Goal: Task Accomplishment & Management: Use online tool/utility

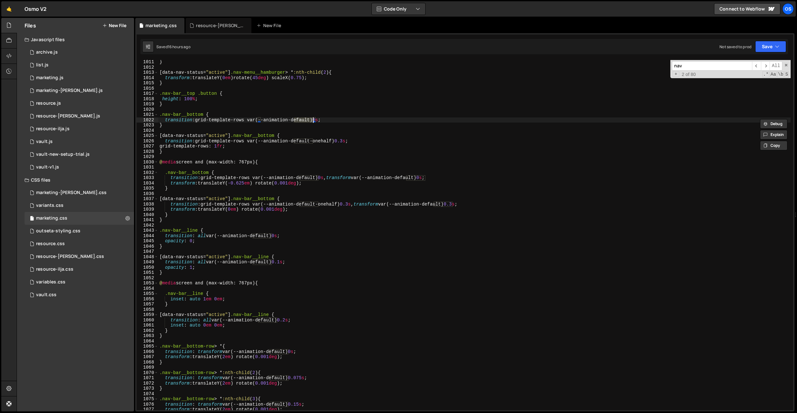
click at [0, 0] on icon at bounding box center [0, 0] width 0 height 0
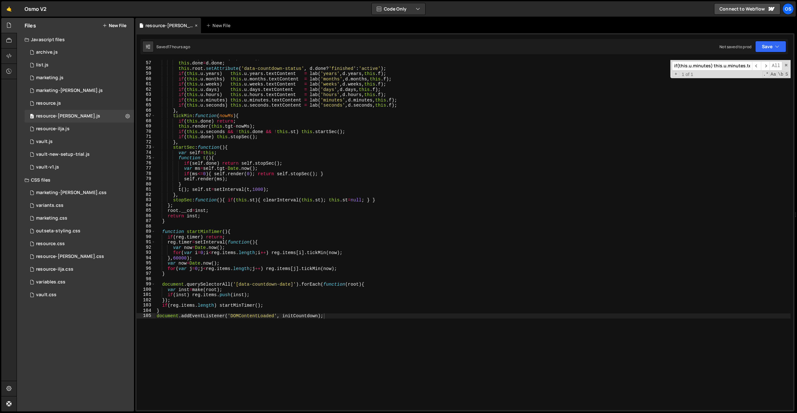
click at [194, 25] on icon at bounding box center [196, 25] width 4 height 6
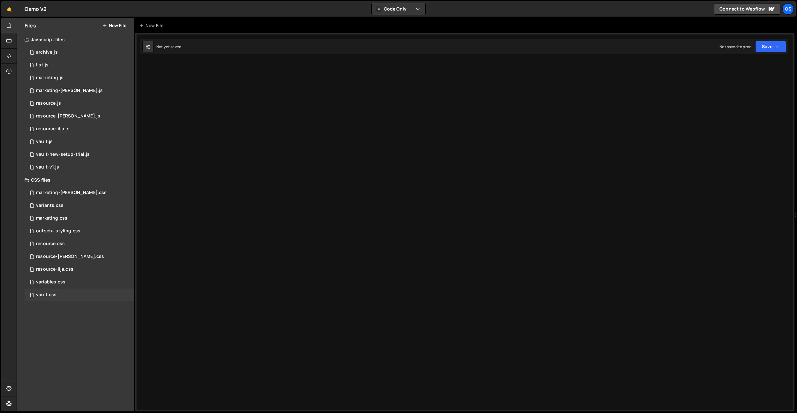
click at [53, 293] on div "vault.css" at bounding box center [46, 295] width 20 height 6
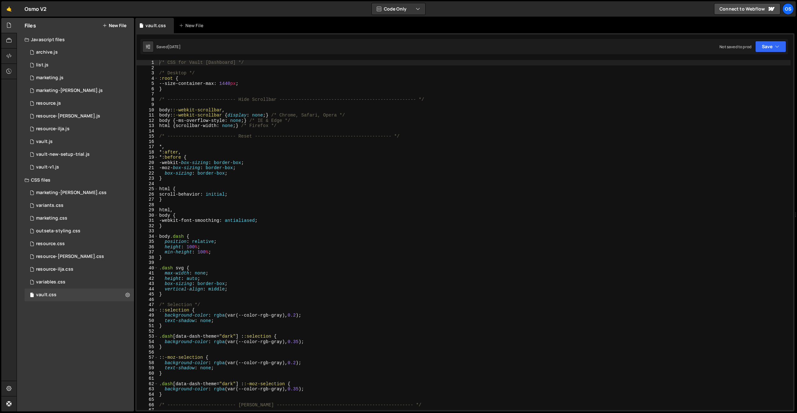
type textarea "scroll-behavior: initial;"
click at [281, 196] on div "/* CSS for Vault [Dashboard] */ /* Desktop */ :root { --size-container-max : 14…" at bounding box center [474, 240] width 633 height 360
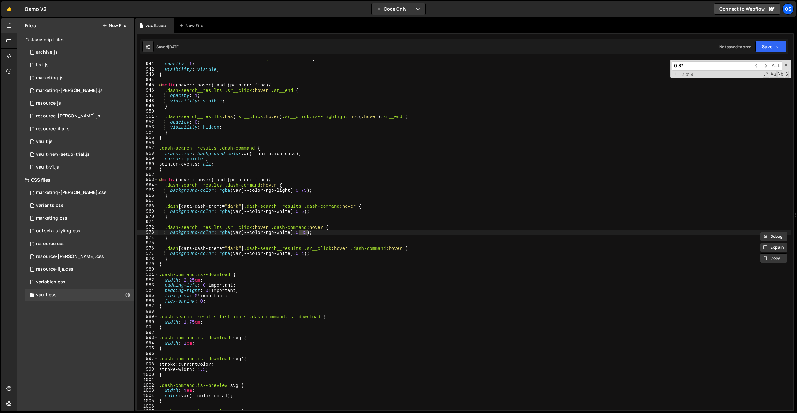
scroll to position [6506, 0]
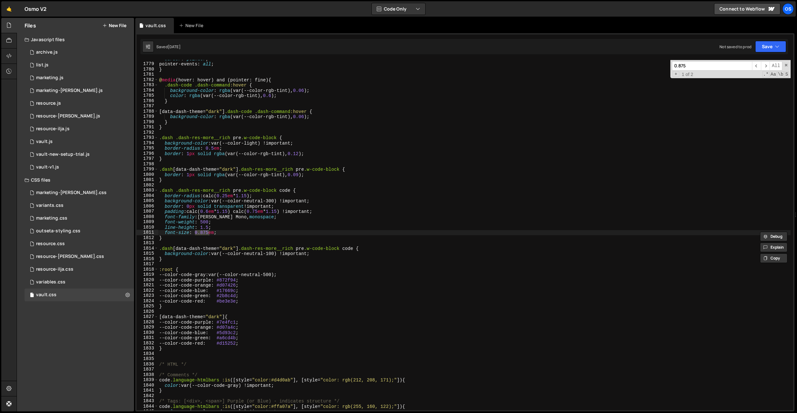
type input "0.875"
click at [203, 241] on div "cursor : pointer ; pointer-events : all ; } @ media (hover: hover) and (pointer…" at bounding box center [474, 236] width 633 height 360
drag, startPoint x: 221, startPoint y: 234, endPoint x: 194, endPoint y: 238, distance: 28.0
click at [196, 234] on div "cursor : pointer ; pointer-events : all ; } @ media (hover: hover) and (pointer…" at bounding box center [474, 236] width 633 height 360
paste textarea "4375"
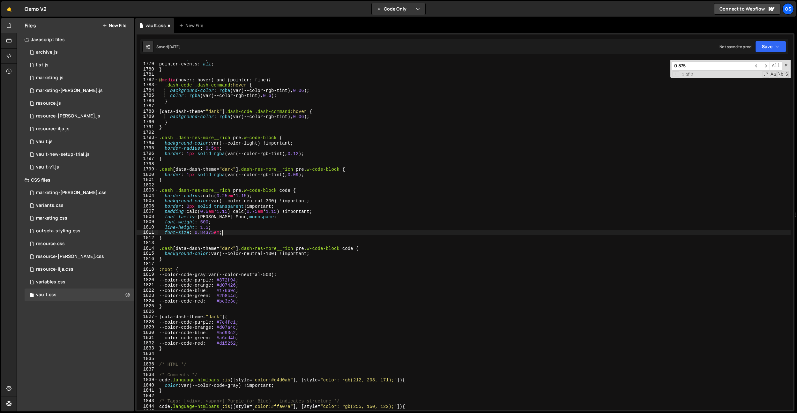
scroll to position [0, 4]
click at [686, 62] on input "0.875" at bounding box center [712, 65] width 80 height 9
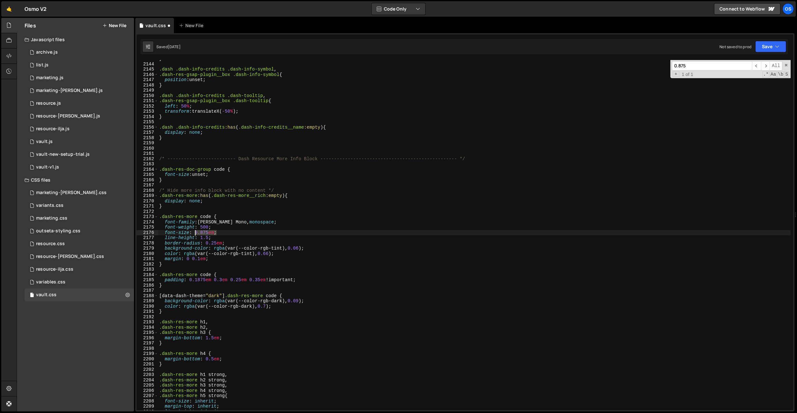
drag, startPoint x: 222, startPoint y: 234, endPoint x: 196, endPoint y: 233, distance: 25.9
click at [196, 233] on div "} .dash .dash-info-credits .dash-info-symbol , .dash-res-gsap-plugin__box .dash…" at bounding box center [474, 236] width 633 height 360
paste textarea "4375"
click at [700, 67] on input "0.875" at bounding box center [712, 65] width 80 height 9
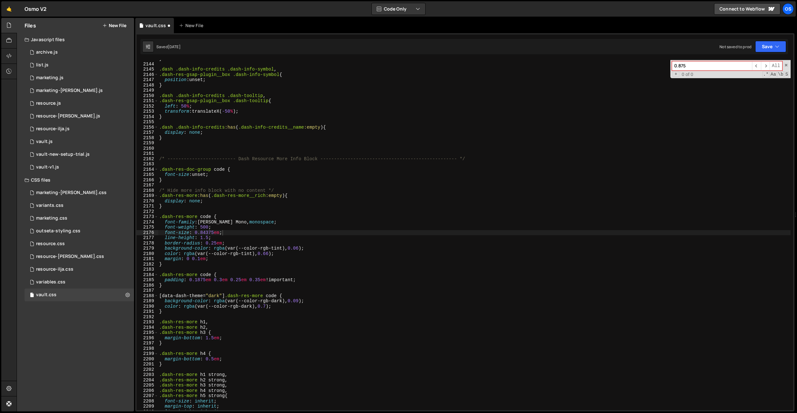
type textarea "}"
click at [477, 179] on div "} .dash .dash-info-credits .dash-info-symbol , .dash-res-gsap-plugin__box .dash…" at bounding box center [474, 236] width 633 height 360
click at [263, 214] on div "} .dash .dash-info-credits .dash-info-symbol , .dash-res-gsap-plugin__box .dash…" at bounding box center [474, 236] width 633 height 360
drag, startPoint x: 211, startPoint y: 217, endPoint x: 167, endPoint y: 245, distance: 51.7
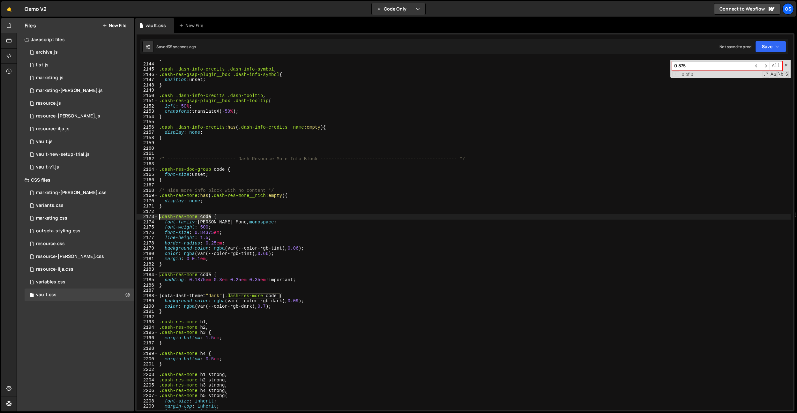
click at [158, 216] on div "2143 2144 2145 2146 2147 2148 2149 2150 2151 2152 2153 2154 2155 2156 2157 2158…" at bounding box center [465, 235] width 656 height 350
click at [171, 264] on div "} .dash .dash-info-credits .dash-info-symbol , .dash-res-gsap-plugin__box .dash…" at bounding box center [474, 236] width 633 height 360
type textarea "}"
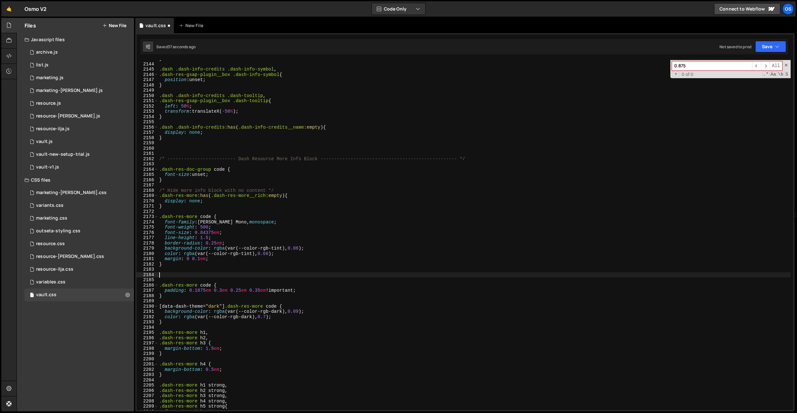
paste textarea ".dash-res-more code"
type textarea ".dash-res-more p code {}"
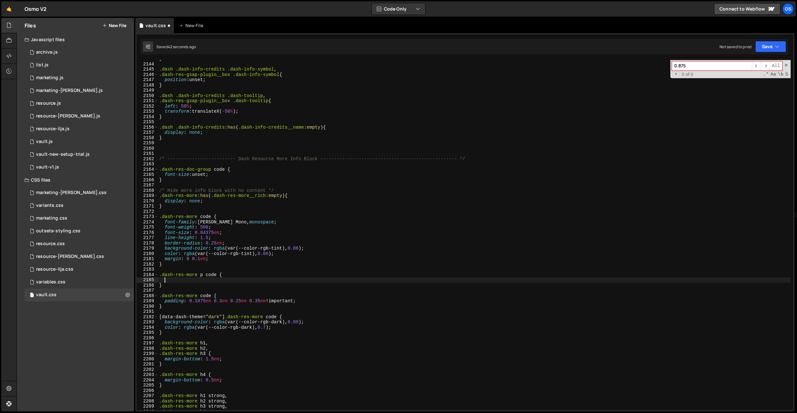
click at [207, 275] on div "} .dash .dash-info-credits .dash-info-symbol , .dash-res-gsap-plugin__box .dash…" at bounding box center [474, 236] width 633 height 360
drag, startPoint x: 217, startPoint y: 275, endPoint x: 131, endPoint y: 276, distance: 85.8
click at [131, 276] on div "Files New File Javascript files 0 archive.js 0 0 list.js 0 0 marketing.js 0 0 0…" at bounding box center [407, 215] width 780 height 394
paste textarea ".dash-res-more p code"
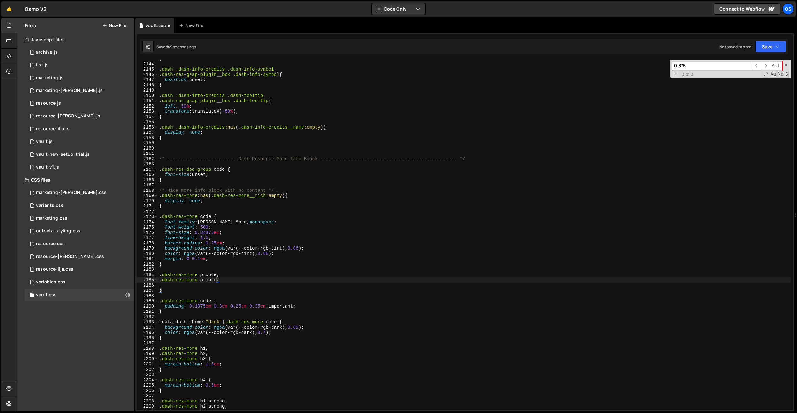
click at [201, 281] on div "} .dash .dash-info-credits .dash-info-symbol , .dash-res-gsap-plugin__box .dash…" at bounding box center [474, 236] width 633 height 360
click at [235, 235] on div "} .dash .dash-info-credits .dash-info-symbol , .dash-res-gsap-plugin__box .dash…" at bounding box center [474, 236] width 633 height 360
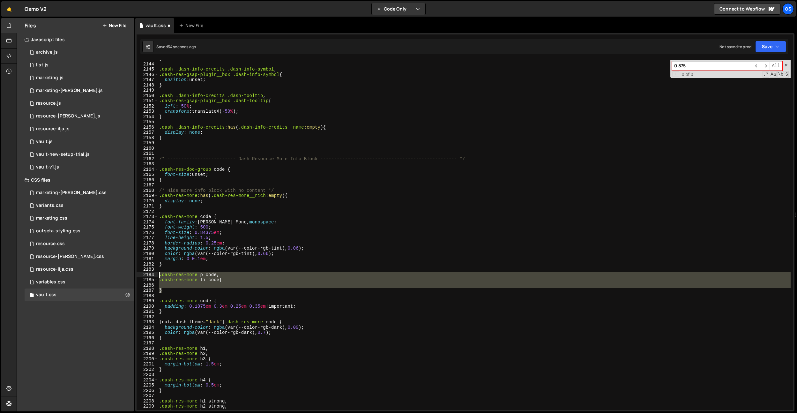
drag, startPoint x: 168, startPoint y: 288, endPoint x: 155, endPoint y: 274, distance: 19.0
click at [155, 274] on div "font-size: 0.84375em; 2143 2144 2145 2146 2147 2148 2149 2150 2151 2152 2153 21…" at bounding box center [465, 235] width 656 height 350
type textarea ".dash-res-more p code, .dash-res-more li code{"
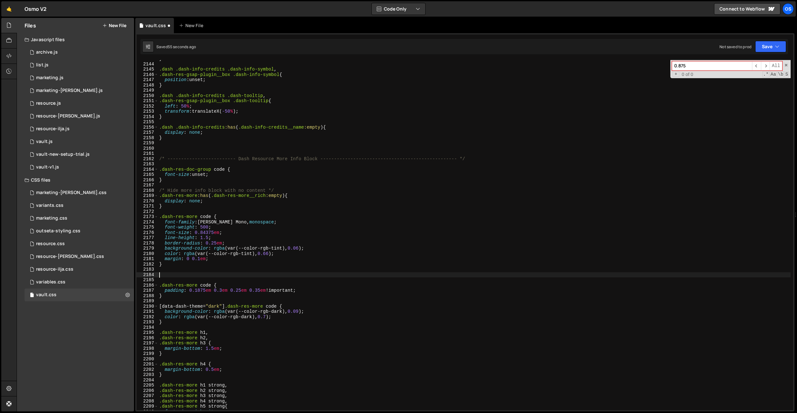
scroll to position [0, 0]
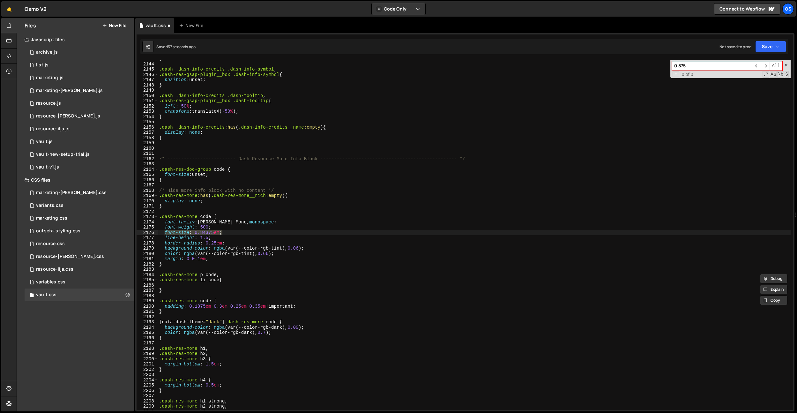
drag, startPoint x: 233, startPoint y: 234, endPoint x: 167, endPoint y: 282, distance: 82.0
click at [165, 233] on div "} .dash .dash-info-credits .dash-info-symbol , .dash-res-gsap-plugin__box .dash…" at bounding box center [474, 236] width 633 height 360
type textarea "font-size: 0.84375em;"
click at [167, 287] on div "} .dash .dash-info-credits .dash-info-symbol , .dash-res-gsap-plugin__box .dash…" at bounding box center [474, 236] width 633 height 360
paste textarea "font-size: 0.84375em;"
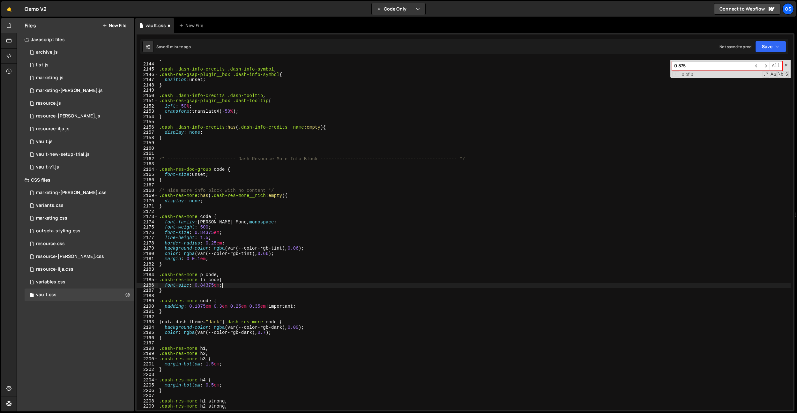
click at [214, 286] on div "} .dash .dash-info-credits .dash-info-symbol , .dash-res-gsap-plugin__box .dash…" at bounding box center [474, 236] width 633 height 360
type textarea "font-size: 0.875em;"
click at [259, 152] on div "} .dash .dash-info-credits .dash-info-symbol , .dash-res-gsap-plugin__box .dash…" at bounding box center [474, 236] width 633 height 360
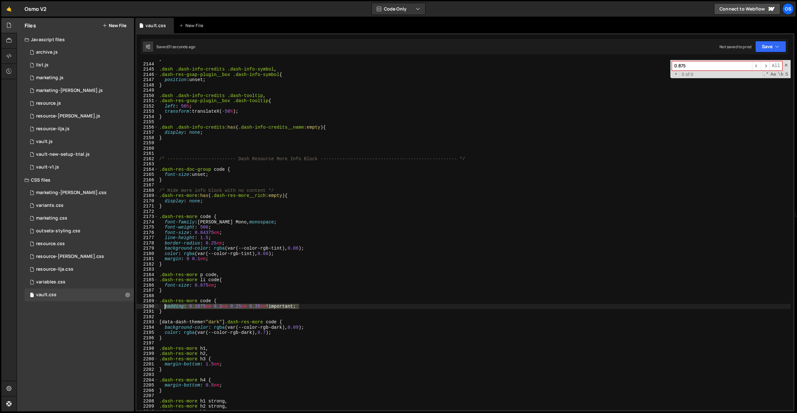
drag, startPoint x: 304, startPoint y: 305, endPoint x: 166, endPoint y: 305, distance: 138.4
click at [166, 305] on div "} .dash .dash-info-credits .dash-info-symbol , .dash-res-gsap-plugin__box .dash…" at bounding box center [474, 236] width 633 height 360
click at [219, 258] on div "} .dash .dash-info-credits .dash-info-symbol , .dash-res-gsap-plugin__box .dash…" at bounding box center [474, 236] width 633 height 360
type textarea "margin: 0 0.1em;"
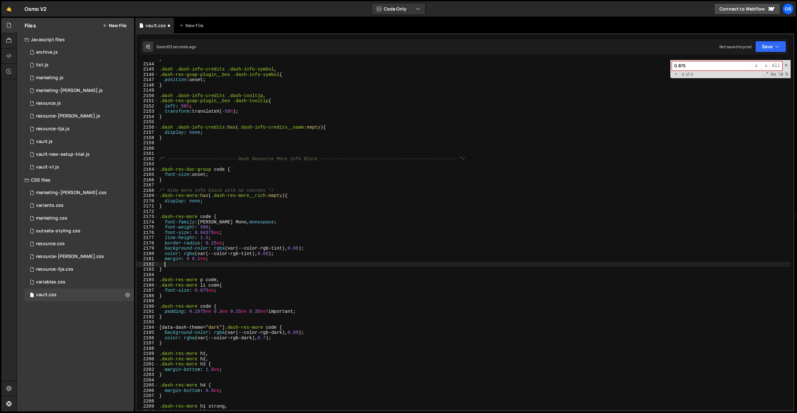
paste textarea "padding: 0.1875em 0.3em 0.25em 0.35em !important;"
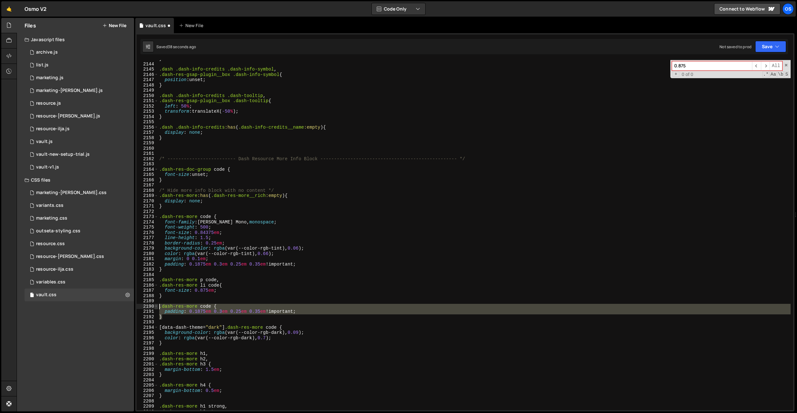
drag, startPoint x: 166, startPoint y: 318, endPoint x: 155, endPoint y: 306, distance: 16.7
click at [155, 306] on div "padding: 0.1875em 0.3em 0.25em 0.35em !important; 2143 2144 2145 2146 2147 2148…" at bounding box center [465, 235] width 656 height 350
type textarea ".dash-res-more code { padding: 0.1875em 0.3em 0.25em 0.35em !important;"
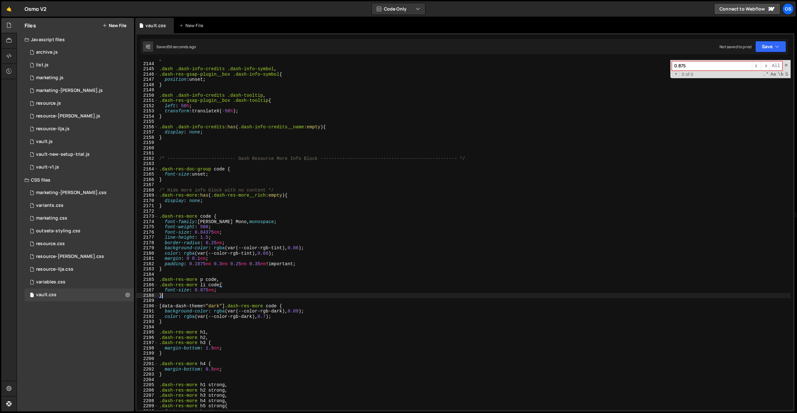
scroll to position [7837, 0]
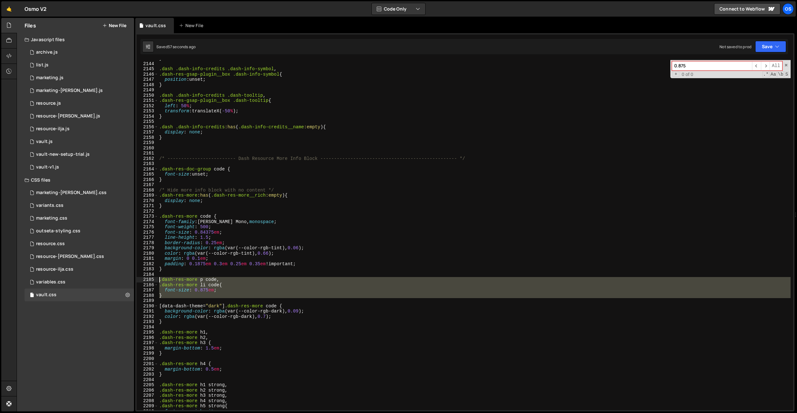
drag, startPoint x: 200, startPoint y: 299, endPoint x: 154, endPoint y: 279, distance: 49.9
click at [154, 279] on div "} 2143 2144 2145 2146 2147 2148 2149 2150 2151 2152 2153 2154 2155 2156 2157 21…" at bounding box center [465, 235] width 656 height 350
type textarea ".dash-res-more p code, .dash-res-more li code{"
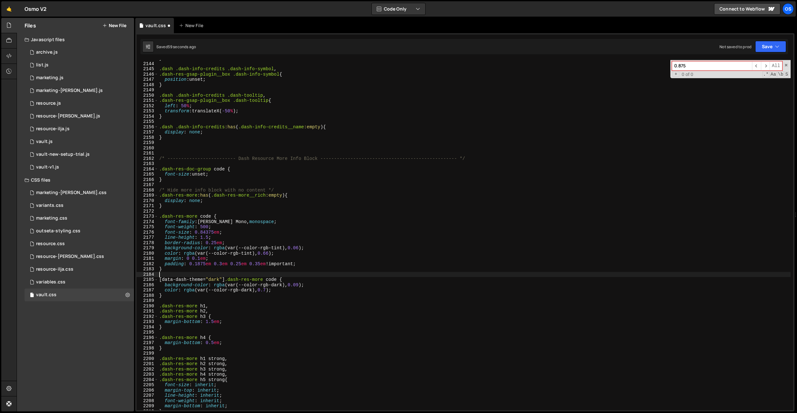
type textarea "}"
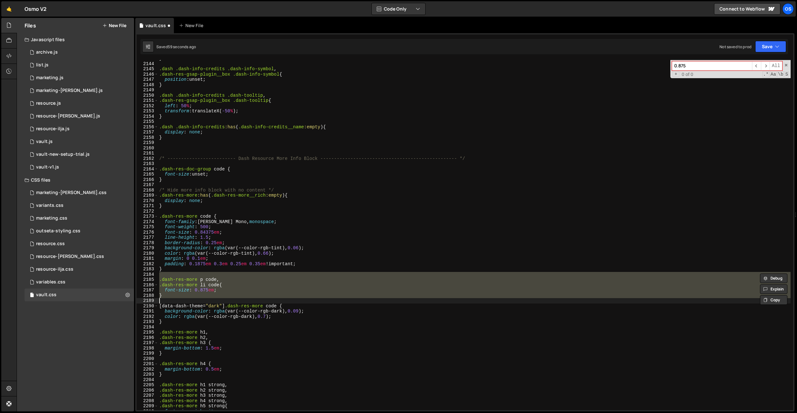
drag, startPoint x: 220, startPoint y: 272, endPoint x: 220, endPoint y: 276, distance: 4.2
click at [220, 272] on div "} .dash .dash-info-credits .dash-info-symbol , .dash-res-gsap-plugin__box .dash…" at bounding box center [474, 235] width 633 height 350
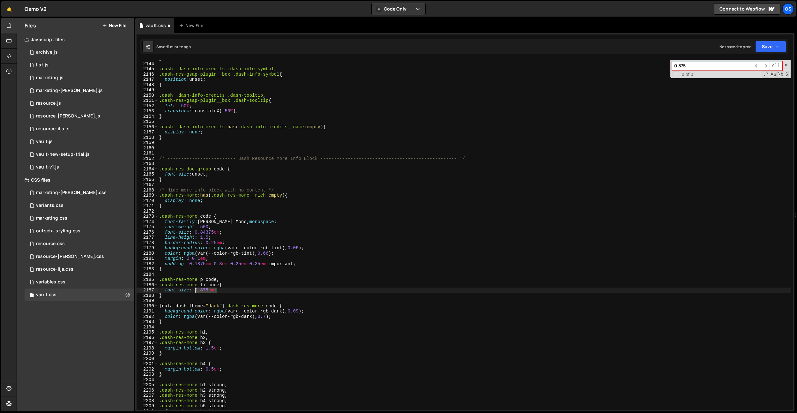
drag, startPoint x: 221, startPoint y: 288, endPoint x: 208, endPoint y: 257, distance: 33.6
click at [195, 289] on div "} .dash .dash-info-credits .dash-info-symbol , .dash-res-gsap-plugin__box .dash…" at bounding box center [474, 236] width 633 height 360
paste textarea ".dash-res-more p code, .dash-res-more li code{"
drag, startPoint x: 226, startPoint y: 232, endPoint x: 195, endPoint y: 233, distance: 30.3
click at [195, 233] on div "} .dash .dash-info-credits .dash-info-symbol , .dash-res-gsap-plugin__box .dash…" at bounding box center [474, 236] width 633 height 360
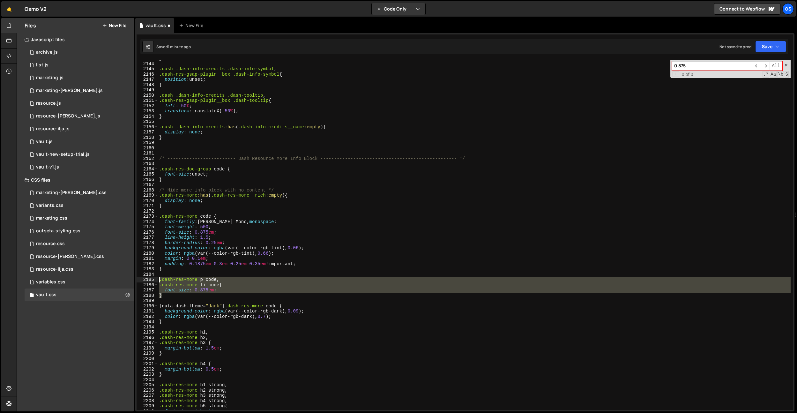
drag, startPoint x: 165, startPoint y: 295, endPoint x: 156, endPoint y: 279, distance: 18.6
click at [156, 279] on div "font-size: 0.875em; 2143 2144 2145 2146 2147 2148 2149 2150 2151 2152 2153 2154…" at bounding box center [465, 235] width 656 height 350
type textarea ".dash-res-more p code, .dash-res-more li code{"
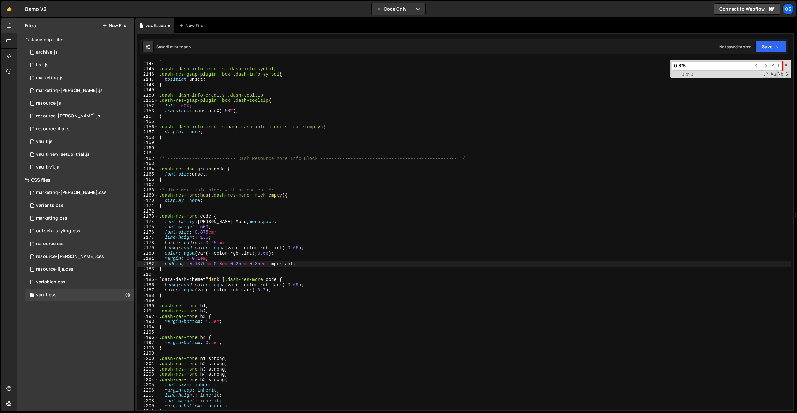
click at [260, 263] on div "} .dash .dash-info-credits .dash-info-symbol , .dash-res-gsap-plugin__box .dash…" at bounding box center [474, 236] width 633 height 360
type textarea "padding: 0.1875em 0.3em 0.25em 0.3em !important;"
click at [79, 233] on div "outseta-styling.css 0" at bounding box center [79, 231] width 109 height 13
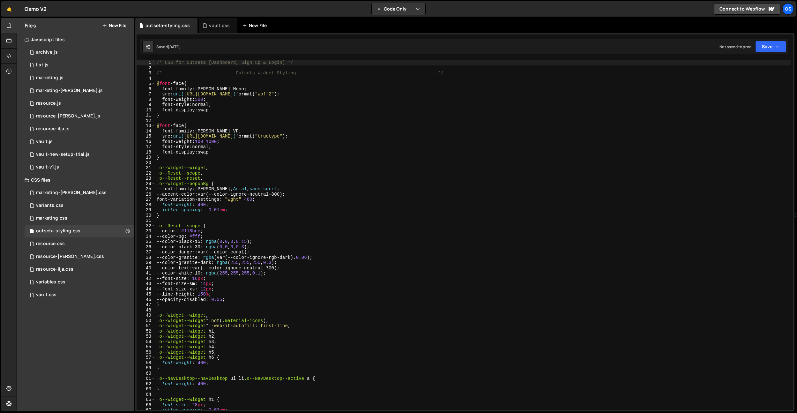
click at [0, 0] on icon at bounding box center [0, 0] width 0 height 0
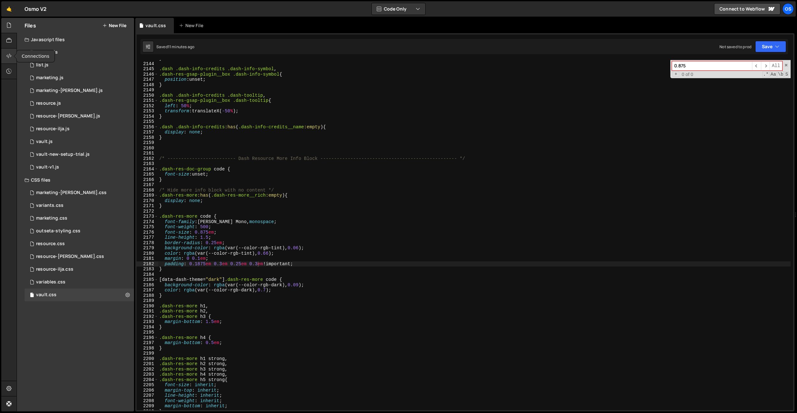
click at [7, 52] on div at bounding box center [9, 55] width 16 height 15
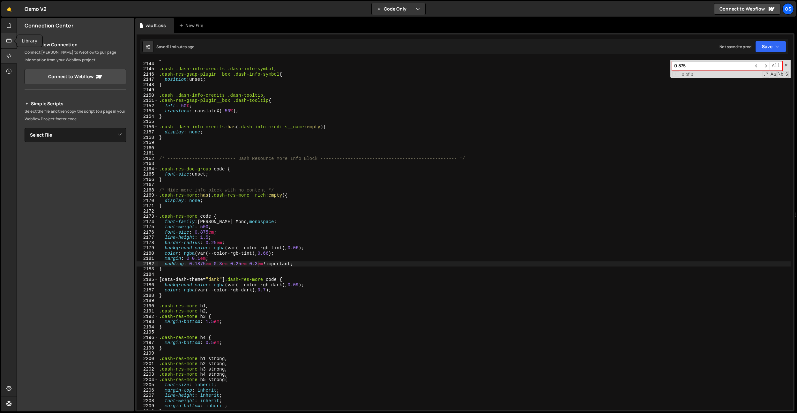
click at [15, 44] on div at bounding box center [9, 40] width 16 height 15
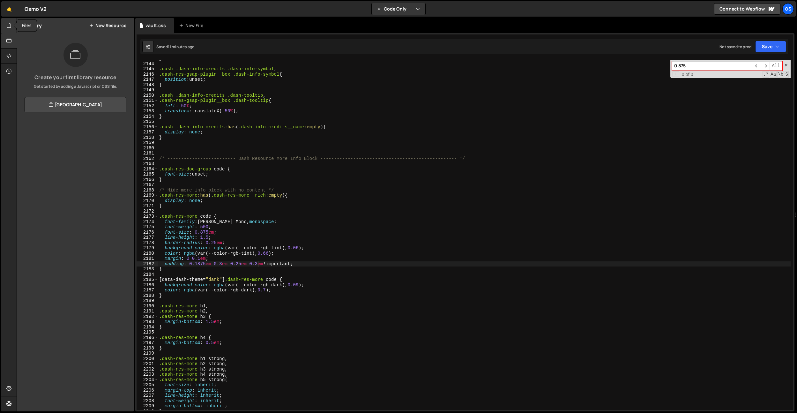
click at [11, 27] on icon at bounding box center [8, 25] width 5 height 7
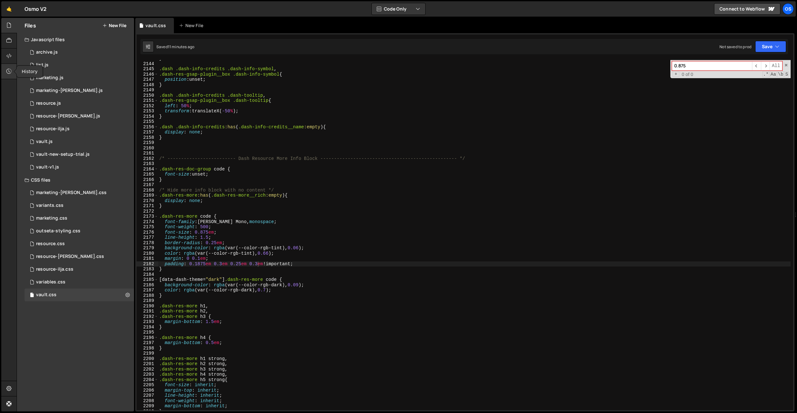
click at [3, 68] on div at bounding box center [9, 71] width 16 height 15
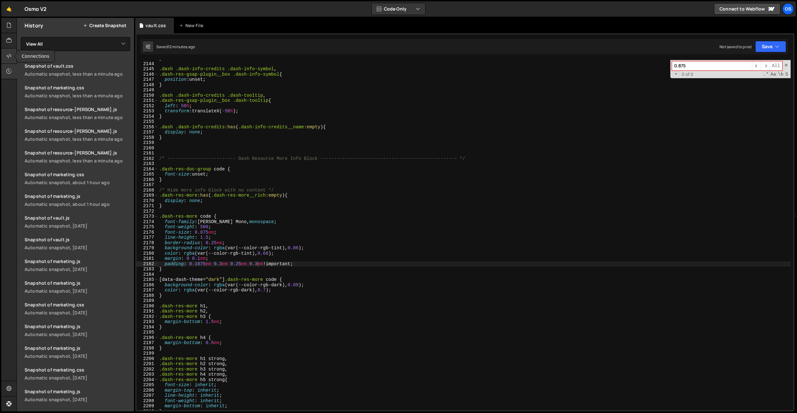
click at [8, 56] on icon at bounding box center [8, 55] width 5 height 7
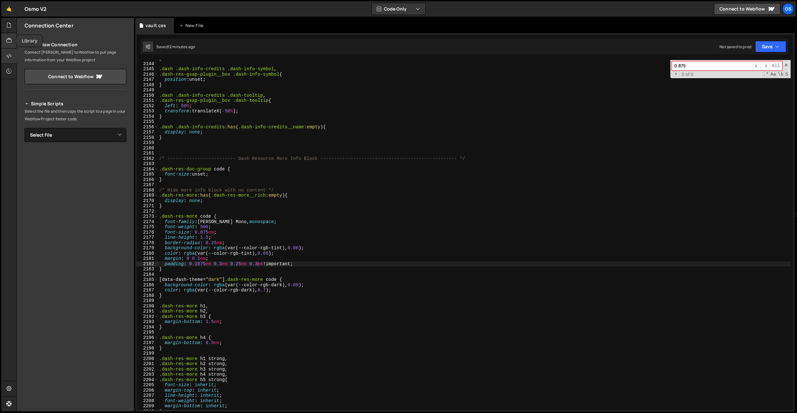
click at [10, 46] on div at bounding box center [9, 40] width 16 height 15
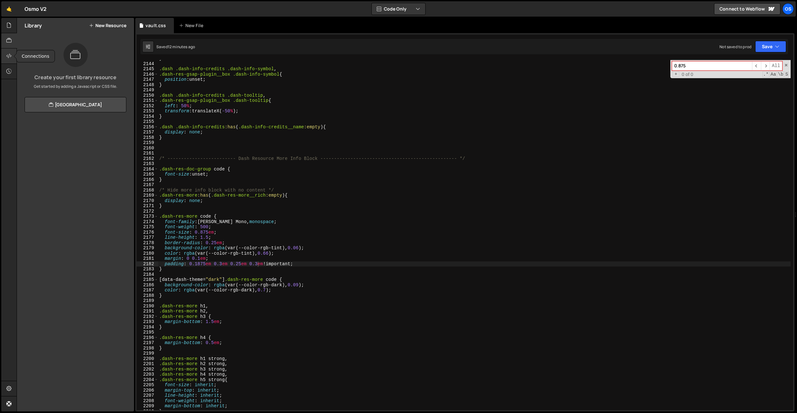
click at [8, 54] on icon at bounding box center [8, 55] width 5 height 7
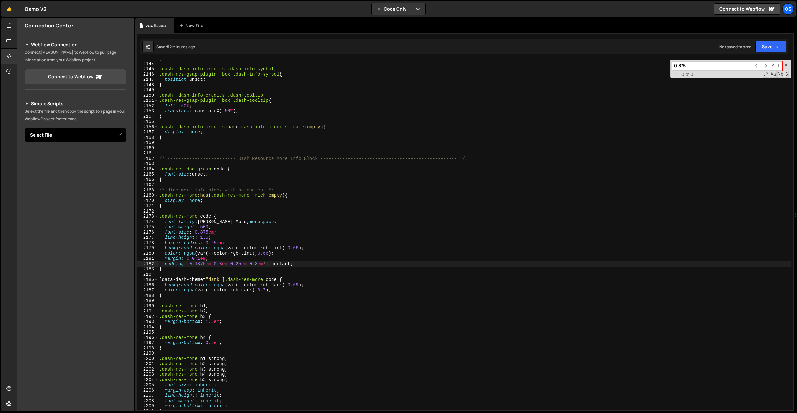
click at [50, 124] on div "Simple Scripts Select the file and then copy the script to a page in your Webfl…" at bounding box center [76, 187] width 102 height 174
click at [52, 131] on select "Select File archive.js list.js marketing.js marketing-dennis.js resource.js res…" at bounding box center [76, 135] width 102 height 14
select select "45156"
click at [25, 128] on select "Select File archive.js list.js marketing.js marketing-dennis.js resource.js res…" at bounding box center [76, 135] width 102 height 14
click at [107, 161] on button "Copy" at bounding box center [107, 156] width 22 height 13
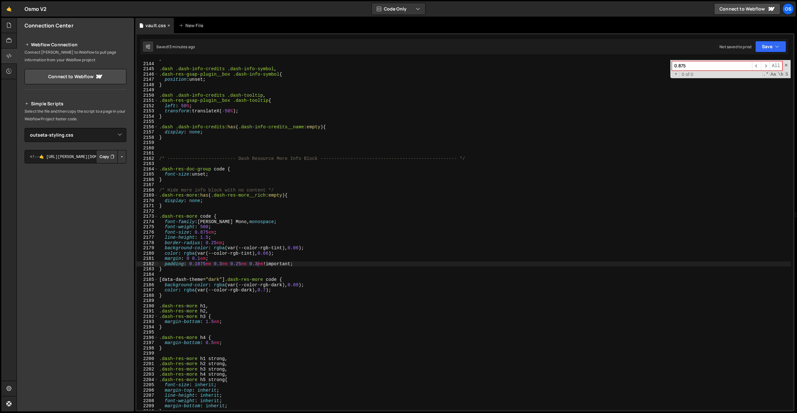
click at [167, 26] on icon at bounding box center [169, 25] width 4 height 6
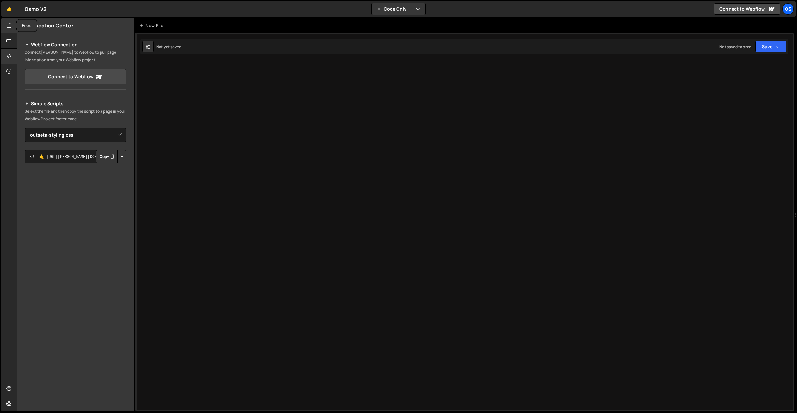
click at [9, 28] on icon at bounding box center [8, 25] width 5 height 7
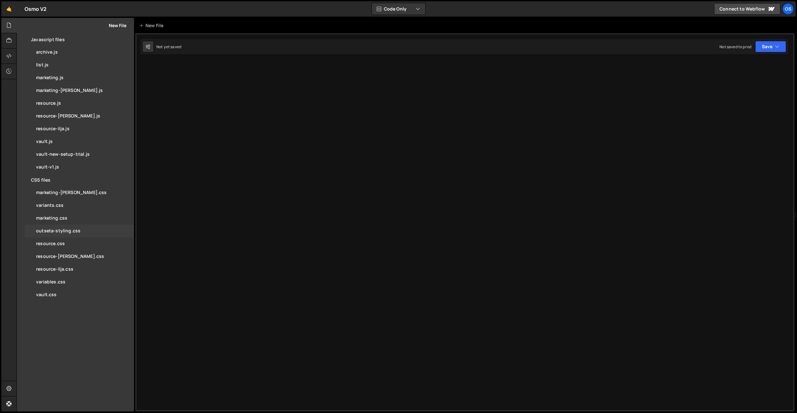
click at [75, 230] on div "outseta-styling.css" at bounding box center [58, 231] width 44 height 6
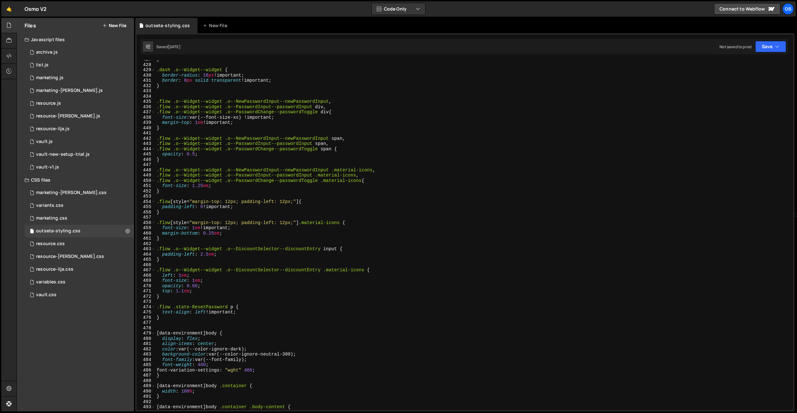
scroll to position [2245, 0]
click at [301, 90] on div "} .dash .o--Widget--widget { border-radius : 16 px !important ; border : 0 px s…" at bounding box center [472, 237] width 635 height 360
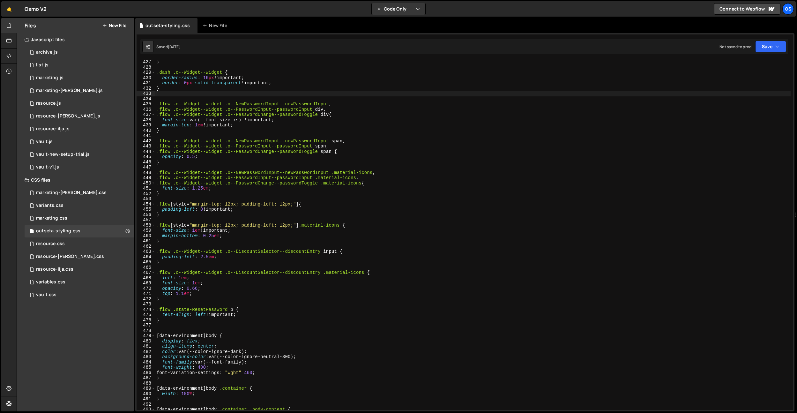
scroll to position [2243, 0]
click at [240, 163] on div "} .dash .o--Widget--widget { border-radius : 16 px !important ; border : 0 px s…" at bounding box center [472, 239] width 635 height 360
type textarea "} }"
drag, startPoint x: 169, startPoint y: 309, endPoint x: 153, endPoint y: 309, distance: 16.6
click at [153, 309] on div "427 428 429 430 431 432 433 434 435 436 437 438 439 440 441 442 443 444 445 446…" at bounding box center [465, 235] width 656 height 350
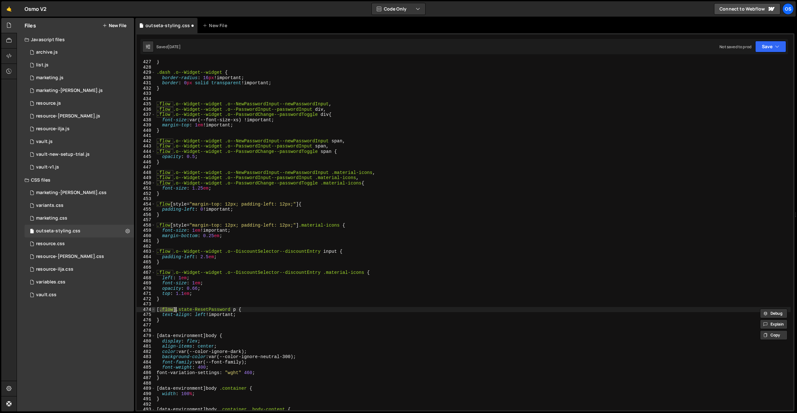
paste textarea "data-outseta-flow]"
drag, startPoint x: 208, startPoint y: 309, endPoint x: 146, endPoint y: 309, distance: 61.9
click at [146, 309] on div "[data-outseta-flow].state-ResetPassword p { 427 428 429 430 431 432 433 434 435…" at bounding box center [465, 235] width 656 height 350
drag, startPoint x: 208, startPoint y: 308, endPoint x: 165, endPoint y: 278, distance: 53.0
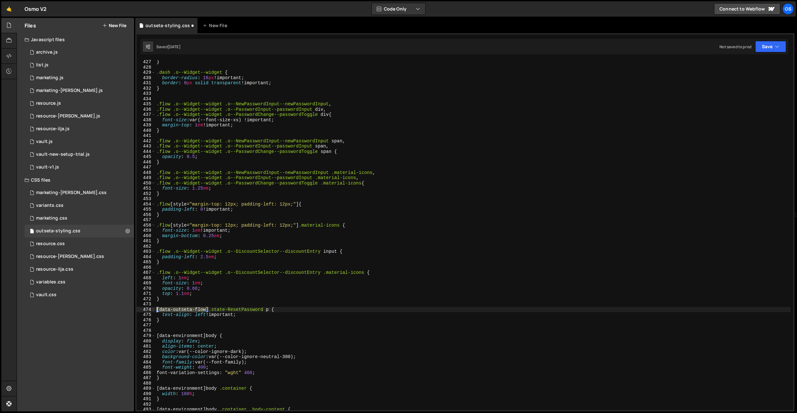
click at [146, 310] on div "[data-outseta-flow] .state-ResetPassword p { 427 428 429 430 431 432 433 434 43…" at bounding box center [465, 235] width 656 height 350
drag, startPoint x: 170, startPoint y: 271, endPoint x: 152, endPoint y: 272, distance: 18.2
click at [152, 272] on div "[data-outseta-flow] .state-ResetPassword p { 427 428 429 430 431 432 433 434 43…" at bounding box center [465, 235] width 656 height 350
paste textarea "[data-outseta-flow]"
drag, startPoint x: 170, startPoint y: 251, endPoint x: 141, endPoint y: 251, distance: 29.3
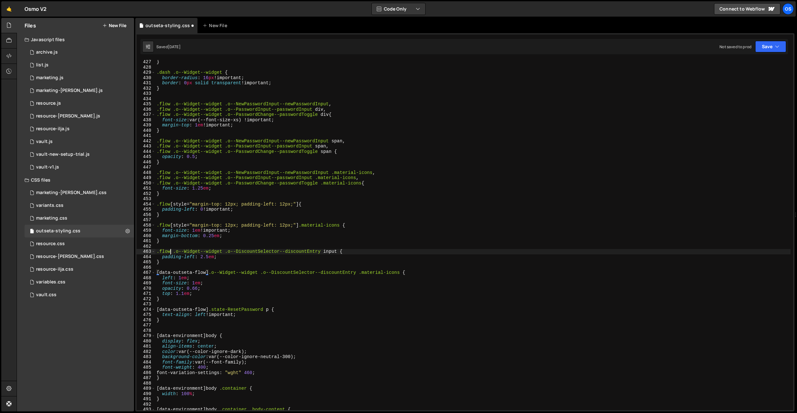
click at [141, 251] on div "[data-outseta-flow] .o--Widget--widget .o--DiscountSelector--discountEntry .mat…" at bounding box center [465, 235] width 656 height 350
paste textarea "[data-outseta-flow]"
drag, startPoint x: 170, startPoint y: 225, endPoint x: 133, endPoint y: 224, distance: 36.4
click at [133, 224] on div "Files New File Javascript files 0 archive.js 0 0 list.js 0 0 marketing.js 0 0 0…" at bounding box center [407, 215] width 780 height 394
paste textarea "[data-outseta-flow]"
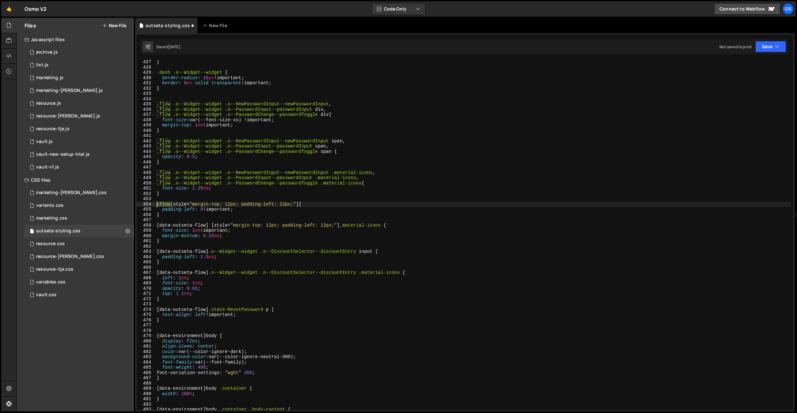
drag, startPoint x: 170, startPoint y: 204, endPoint x: 181, endPoint y: 209, distance: 11.6
click at [157, 204] on div "} .dash .o--Widget--widget { border-radius : 16 px !important ; border : 0 px s…" at bounding box center [472, 239] width 635 height 360
paste textarea "[data-outseta-flow]"
drag, startPoint x: 170, startPoint y: 183, endPoint x: 144, endPoint y: 182, distance: 25.5
click at [144, 182] on div "[data-outseta-flow] [style="margin-top: 12px; padding-left: 12px;"] { 427 428 4…" at bounding box center [465, 235] width 656 height 350
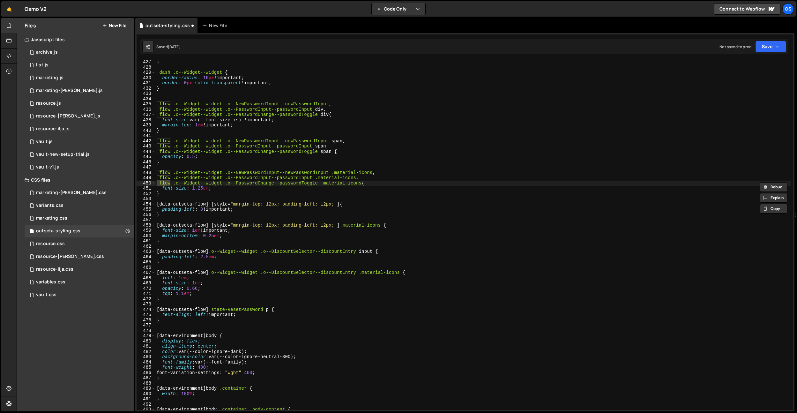
paste textarea "[data-outseta-flow]"
drag, startPoint x: 169, startPoint y: 177, endPoint x: 151, endPoint y: 177, distance: 17.5
click at [151, 177] on div "[data-outseta-flow] .o--Widget--widget .o--PasswordChange--passwordToggle .mate…" at bounding box center [465, 235] width 656 height 350
paste textarea "[data-outseta-flow]"
drag, startPoint x: 170, startPoint y: 173, endPoint x: 141, endPoint y: 174, distance: 28.7
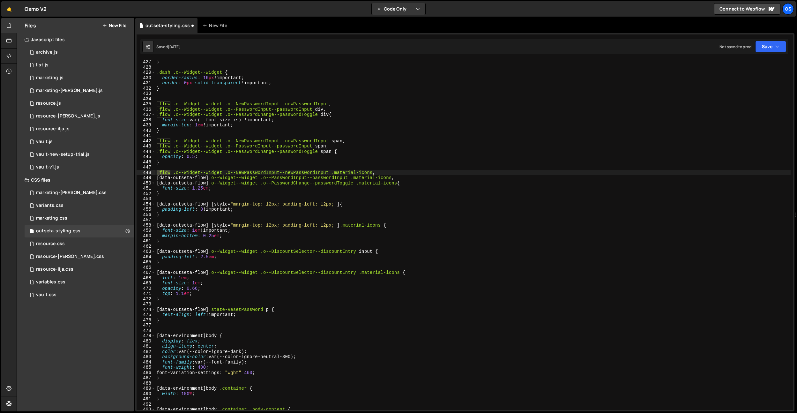
click at [141, 173] on div "[data-outseta-flow] .o--Widget--widget .o--PasswordInput--passwordInput .materi…" at bounding box center [465, 235] width 656 height 350
paste textarea "[data-outseta-flow]"
drag, startPoint x: 171, startPoint y: 152, endPoint x: 146, endPoint y: 150, distance: 25.0
click at [146, 150] on div "[data-outseta-flow] .o--Widget--widget .o--NewPasswordInput--newPasswordInput .…" at bounding box center [465, 235] width 656 height 350
paste textarea "[data-outseta-flow]"
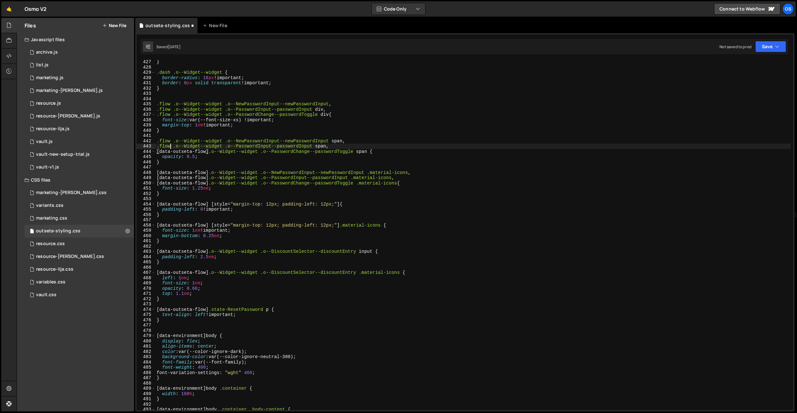
drag, startPoint x: 170, startPoint y: 144, endPoint x: 167, endPoint y: 142, distance: 3.9
click at [146, 145] on div "[data-outseta-flow] .o--Widget--widget .o--PasswordChange--passwordToggle span …" at bounding box center [465, 235] width 656 height 350
paste textarea "[data-outseta-flow]"
drag, startPoint x: 171, startPoint y: 141, endPoint x: 140, endPoint y: 141, distance: 31.6
click at [140, 141] on div "[data-outseta-flow] .o--Widget--widget .o--PasswordInput--passwordInput span, 4…" at bounding box center [465, 235] width 656 height 350
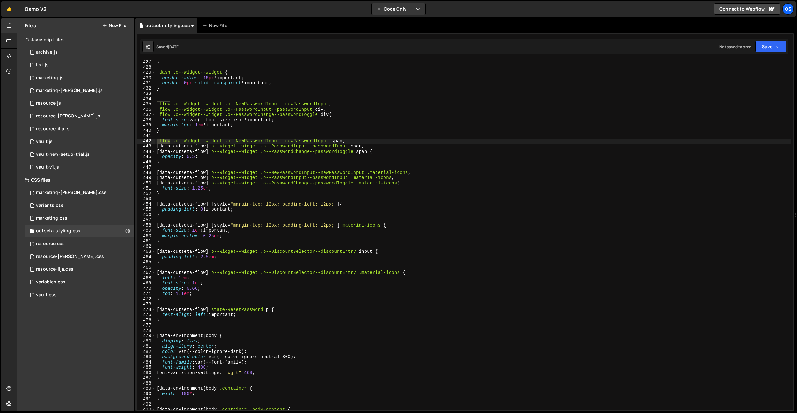
paste textarea "[data-outseta-flow]"
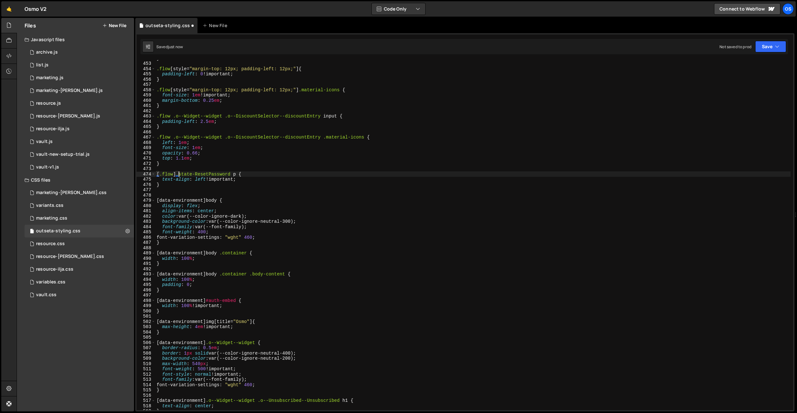
scroll to position [2378, 0]
type textarea "[.flow ].state-ResetPassword p {"
click at [181, 192] on div "} .flow [ style = " margin-top: 12px; padding-left: 12px; " ] { padding-left : …" at bounding box center [472, 236] width 635 height 360
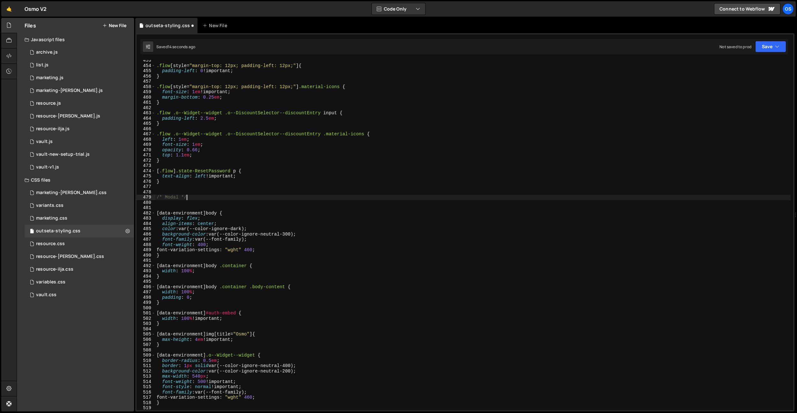
scroll to position [2379, 0]
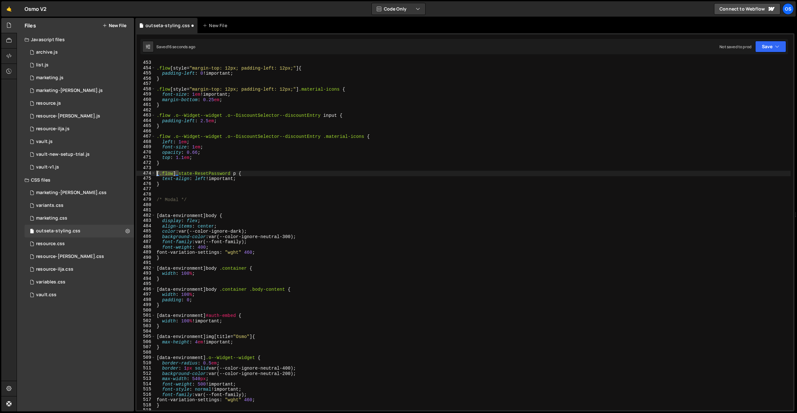
drag, startPoint x: 179, startPoint y: 174, endPoint x: 151, endPoint y: 174, distance: 27.8
click at [151, 174] on div "/* Modal */ 452 453 454 455 456 457 458 459 460 461 462 463 464 465 466 467 468…" at bounding box center [465, 235] width 656 height 350
paste textarea "data-outseta-flow"
drag, startPoint x: 211, startPoint y: 174, endPoint x: 157, endPoint y: 173, distance: 54.5
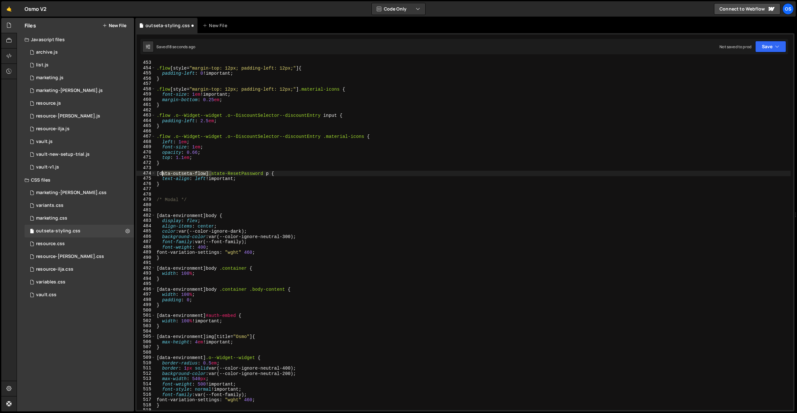
click at [157, 173] on div "} .flow [ style = " margin-top: 12px; padding-left: 12px; " ] { padding-left : …" at bounding box center [472, 235] width 635 height 360
drag, startPoint x: 172, startPoint y: 137, endPoint x: 132, endPoint y: 135, distance: 40.2
click at [132, 135] on div "Files New File Javascript files 0 archive.js 0 0 list.js 0 0 marketing.js 0 0 0…" at bounding box center [407, 215] width 780 height 394
paste textarea "[data-outseta-flow]"
drag, startPoint x: 173, startPoint y: 117, endPoint x: 218, endPoint y: 147, distance: 54.1
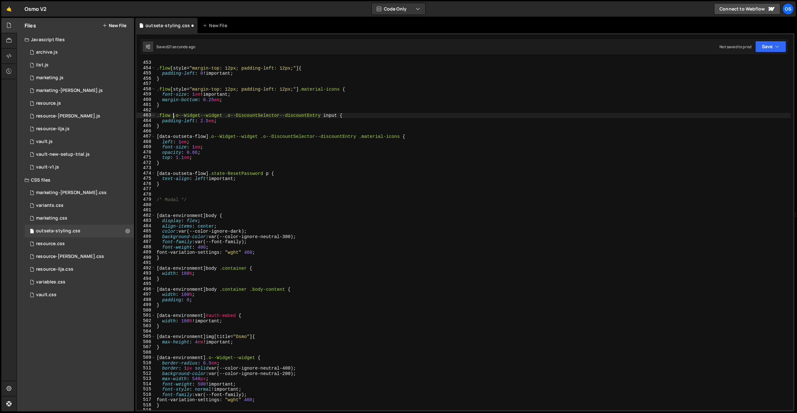
click at [129, 115] on div "Files New File Javascript files 0 archive.js 0 0 list.js 0 0 marketing.js 0 0 0…" at bounding box center [407, 215] width 780 height 394
paste textarea "[data-outseta-flow]"
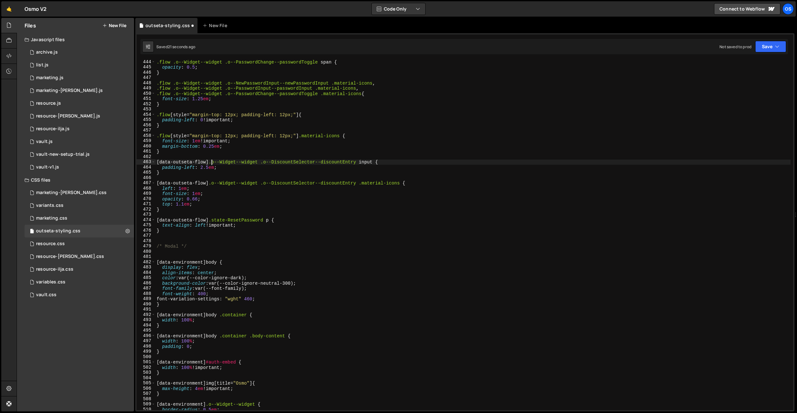
scroll to position [2312, 0]
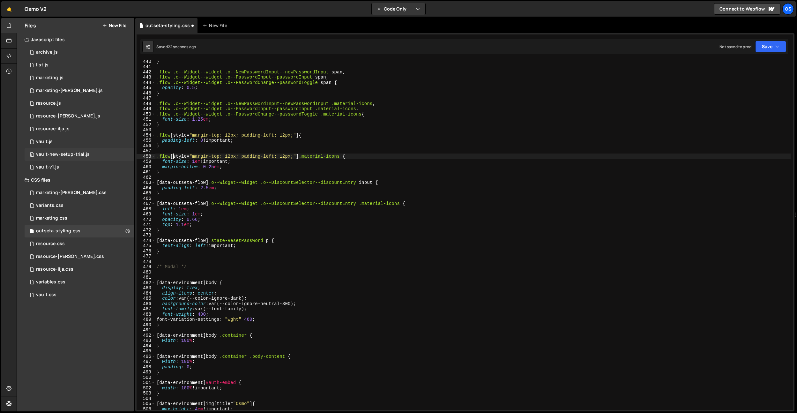
drag, startPoint x: 174, startPoint y: 156, endPoint x: 130, endPoint y: 156, distance: 43.7
click at [130, 156] on div "Files New File Javascript files 0 archive.js 0 0 list.js 0 0 marketing.js 0 0 0…" at bounding box center [407, 215] width 780 height 394
paste textarea "[data-outseta-flow]"
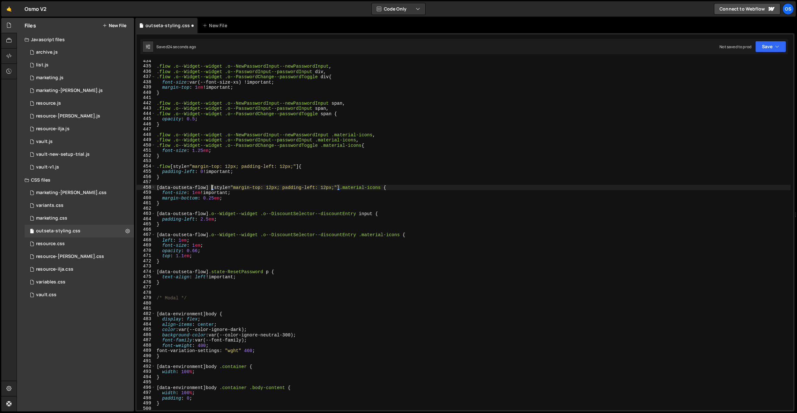
drag, startPoint x: 173, startPoint y: 165, endPoint x: 148, endPoint y: 165, distance: 25.2
click at [146, 165] on div "[data-outseta-flow] [style="margin-top: 12px; padding-left: 12px;"] .material-i…" at bounding box center [465, 235] width 656 height 350
paste textarea "[data-outseta-flow]"
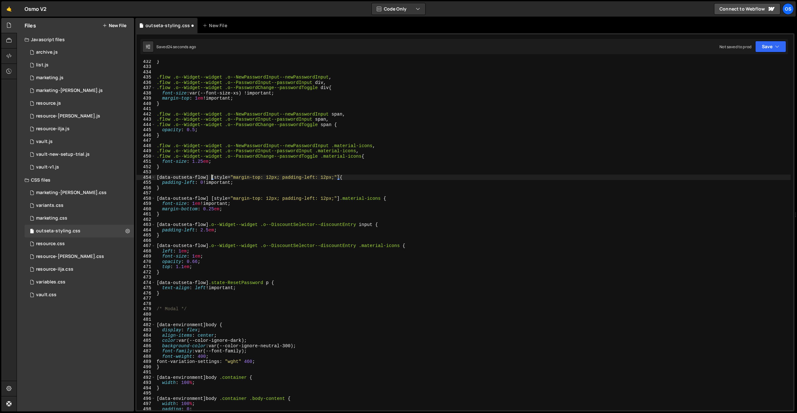
scroll to position [2252, 0]
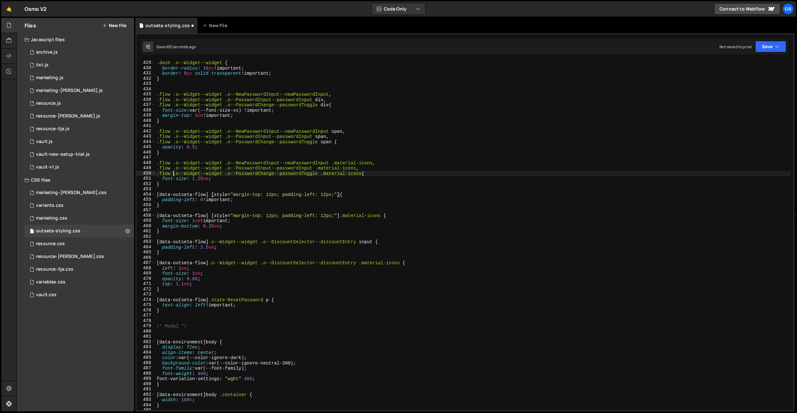
drag, startPoint x: 173, startPoint y: 174, endPoint x: 147, endPoint y: 173, distance: 26.2
click at [147, 173] on div "[data-outseta-flow] [style="margin-top: 12px; padding-left: 12px;"] { 428 429 4…" at bounding box center [465, 235] width 656 height 350
paste textarea "[data-outseta-flow]"
click at [156, 168] on div ".dash .o--Widget--widget { border-radius : 16 px !important ; border : 0 px sol…" at bounding box center [472, 235] width 635 height 360
paste textarea "[data-outseta-flow]"
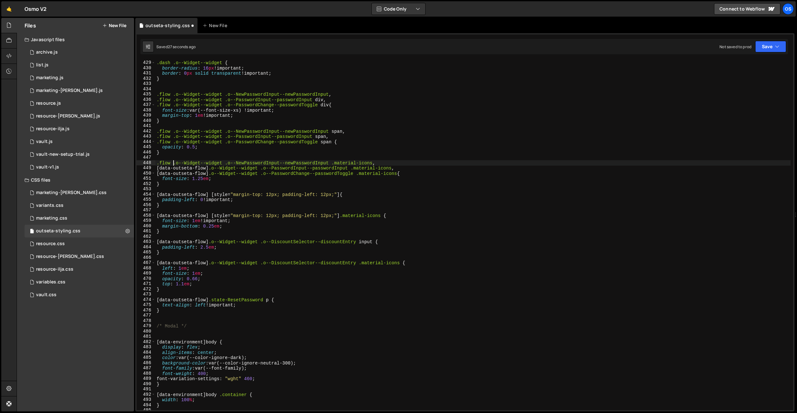
drag, startPoint x: 172, startPoint y: 165, endPoint x: 148, endPoint y: 164, distance: 23.9
click at [147, 163] on div "[data-outseta-flow] .o--Widget--widget .o--PasswordInput--passwordInput .materi…" at bounding box center [465, 235] width 656 height 350
paste textarea "[data-outseta-flow]"
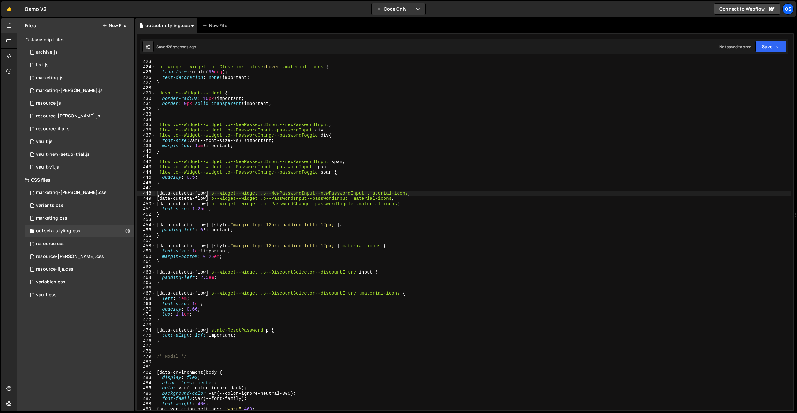
scroll to position [2222, 0]
drag, startPoint x: 172, startPoint y: 172, endPoint x: 160, endPoint y: 167, distance: 12.3
click at [132, 169] on div "Files New File Javascript files 0 archive.js 0 0 list.js 0 0 marketing.js 0 0 0…" at bounding box center [407, 215] width 780 height 394
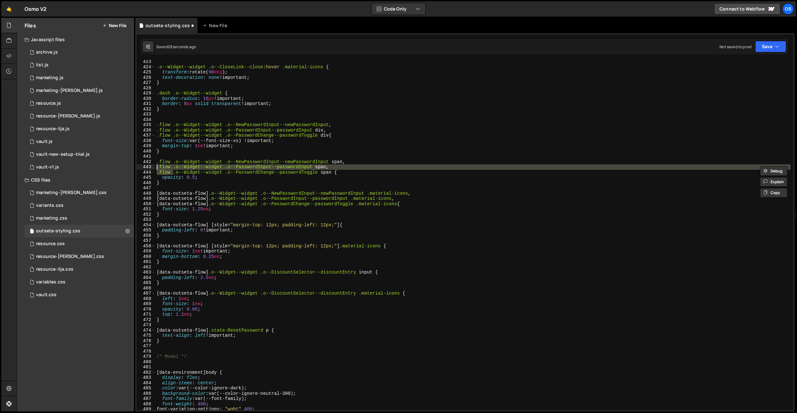
click at [172, 173] on div ".o--Widget--widget .o--CloseLink--close :hover .material-icons { transform : ro…" at bounding box center [472, 235] width 635 height 350
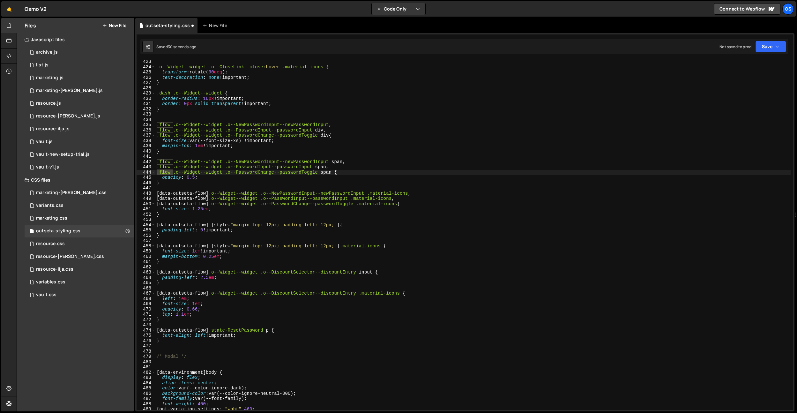
drag, startPoint x: 173, startPoint y: 173, endPoint x: 156, endPoint y: 173, distance: 16.9
click at [156, 173] on div ".o--Widget--widget .o--CloseLink--close :hover .material-icons { transform : ro…" at bounding box center [472, 239] width 635 height 360
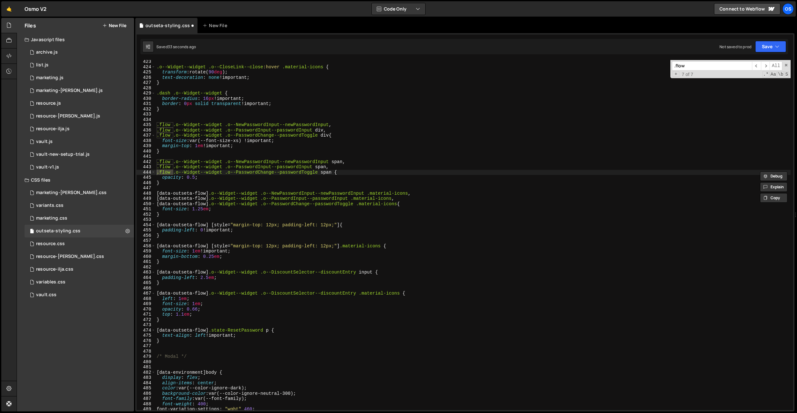
click at [177, 164] on div ".o--Widget--widget .o--CloseLink--close :hover .material-icons { transform : ro…" at bounding box center [472, 239] width 635 height 360
drag, startPoint x: 174, startPoint y: 170, endPoint x: 167, endPoint y: 166, distance: 8.1
click at [151, 170] on div ".flow .o--Widget--widget .o--PasswordInput--passwordInput span, 423 424 425 426…" at bounding box center [465, 235] width 656 height 350
paste textarea "[data-outseta-flow]"
drag, startPoint x: 172, startPoint y: 166, endPoint x: 152, endPoint y: 167, distance: 20.1
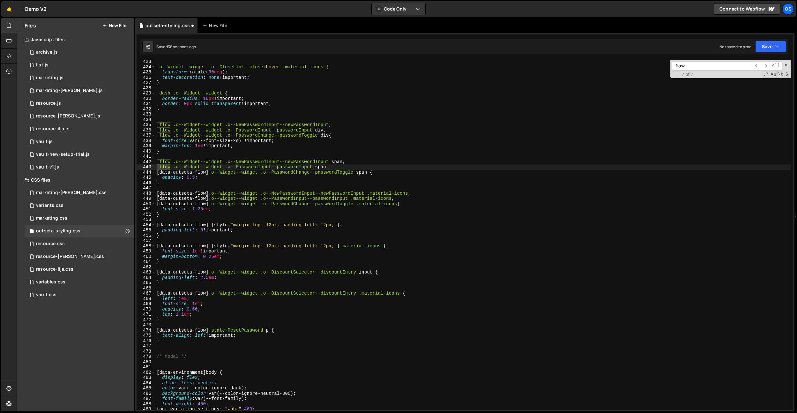
click at [152, 167] on div "[data-outseta-flow] .o--Widget--widget .o--PasswordChange--passwordToggle span …" at bounding box center [465, 235] width 656 height 350
drag, startPoint x: 172, startPoint y: 166, endPoint x: 152, endPoint y: 167, distance: 20.4
click at [152, 167] on div ".flow .o--Widget--widget .o--PasswordInput--passwordInput span, 423 424 425 426…" at bounding box center [465, 235] width 656 height 350
paste textarea "[data-outseta-flow]"
drag, startPoint x: 173, startPoint y: 163, endPoint x: 146, endPoint y: 162, distance: 26.2
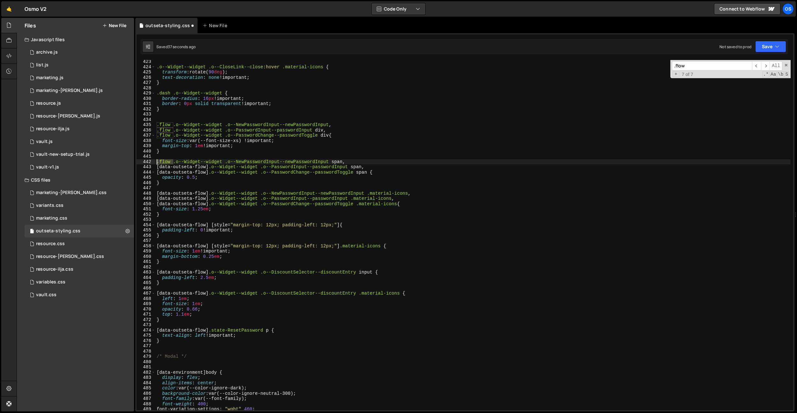
click at [146, 162] on div "[data-outseta-flow] .o--Widget--widget .o--PasswordInput--passwordInput span, 4…" at bounding box center [465, 235] width 656 height 350
paste textarea "[data-outseta-flow]"
drag, startPoint x: 174, startPoint y: 135, endPoint x: 163, endPoint y: 132, distance: 11.3
click at [145, 134] on div "[data-outseta-flow] .o--Widget--widget .o--NewPasswordInput--newPasswordInput s…" at bounding box center [465, 235] width 656 height 350
paste textarea "[data-outseta-flow]"
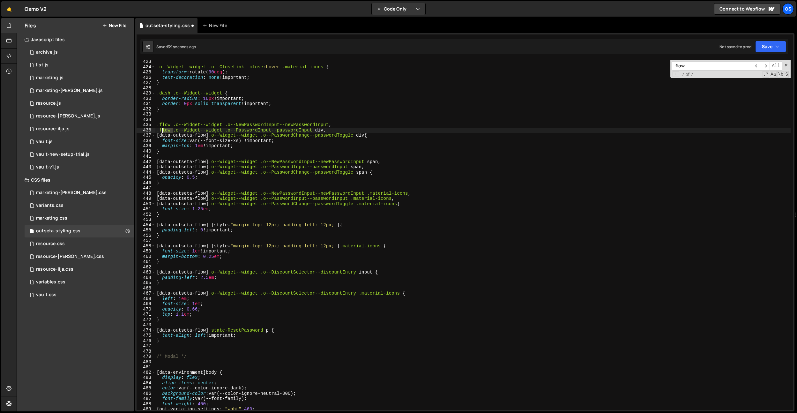
drag, startPoint x: 172, startPoint y: 130, endPoint x: 160, endPoint y: 138, distance: 13.5
click at [150, 130] on div "[data-outseta-flow] .o--Widget--widget .o--PasswordChange--passwordToggle div{ …" at bounding box center [465, 235] width 656 height 350
paste textarea "[data-outseta-flow]"
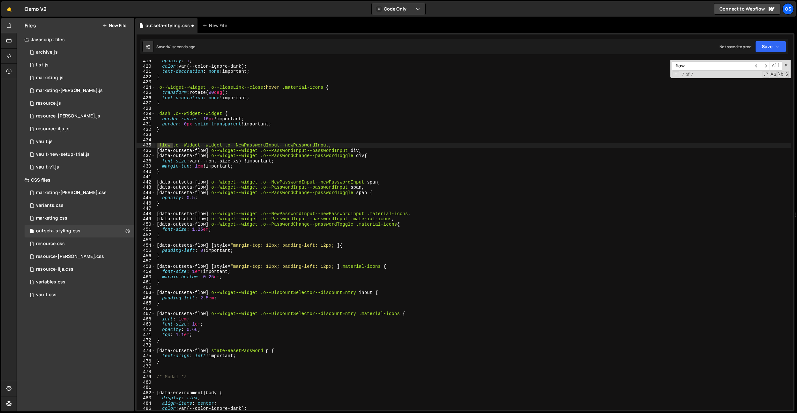
drag, startPoint x: 173, startPoint y: 146, endPoint x: 156, endPoint y: 146, distance: 17.5
click at [156, 146] on div "opacity : 1 ; color : var(--color-ignore-dark) ; text-decoration : none !import…" at bounding box center [472, 238] width 635 height 360
paste textarea "[data-outseta-flow]"
type textarea "[data-outseta-flow] .o--Widget--widget .o--NewPasswordInput--newPasswordInput,"
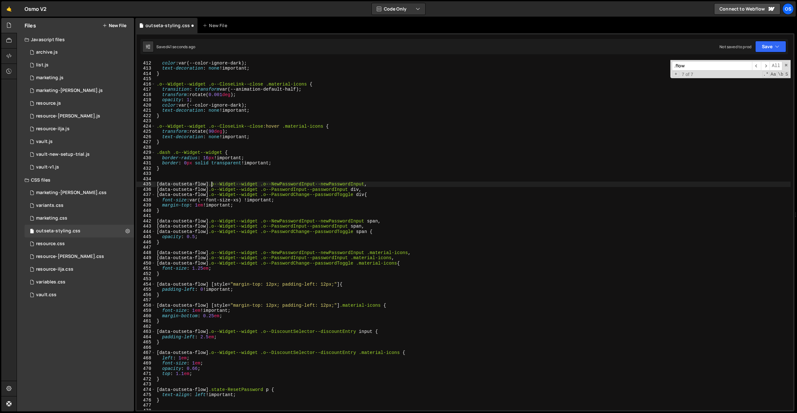
scroll to position [2163, 0]
click at [192, 175] on div "background-color : var(--color-ignore-neutral-300) ; color : var(--color-ignore…" at bounding box center [472, 235] width 635 height 360
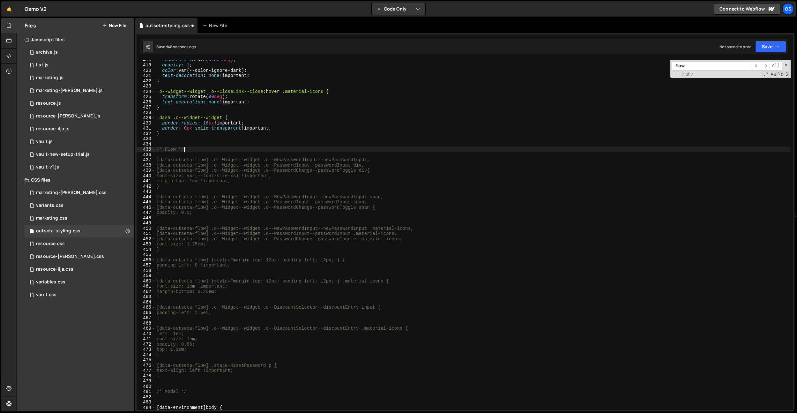
scroll to position [0, 2]
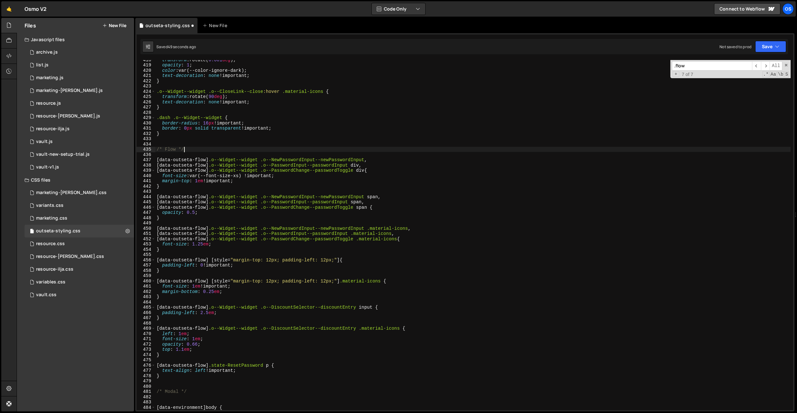
click at [197, 136] on div "transform : rotate( 0.001 deg ) ; opacity : 1 ; color : var(--color-ignore-dark…" at bounding box center [472, 237] width 635 height 360
type textarea "}"
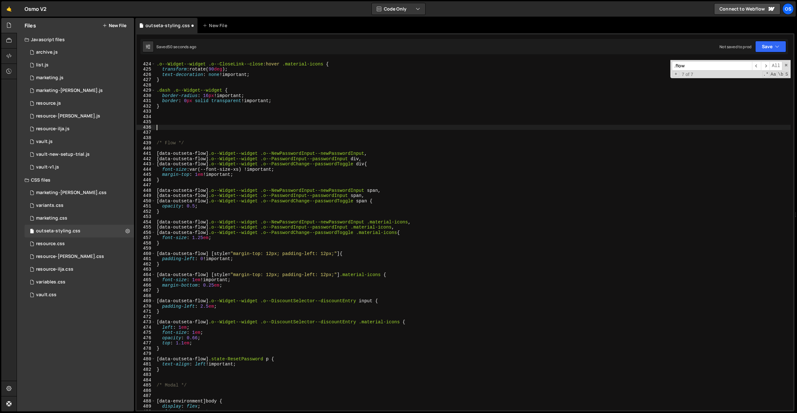
scroll to position [2264, 0]
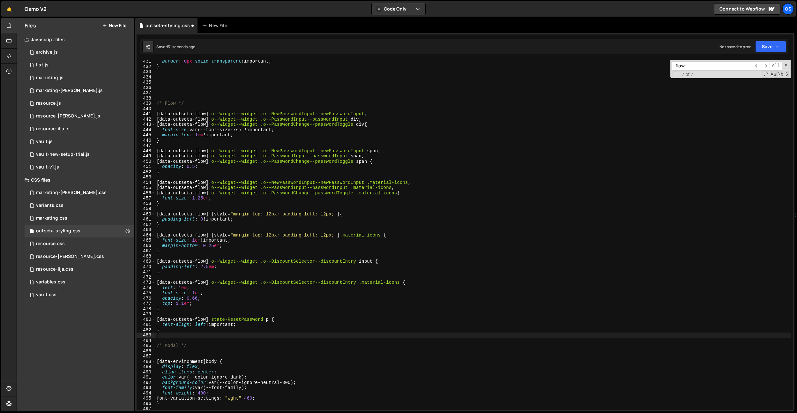
click at [181, 337] on div "border : 0 px solid transparent !important ; } /* Flow */ [ data-outseta-flow ]…" at bounding box center [472, 239] width 635 height 360
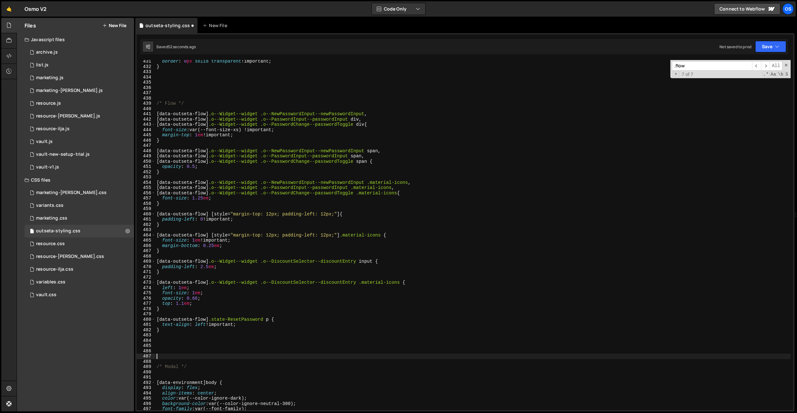
click at [182, 376] on div "border : 0 px solid transparent !important ; } /* Flow */ [ data-outseta-flow ]…" at bounding box center [472, 239] width 635 height 360
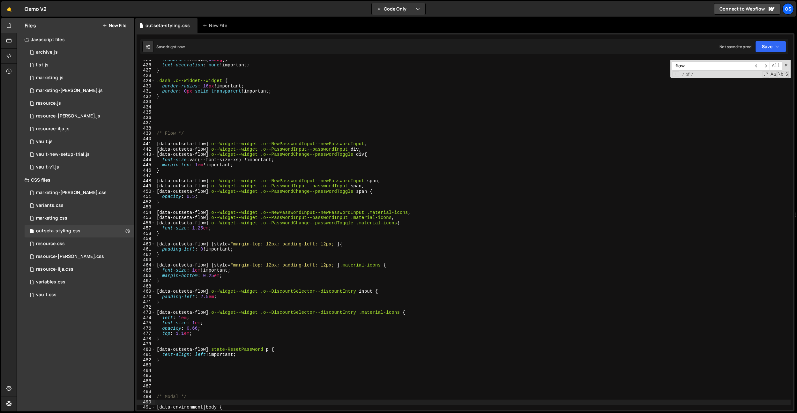
scroll to position [2173, 0]
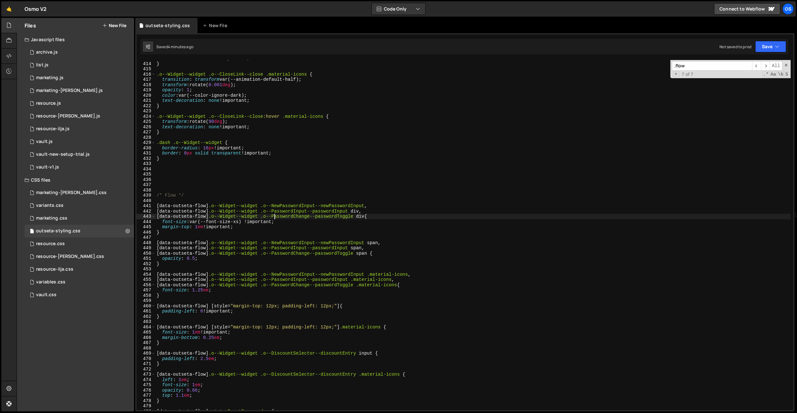
click at [274, 217] on div "text-decoration : none !important ; } .o--Widget--widget .o--CloseLink--close .…" at bounding box center [472, 236] width 635 height 360
type textarea "} }"
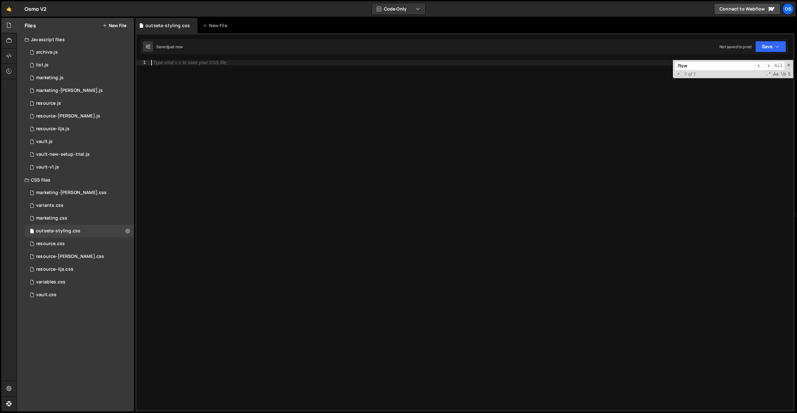
click at [274, 126] on div "Type cmd + s to save your CSS file." at bounding box center [471, 240] width 643 height 360
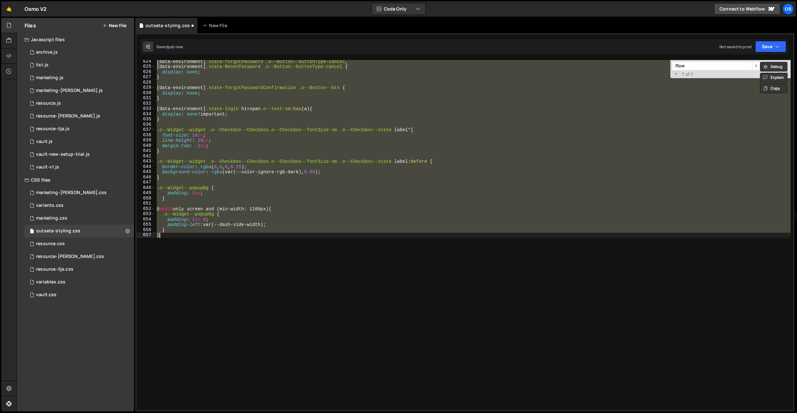
scroll to position [3280, 0]
click at [355, 230] on div "[ data-environment ] .state-forgotPassword .o--Button--buttonType-cancel , [ da…" at bounding box center [472, 235] width 635 height 350
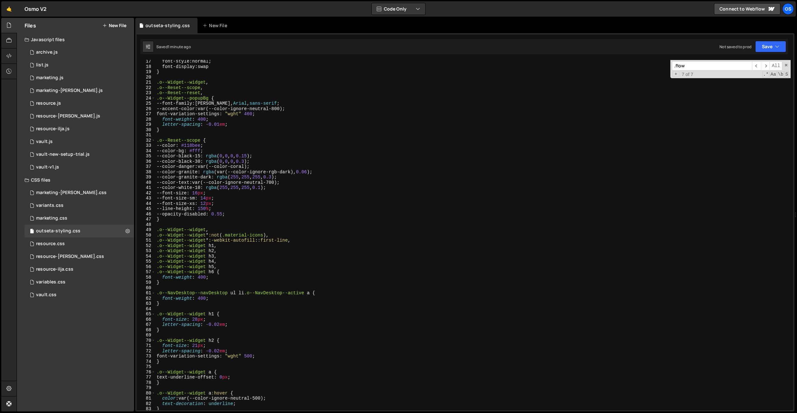
scroll to position [87, 0]
click at [253, 141] on div "font-style : normal ; font-display : swap } .o--Widget--widget , .o--Reset--sco…" at bounding box center [472, 237] width 635 height 360
type textarea ".o--Reset--scope {"
paste input "o--Widget--widget .o--Button--btn.o--Button--cornerShape-rounded"
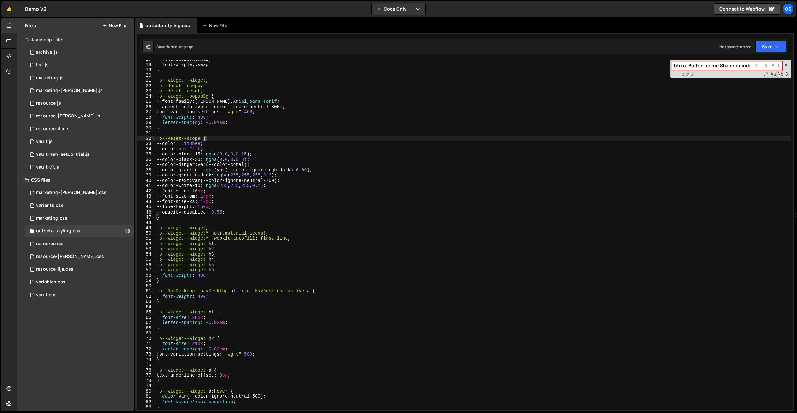
type input ".o--Widget--widget .o--Button--btn.o--Button--cornerShape-rounded"
click at [254, 139] on div "font-style : normal ; font-display : swap } .o--Widget--widget , .o--Reset--sco…" at bounding box center [472, 237] width 635 height 360
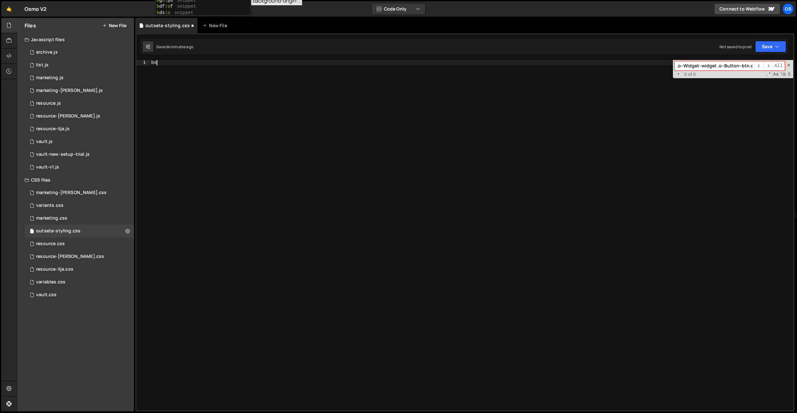
scroll to position [3280, 0]
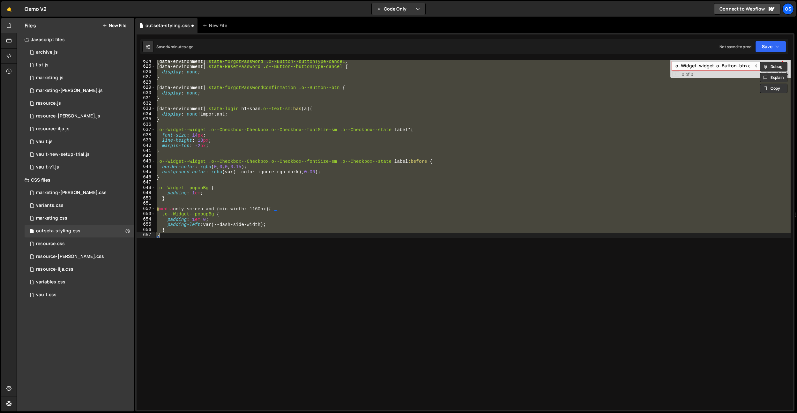
click at [313, 137] on div "[ data-environment ] .state-forgotPassword .o--Button--buttonType-cancel , [ da…" at bounding box center [472, 235] width 635 height 350
type textarea "font-size: 14px;"
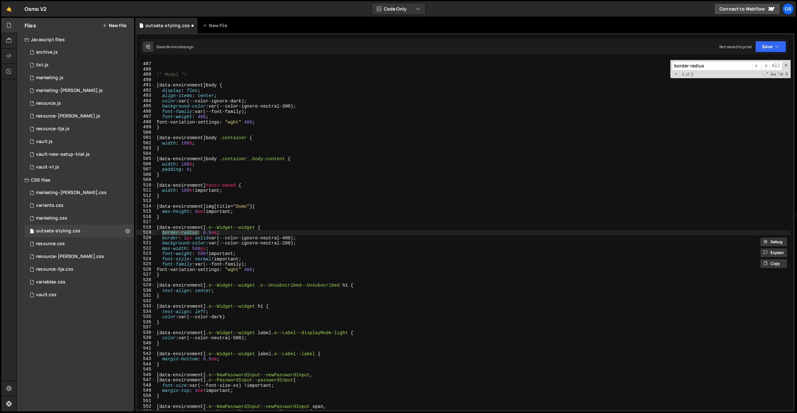
scroll to position [1130, 0]
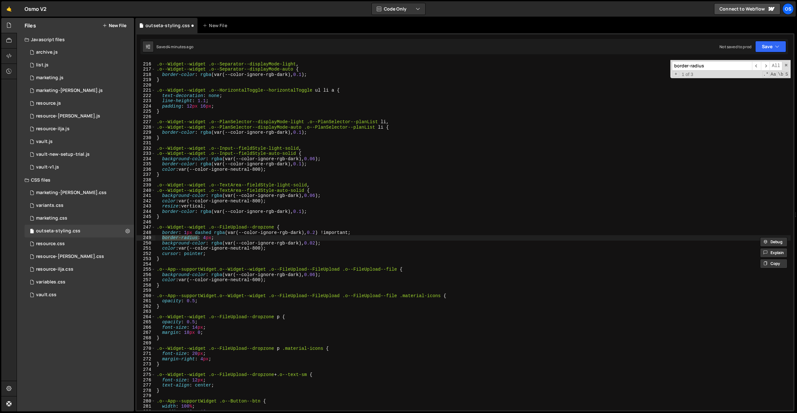
type input "border-radius"
click at [706, 69] on input "border-radius" at bounding box center [712, 65] width 80 height 9
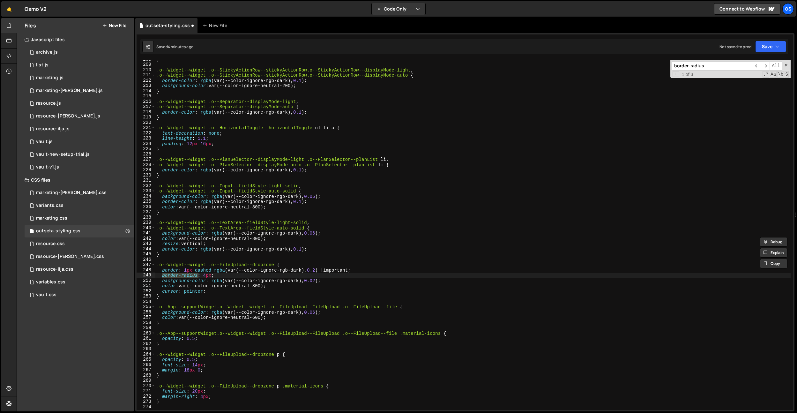
scroll to position [1092, 0]
click at [189, 254] on div "} .o--Widget--widget .o--StickyActionRow--stickyActionRow.o--StickyActionRow--d…" at bounding box center [472, 237] width 635 height 360
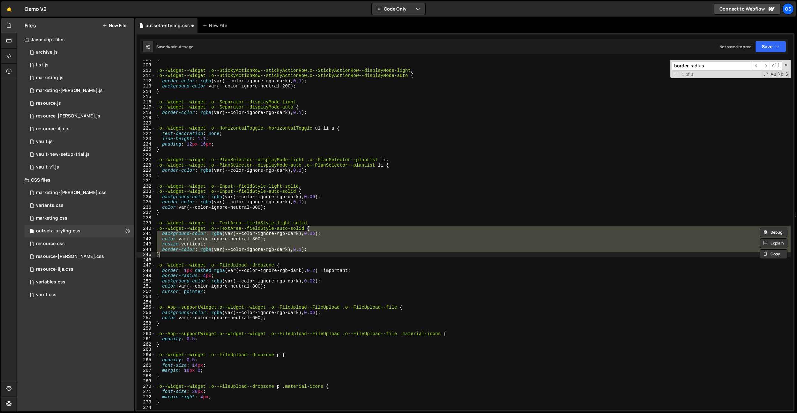
click at [189, 254] on div "} .o--Widget--widget .o--StickyActionRow--stickyActionRow.o--StickyActionRow--d…" at bounding box center [472, 237] width 635 height 360
type textarea "border-color: rgba(var(--color-ignore-rgb-dark), 0.1); }"
click at [184, 255] on div "} .o--Widget--widget .o--StickyActionRow--stickyActionRow.o--StickyActionRow--d…" at bounding box center [472, 235] width 635 height 350
type textarea "}"
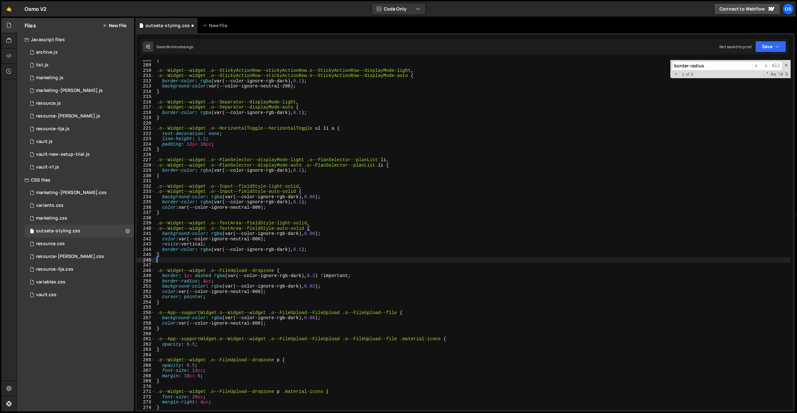
paste textarea ".o--Widget--widget .o--Button--btn.o--Button--cornerShape-rounded"
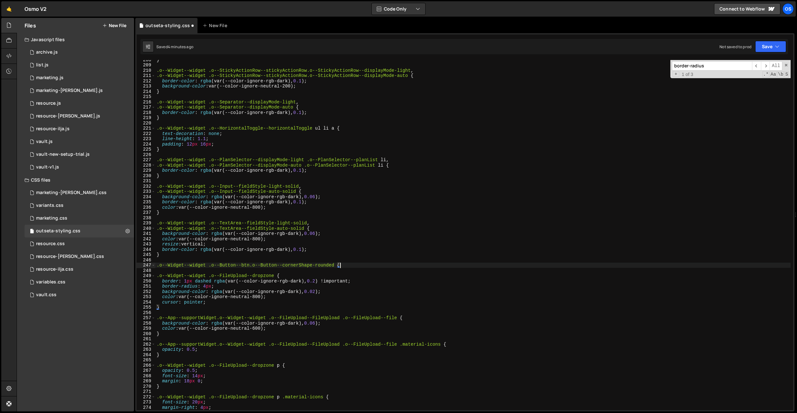
type textarea ".o--Widget--widget .o--Button--btn.o--Button--cornerShape-rounded {}"
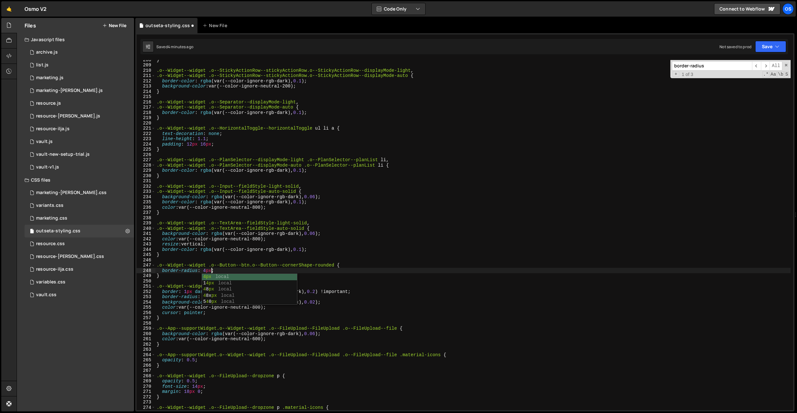
scroll to position [0, 4]
type textarea "border-radius: 4px;"
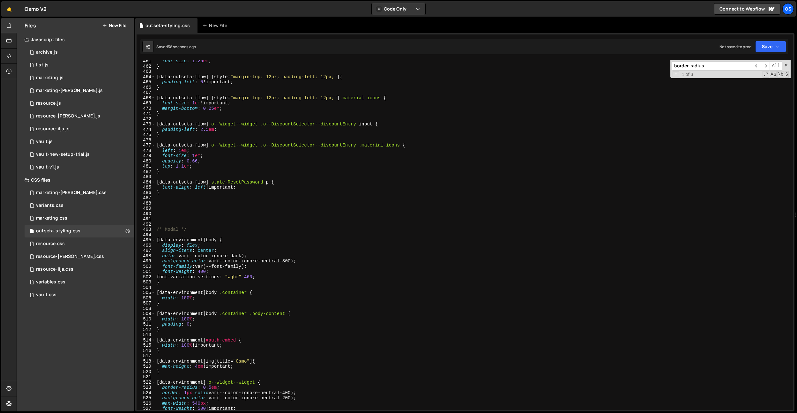
scroll to position [2370, 0]
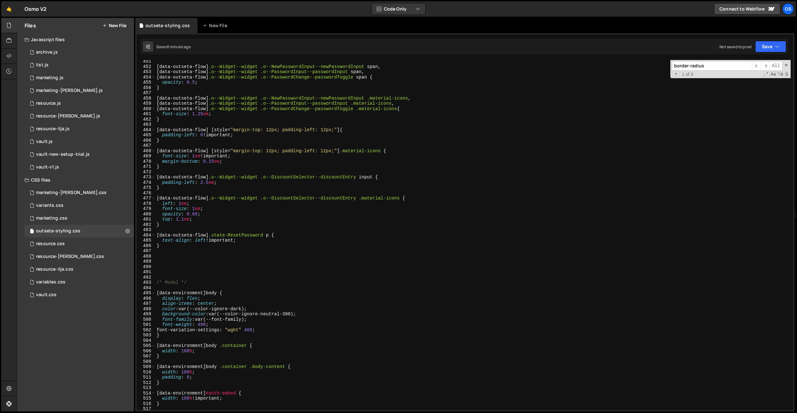
click at [170, 273] on div "[ data-outseta-flow ] .o--Widget--widget .o--NewPasswordInput--newPasswordInput…" at bounding box center [472, 239] width 635 height 360
click at [169, 274] on div "[ data-outseta-flow ] .o--Widget--widget .o--NewPasswordInput--newPasswordInput…" at bounding box center [472, 239] width 635 height 360
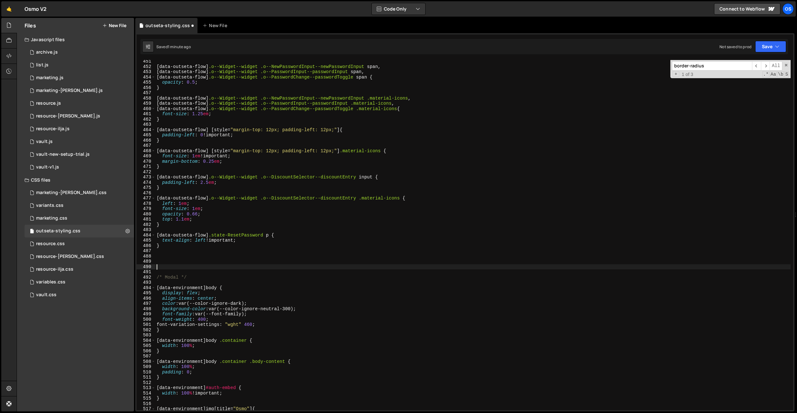
scroll to position [2366, 0]
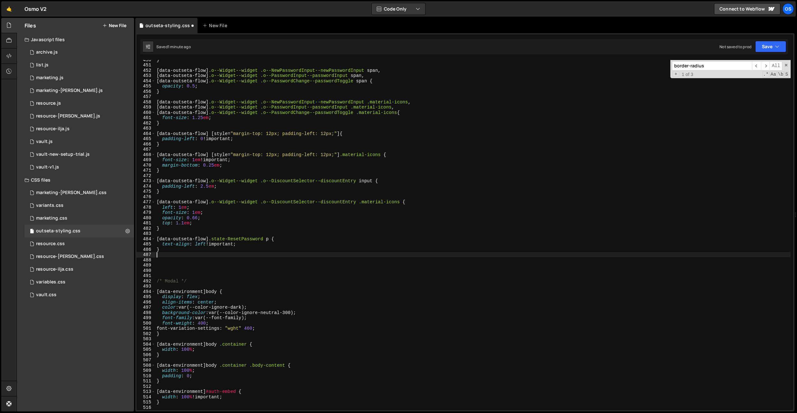
click at [188, 254] on div "} [ data-outseta-flow ] .o--Widget--widget .o--NewPasswordInput--newPasswordInp…" at bounding box center [472, 237] width 635 height 360
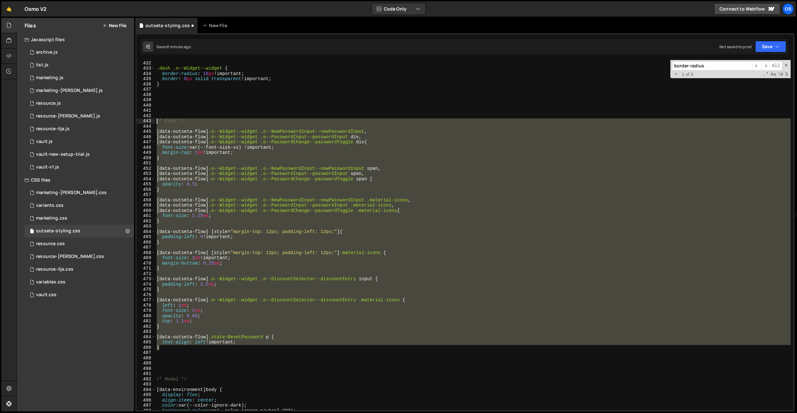
scroll to position [2267, 0]
drag, startPoint x: 183, startPoint y: 251, endPoint x: 148, endPoint y: 123, distance: 132.2
click at [148, 123] on div "431 432 433 434 435 436 437 438 439 440 441 442 443 444 445 446 447 448 449 450…" at bounding box center [465, 235] width 656 height 350
type textarea "/* Flow */"
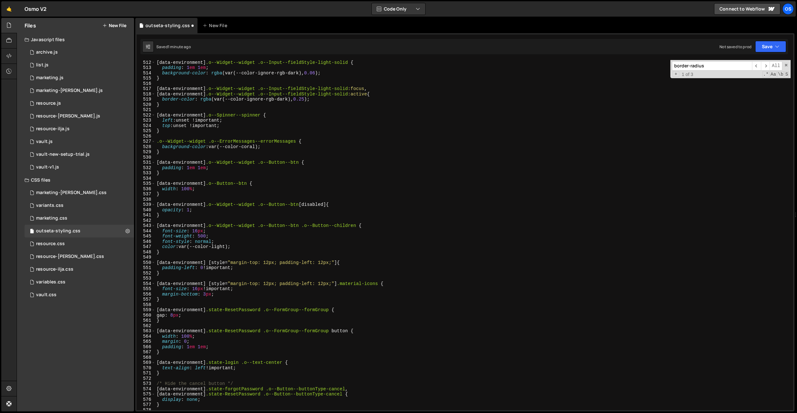
scroll to position [3017, 0]
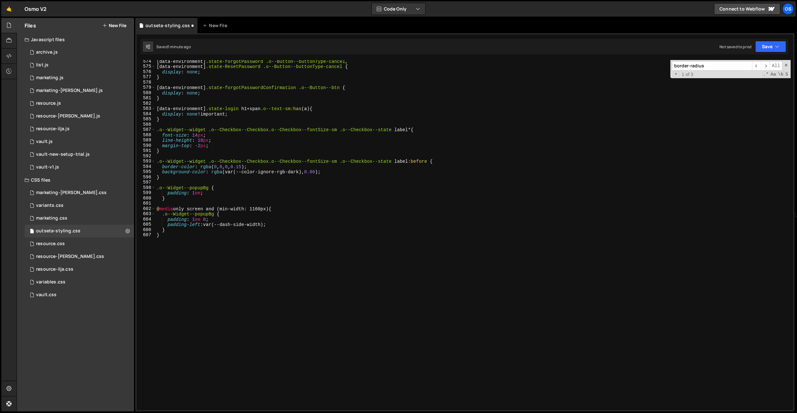
click at [268, 308] on div "[ data-environment ] .state-forgotPassword .o--Button--buttonType-cancel , [ da…" at bounding box center [472, 239] width 635 height 360
type textarea "}"
paste textarea "}"
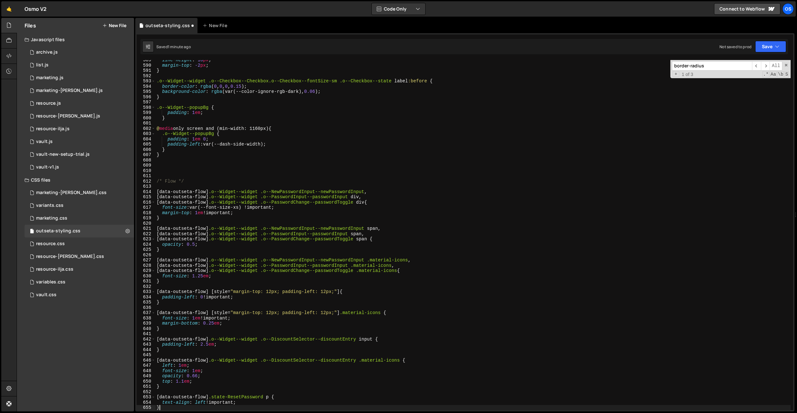
scroll to position [3097, 0]
click at [298, 271] on div "line-height : 18 px ; margin-top : -2 px ; } .o--Widget--widget .o--Checkbox--C…" at bounding box center [472, 237] width 635 height 360
click at [273, 232] on div "line-height : 18 px ; margin-top : -2 px ; } .o--Widget--widget .o--Checkbox--C…" at bounding box center [472, 237] width 635 height 360
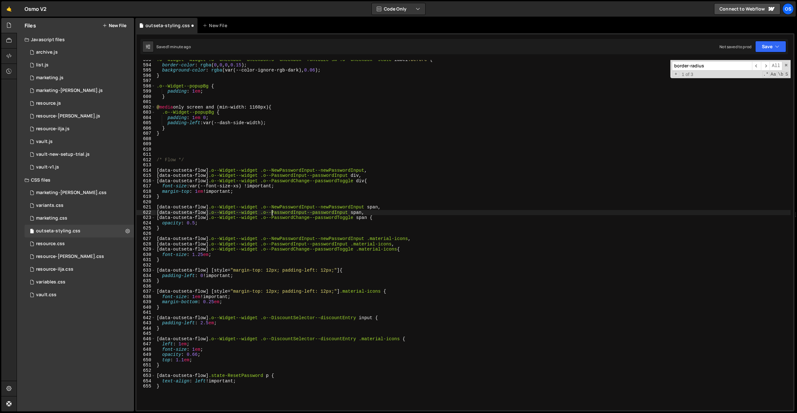
scroll to position [3119, 0]
click at [269, 236] on div ".o--Widget--widget .o--Checkbox--Checkbox.o--Checkbox--fontSize-sm .o--Checkbox…" at bounding box center [472, 236] width 635 height 360
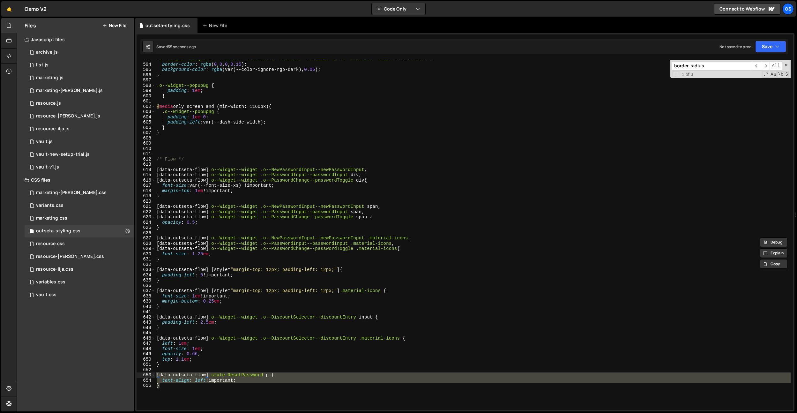
drag, startPoint x: 199, startPoint y: 393, endPoint x: 141, endPoint y: 375, distance: 60.6
click at [141, 375] on div "[data-outseta-flow] .o--Widget--widget .o--NewPasswordInput--newPasswordInput .…" at bounding box center [465, 235] width 656 height 350
type textarea "[data-outseta-flow] .state-ResetPassword p { text-align: left !important;"
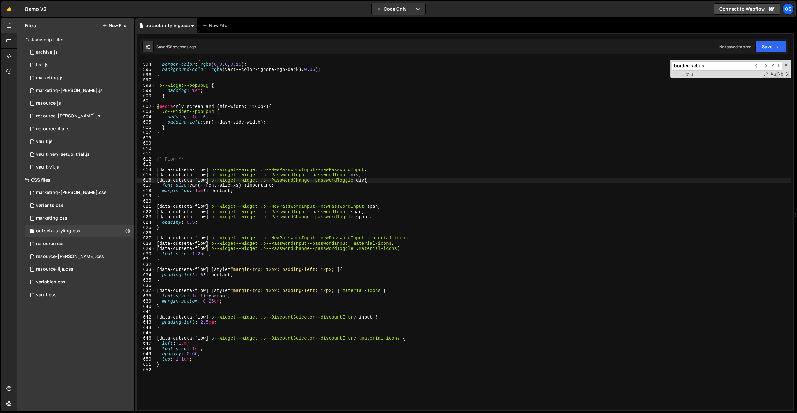
click at [282, 182] on div ".o--Widget--widget .o--Checkbox--Checkbox.o--Checkbox--fontSize-sm .o--Checkbox…" at bounding box center [472, 236] width 635 height 360
type textarea "[data-outseta-flow] .o--Widget--widget .o--PasswordChange--passwordToggle div{"
click at [206, 145] on div ".o--Widget--widget .o--Checkbox--Checkbox.o--Checkbox--fontSize-sm .o--Checkbox…" at bounding box center [472, 236] width 635 height 360
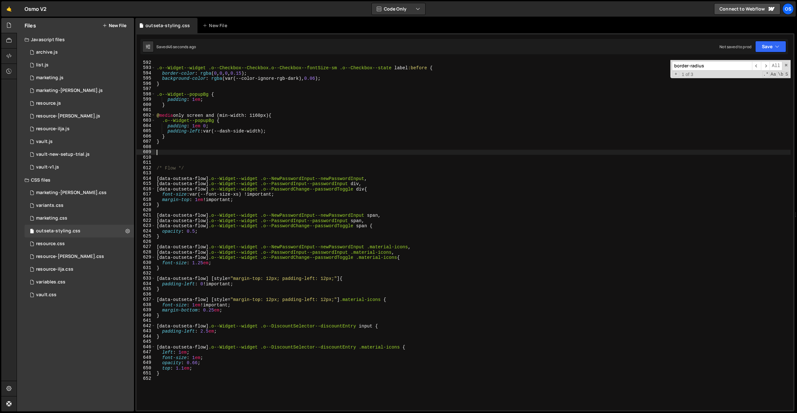
scroll to position [3110, 0]
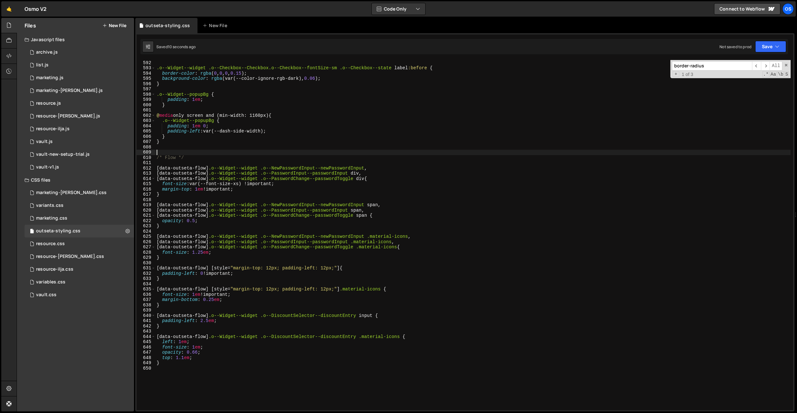
click at [119, 24] on button "New File" at bounding box center [114, 25] width 24 height 5
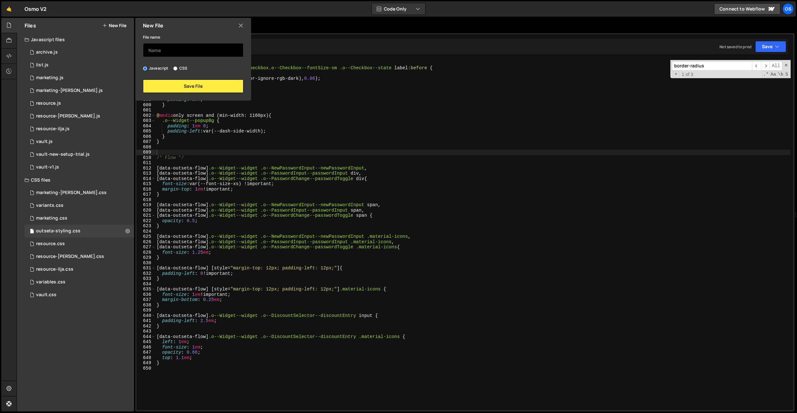
click at [181, 49] on input "text" at bounding box center [193, 50] width 100 height 14
drag, startPoint x: 179, startPoint y: 71, endPoint x: 181, endPoint y: 59, distance: 12.1
click at [179, 71] on label "CSS" at bounding box center [180, 68] width 14 height 6
click at [177, 70] on input "CSS" at bounding box center [175, 68] width 4 height 4
radio input "true"
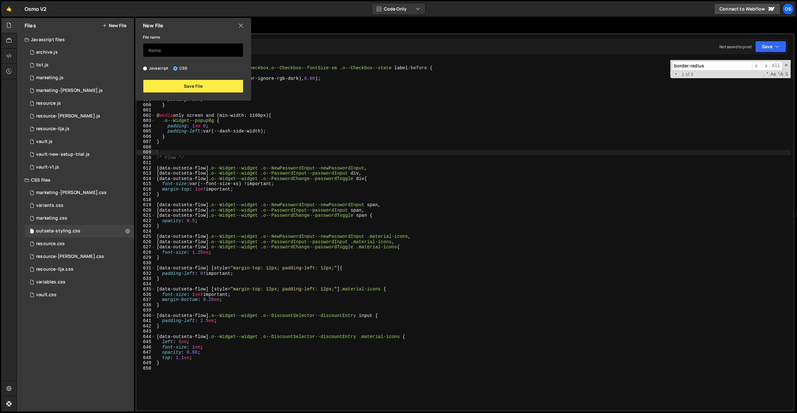
click at [189, 50] on input "text" at bounding box center [193, 50] width 100 height 14
click at [231, 89] on button "Save File" at bounding box center [193, 85] width 100 height 13
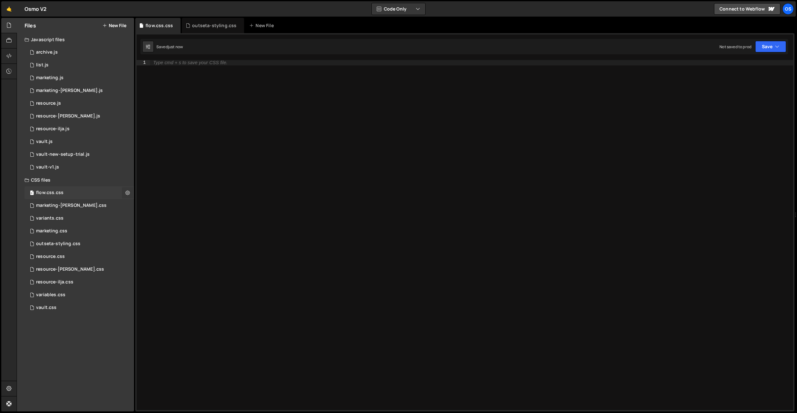
click at [126, 193] on icon at bounding box center [127, 192] width 4 height 6
click at [165, 208] on button "Edit File Settings" at bounding box center [166, 206] width 63 height 13
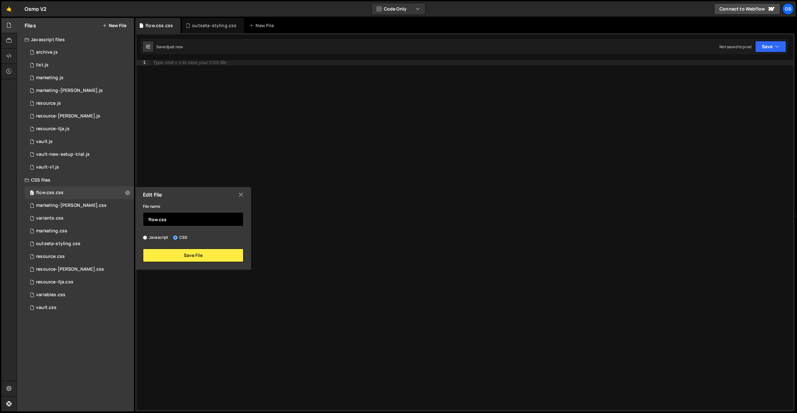
click at [203, 219] on input "flow.css" at bounding box center [193, 219] width 100 height 14
type input "flow"
click at [188, 263] on div "Edit File File name flow Javascript CSS Save File" at bounding box center [192, 228] width 117 height 83
click at [189, 255] on button "Save File" at bounding box center [193, 254] width 100 height 13
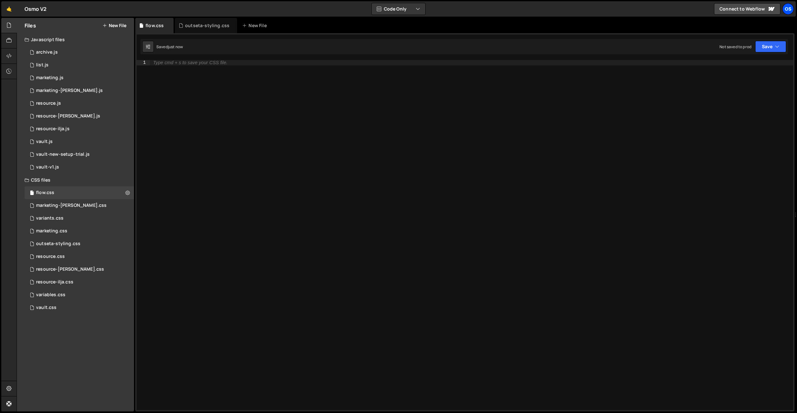
click at [788, 11] on div "Os" at bounding box center [787, 8] width 11 height 11
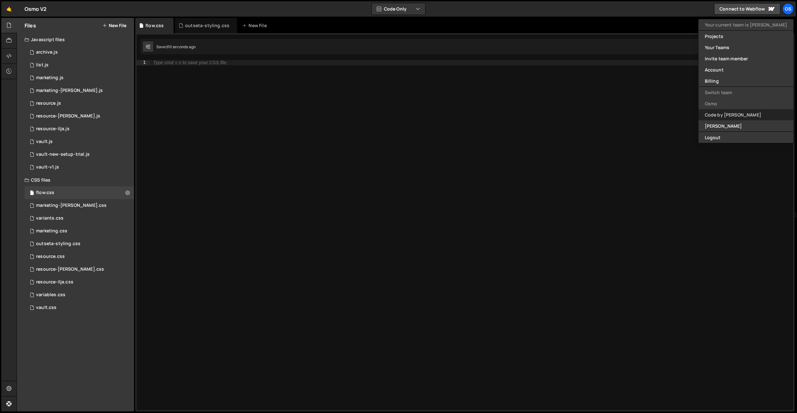
click at [742, 120] on link "Code by [PERSON_NAME]" at bounding box center [745, 114] width 95 height 11
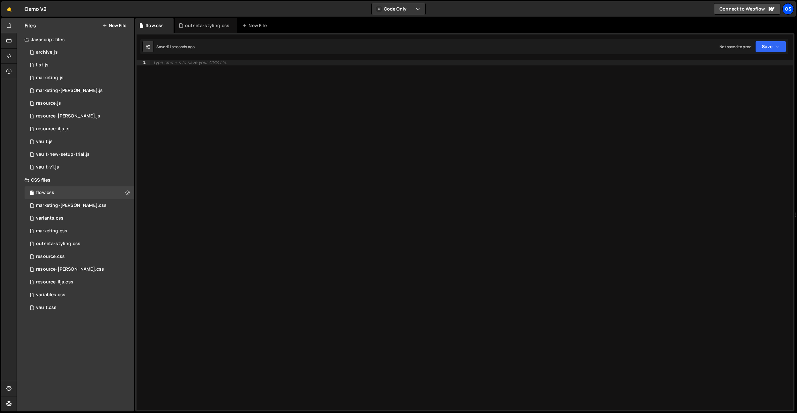
click at [787, 12] on div "Os" at bounding box center [787, 8] width 11 height 11
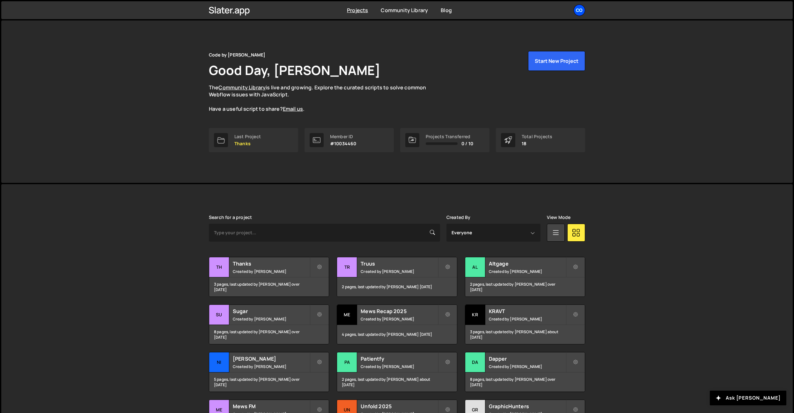
click at [584, 10] on div "Co" at bounding box center [579, 9] width 11 height 11
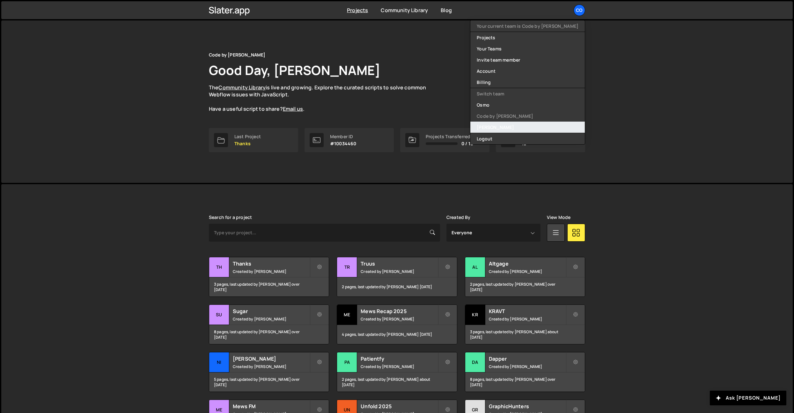
click at [527, 126] on link "[PERSON_NAME]" at bounding box center [527, 127] width 115 height 11
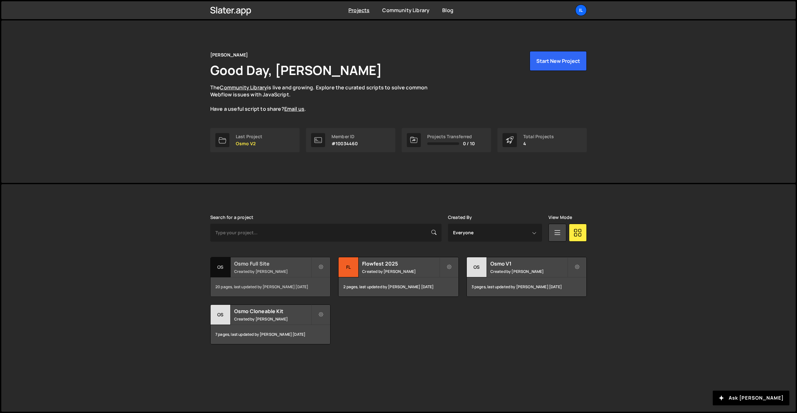
click at [252, 260] on h2 "Osmo Full Site" at bounding box center [272, 263] width 77 height 7
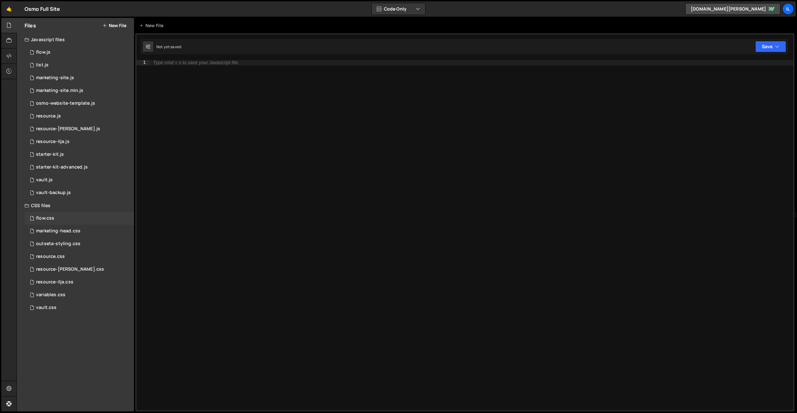
click at [71, 222] on div "flow.css 0" at bounding box center [79, 218] width 109 height 13
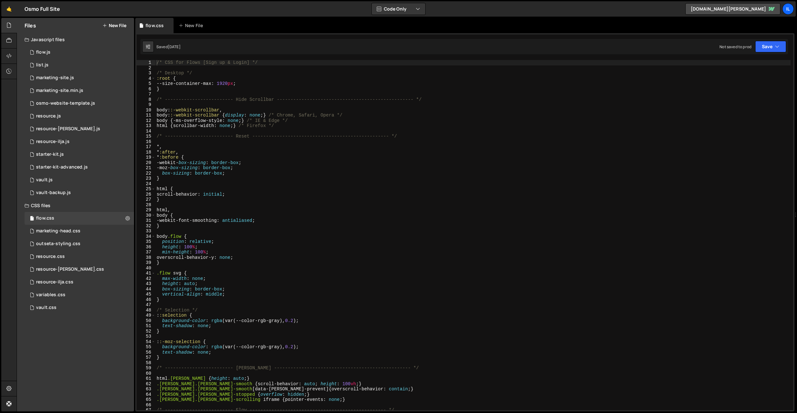
click at [235, 214] on div "/* CSS for Flows [Sign up & Login] */ /* Desktop */ :root { --size-container-ma…" at bounding box center [472, 240] width 635 height 360
type textarea "color: var(--color-neutral-500); }"
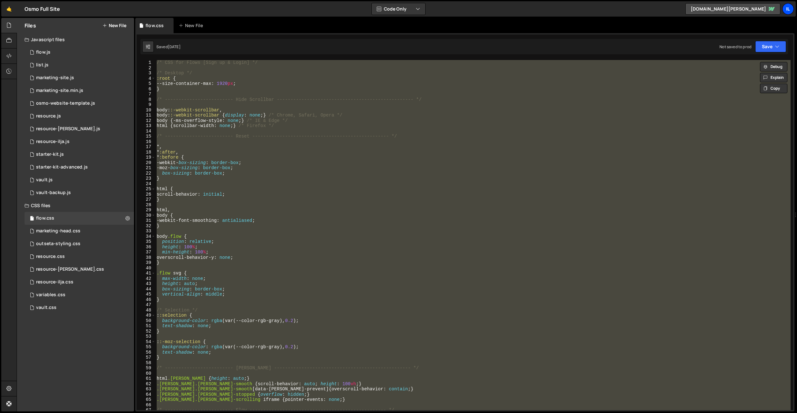
click at [783, 5] on div "Il" at bounding box center [787, 8] width 11 height 11
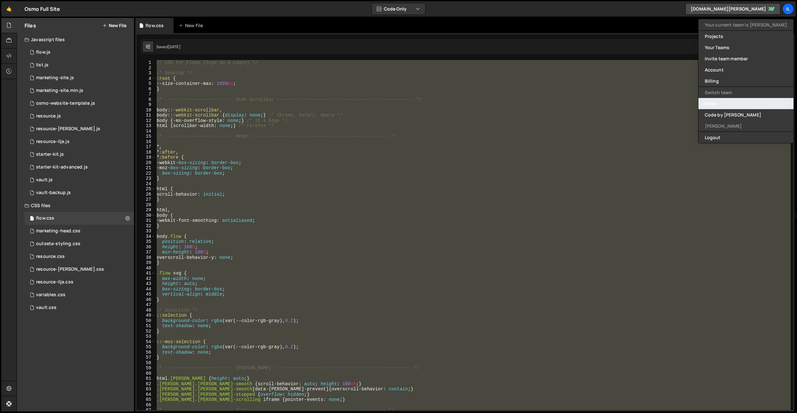
click at [747, 104] on link "Osmo" at bounding box center [745, 103] width 95 height 11
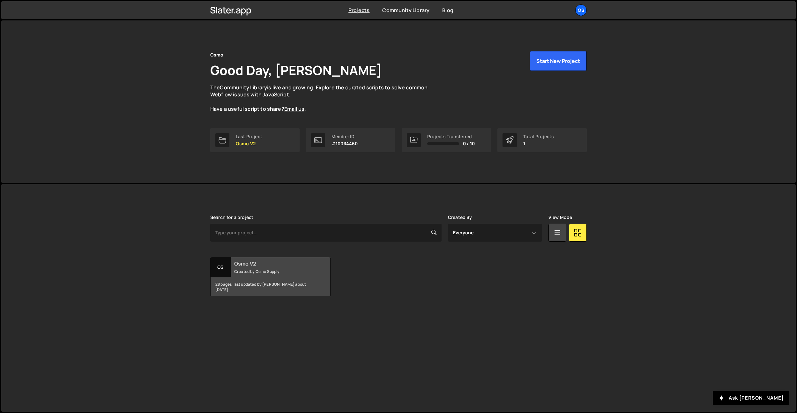
click at [276, 263] on h2 "Osmo V2" at bounding box center [272, 263] width 77 height 7
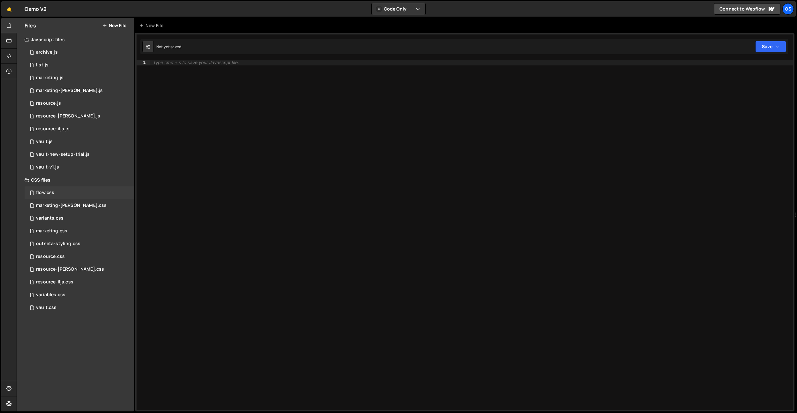
click at [47, 191] on div "flow.css" at bounding box center [45, 193] width 18 height 6
click at [294, 199] on div "Type cmd + s to save your CSS file." at bounding box center [471, 240] width 643 height 360
paste textarea "}"
type textarea "}"
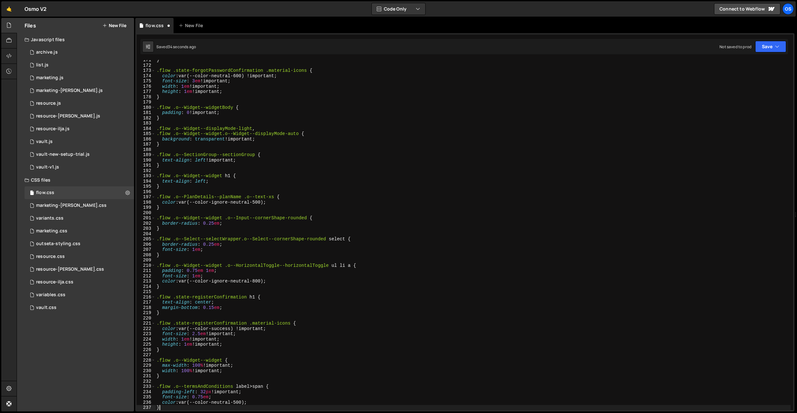
scroll to position [897, 0]
click at [11, 35] on div at bounding box center [9, 40] width 16 height 15
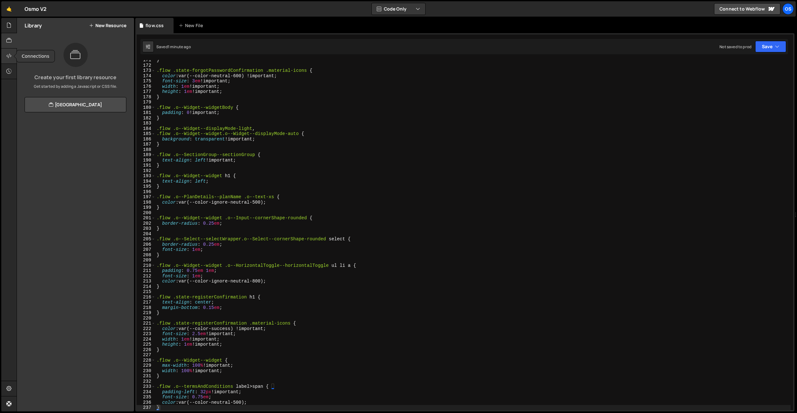
click at [9, 56] on icon at bounding box center [8, 55] width 5 height 7
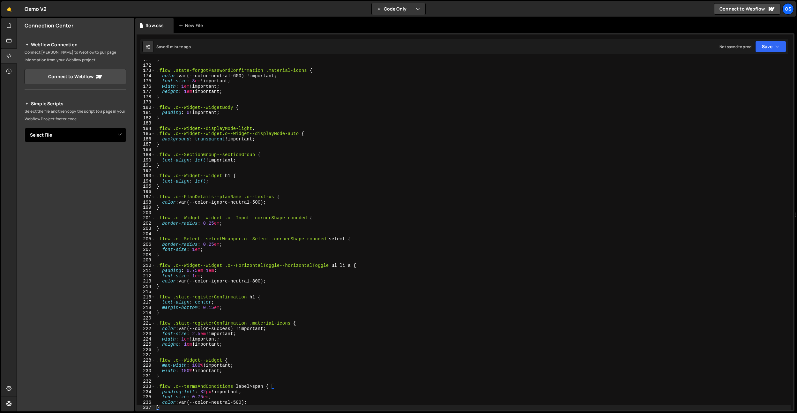
click at [111, 137] on select "Select File archive.js list.js marketing.js marketing-dennis.js resource.js res…" at bounding box center [76, 135] width 102 height 14
select select "47552"
click at [25, 128] on select "Select File archive.js list.js marketing.js marketing-dennis.js resource.js res…" at bounding box center [76, 135] width 102 height 14
click at [109, 157] on button "Copy" at bounding box center [107, 156] width 22 height 13
type textarea "text-align: left !important;"
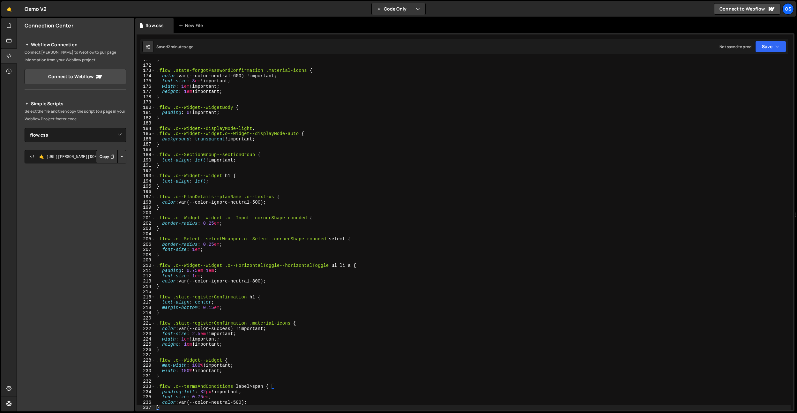
click at [285, 162] on div "} .flow .state-forgotPasswordConfirmation .material-icons { color : var(--color…" at bounding box center [472, 237] width 635 height 360
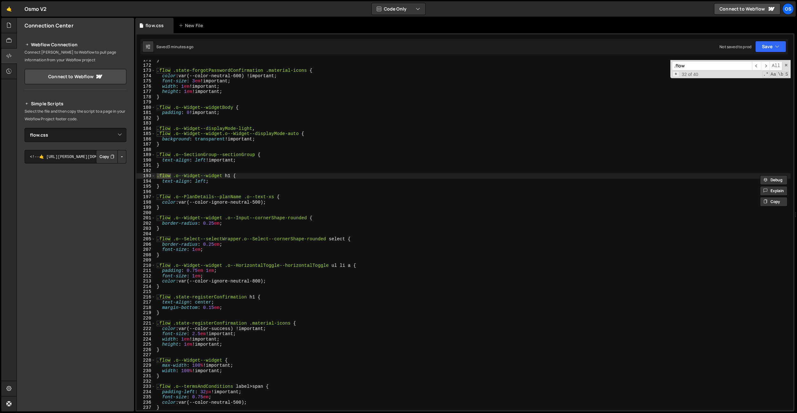
click at [674, 74] on span "+" at bounding box center [675, 74] width 7 height 6
click at [681, 80] on div ".flow ​ ​ All Replace All - 32 of 40 .* Aa \b S" at bounding box center [730, 74] width 120 height 29
type input ".flow"
click at [695, 78] on input at bounding box center [712, 76] width 80 height 9
paste input "data-flow"
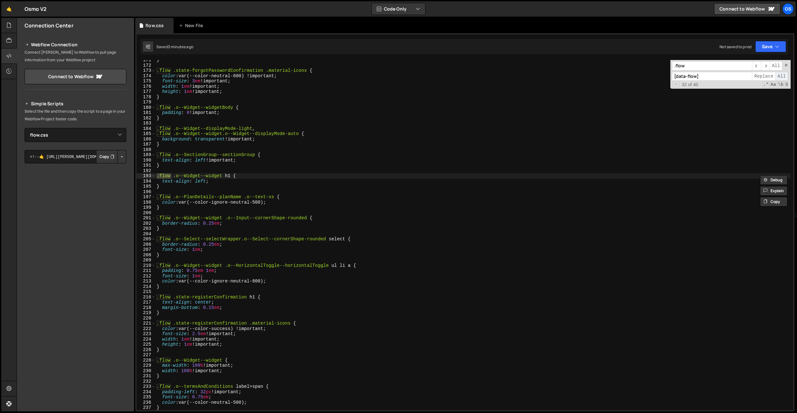
type input "[data-flow]"
click at [784, 75] on span "All" at bounding box center [781, 76] width 13 height 9
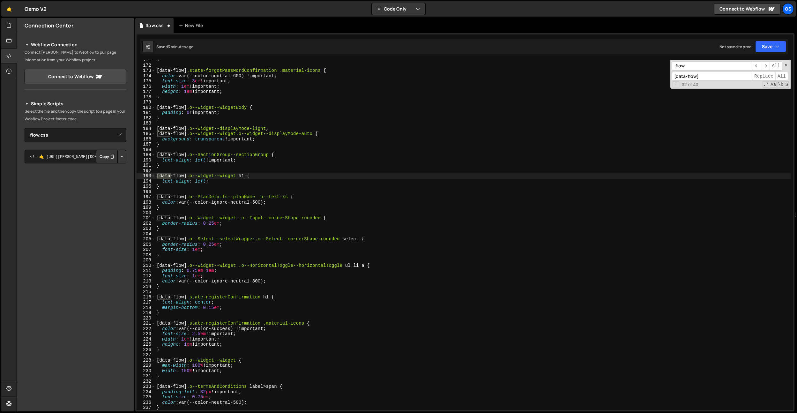
type textarea "}"
click at [343, 117] on div "} [ data-flow ] .state-forgotPasswordConfirmation .material-icons { color : var…" at bounding box center [472, 237] width 635 height 360
click at [10, 42] on icon at bounding box center [8, 40] width 5 height 7
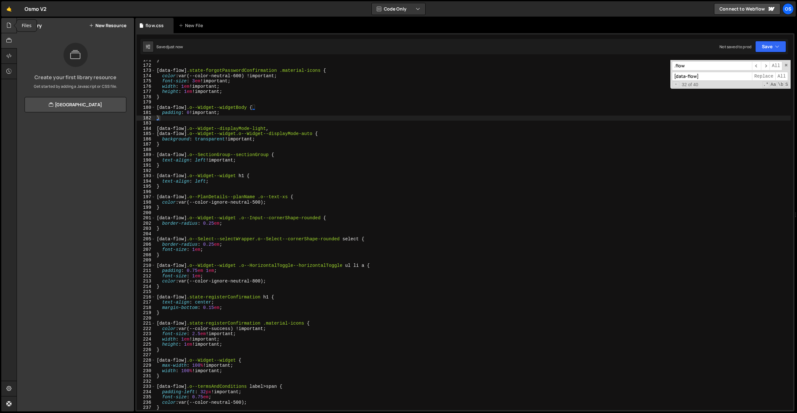
click at [10, 32] on div at bounding box center [9, 25] width 16 height 15
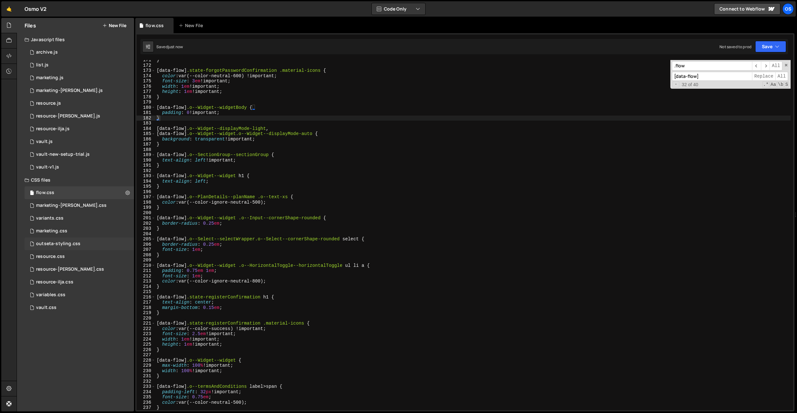
click at [73, 241] on div "outseta-styling.css" at bounding box center [58, 244] width 44 height 6
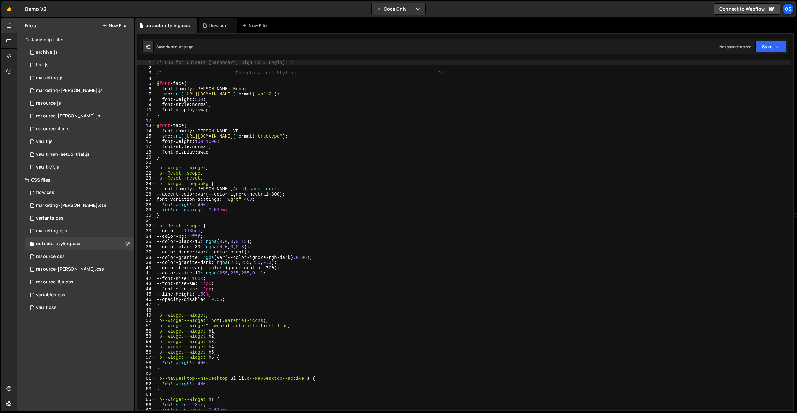
type textarea "font-style: normal;"
click at [404, 147] on div "/* CSS for Outseta [Dashboard, Sign up & Login] */ /* -------------------------…" at bounding box center [472, 240] width 635 height 360
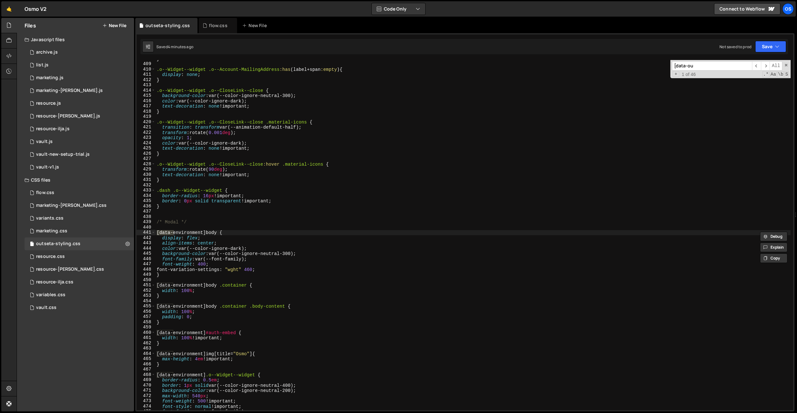
scroll to position [3046, 0]
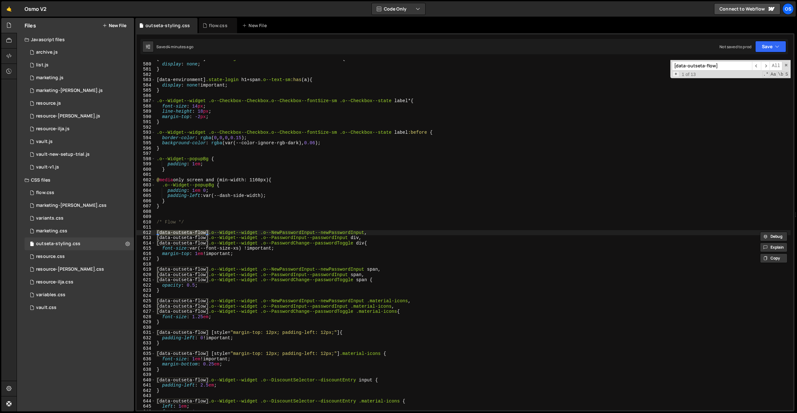
type input "[data-outseta-flow]"
click at [675, 73] on span "+" at bounding box center [675, 74] width 7 height 6
click at [697, 77] on input at bounding box center [712, 76] width 80 height 9
paste input "data-flow"
type input "data-flow"
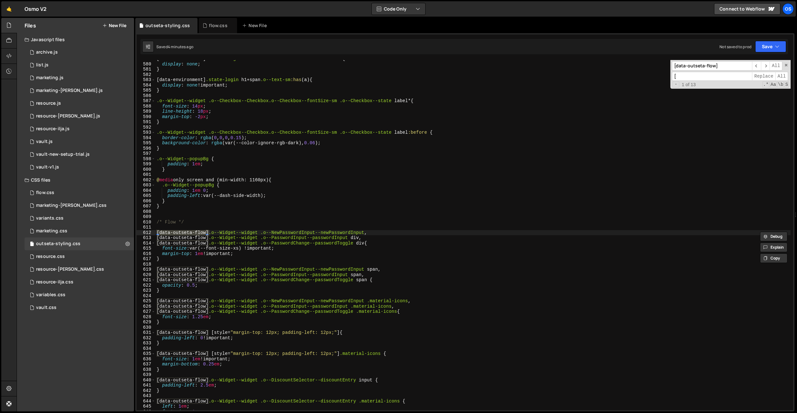
paste input "data-flow"
type input "[data-flow]"
click at [784, 77] on span "All" at bounding box center [781, 76] width 13 height 9
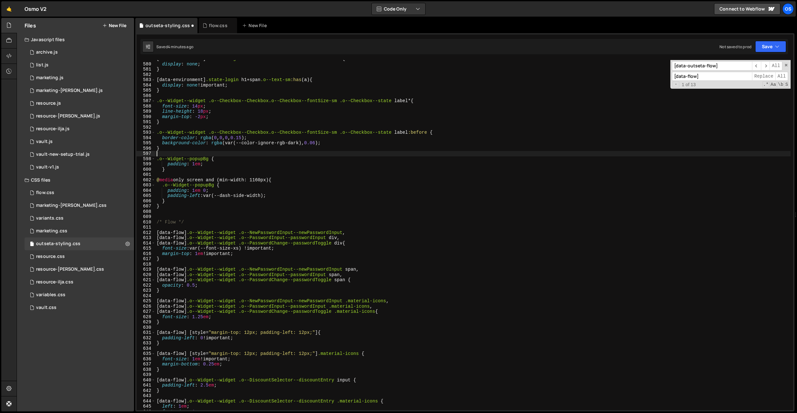
click at [416, 155] on div "[ data-environment ] .state-forgotPasswordConfirmation .o--Button--btn { displa…" at bounding box center [472, 236] width 635 height 360
click at [231, 135] on div "[ data-environment ] .state-forgotPasswordConfirmation .o--Button--btn { displa…" at bounding box center [472, 236] width 635 height 360
type textarea ".o--Widget--widget .o--Checkbox--Checkbox.o--Checkbox--fontSize-sm .o--Checkbox…"
paste input "flow] .o--Widget--widget h1"
type input "[data-flow] .o--Widget--widget h1"
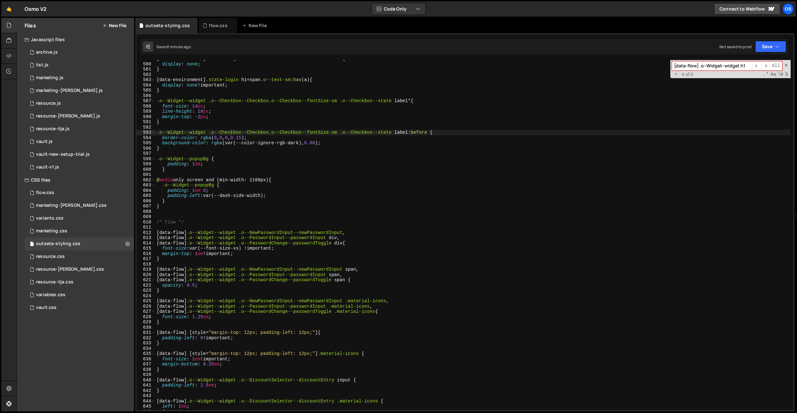
click at [232, 132] on div "[ data-environment ] .state-forgotPasswordConfirmation .o--Button--btn { displa…" at bounding box center [472, 236] width 635 height 360
click at [253, 203] on div "[ data-environment ] .state-forgotPasswordConfirmation .o--Button--btn { displa…" at bounding box center [472, 236] width 635 height 360
click at [284, 193] on div "[ data-environment ] .state-forgotPasswordConfirmation .o--Button--btn { displa…" at bounding box center [472, 236] width 635 height 360
type textarea "padding-left: var(--dash-side-width);"
click at [322, 195] on div "[ data-environment ] .state-forgotPasswordConfirmation .o--Button--btn { displa…" at bounding box center [472, 236] width 635 height 360
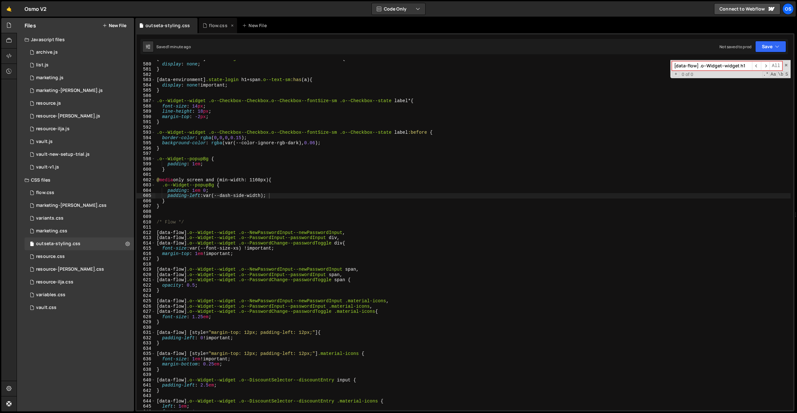
drag, startPoint x: 212, startPoint y: 24, endPoint x: 209, endPoint y: 26, distance: 3.6
click at [212, 24] on div "flow.css" at bounding box center [218, 25] width 18 height 6
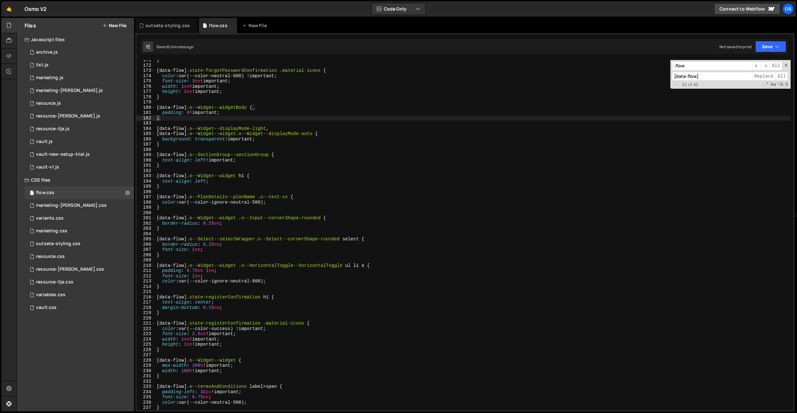
type textarea "background: transparent !important;"
click at [275, 138] on div "} [ data-flow ] .state-forgotPasswordConfirmation .material-icons { color : var…" at bounding box center [472, 237] width 635 height 360
paste input "[data-flow] .o--Widget--widget h1"
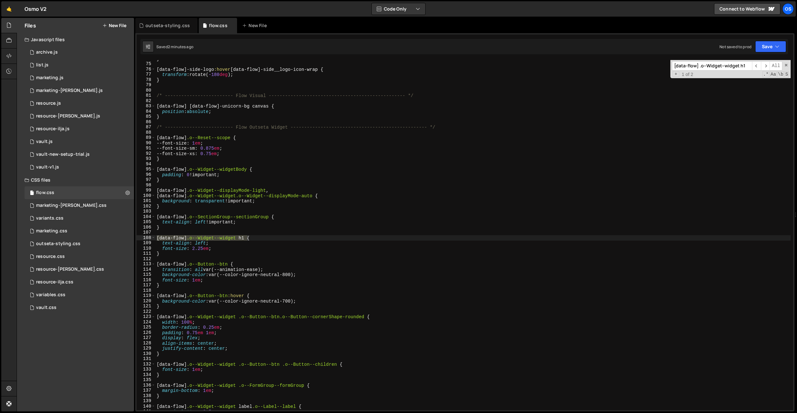
scroll to position [388, 0]
type input "[data-flow] .o--Widget--widget h1"
click at [200, 253] on div "} [ data-flow ] -side-logo :hover [ data-flow ] -side__logo-icon-wrap { transfo…" at bounding box center [472, 236] width 635 height 360
click at [202, 248] on div "} [ data-flow ] -side-logo :hover [ data-flow ] -side__logo-icon-wrap { transfo…" at bounding box center [472, 236] width 635 height 360
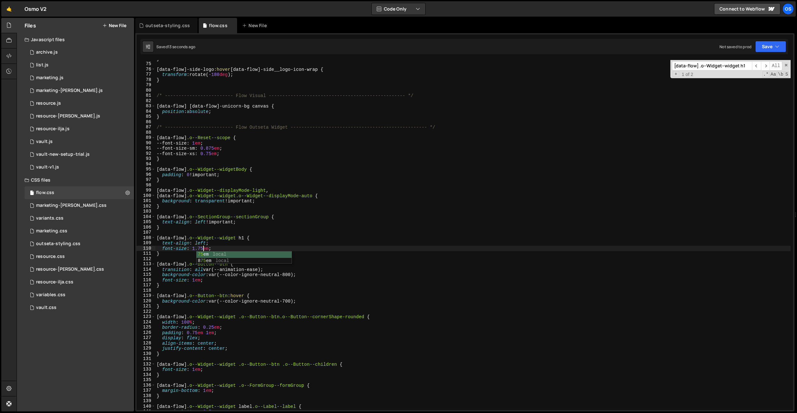
click at [242, 255] on div "75 em local 8 75 em local" at bounding box center [243, 263] width 95 height 25
click at [181, 256] on div "} [ data-flow ] -side-logo :hover [ data-flow ] -side__logo-icon-wrap { transfo…" at bounding box center [472, 236] width 635 height 360
drag, startPoint x: 248, startPoint y: 236, endPoint x: 147, endPoint y: 242, distance: 100.6
click at [141, 236] on div "} 74 75 76 77 78 79 80 81 82 83 84 85 86 87 88 89 90 91 92 93 94 95 96 97 98 99…" at bounding box center [465, 235] width 656 height 350
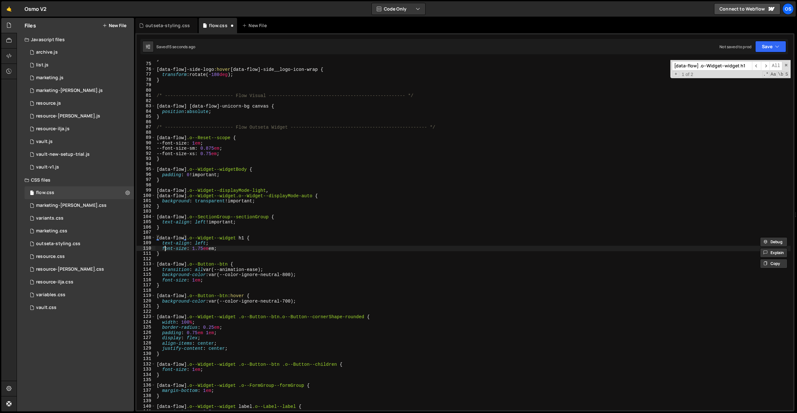
click at [164, 248] on div "} [ data-flow ] -side-logo :hover [ data-flow ] -side__logo-icon-wrap { transfo…" at bounding box center [472, 236] width 635 height 360
click at [163, 253] on div "} [ data-flow ] -side-logo :hover [ data-flow ] -side__logo-icon-wrap { transfo…" at bounding box center [472, 236] width 635 height 360
type textarea "}"
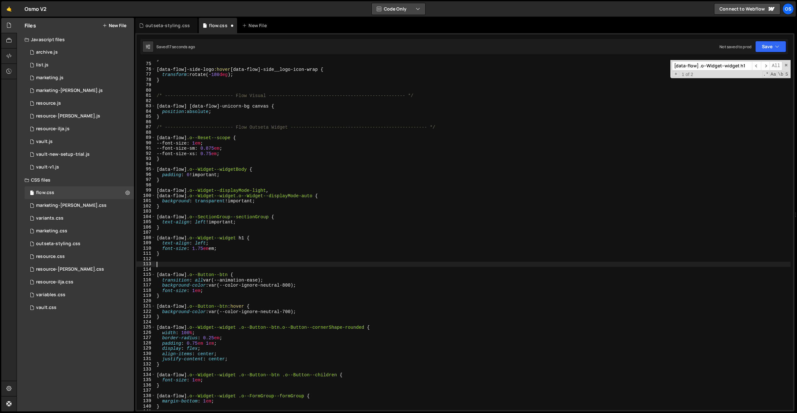
paste textarea "[data-flow] .o--Widget--widget h1"
click at [259, 264] on div "} [ data-flow ] -side-logo :hover [ data-flow ] -side__logo-icon-wrap { transfo…" at bounding box center [472, 236] width 635 height 360
paste textarea "state-login"
type textarea "[data-flow] .o--Widget--widget .state-login h1 {}"
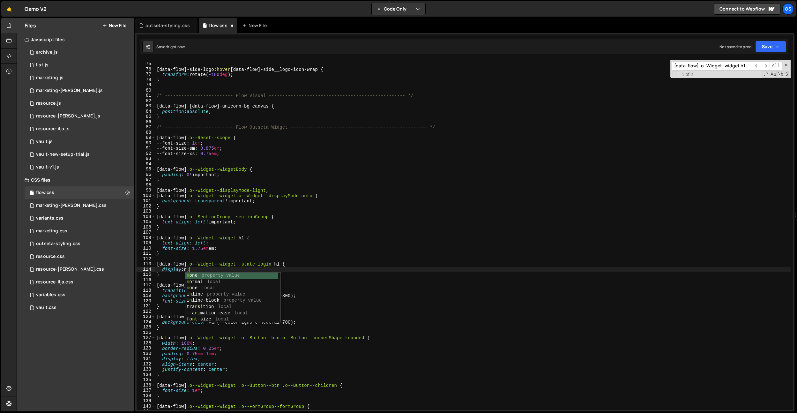
scroll to position [0, 2]
type textarea "display: none;"
drag, startPoint x: 243, startPoint y: 232, endPoint x: 250, endPoint y: 246, distance: 16.0
click at [243, 232] on div "} [ data-flow ] -side-logo :hover [ data-flow ] -side__logo-icon-wrap { transfo…" at bounding box center [472, 236] width 635 height 360
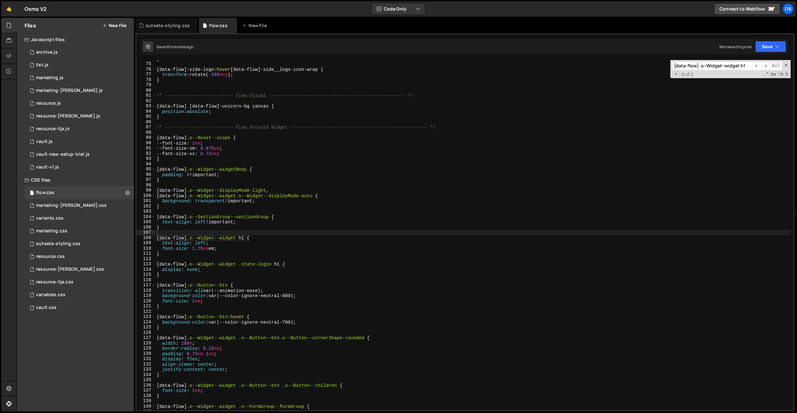
paste input ".flow .o--Widget--widget .o--SectionGroup--sectionGroup"
type input ".flow .o--Widget--widget .o--SectionGroup--sectionGroup"
click at [283, 262] on div "} [ data-flow ] -side-logo :hover [ data-flow ] -side__logo-icon-wrap { transfo…" at bounding box center [472, 236] width 635 height 360
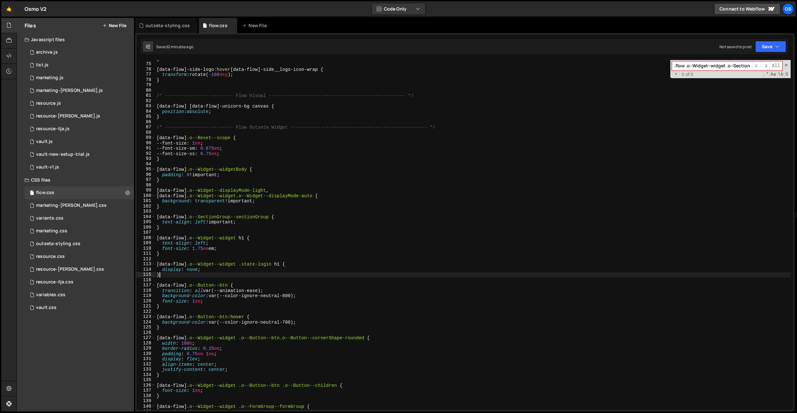
click at [270, 274] on div "} [ data-flow ] -side-logo :hover [ data-flow ] -side__logo-icon-wrap { transfo…" at bounding box center [472, 236] width 635 height 360
click at [209, 250] on div "} [ data-flow ] -side-logo :hover [ data-flow ] -side__logo-icon-wrap { transfo…" at bounding box center [472, 236] width 635 height 360
click at [252, 241] on div "} [ data-flow ] -side-logo :hover [ data-flow ] -side__logo-icon-wrap { transfo…" at bounding box center [472, 236] width 635 height 360
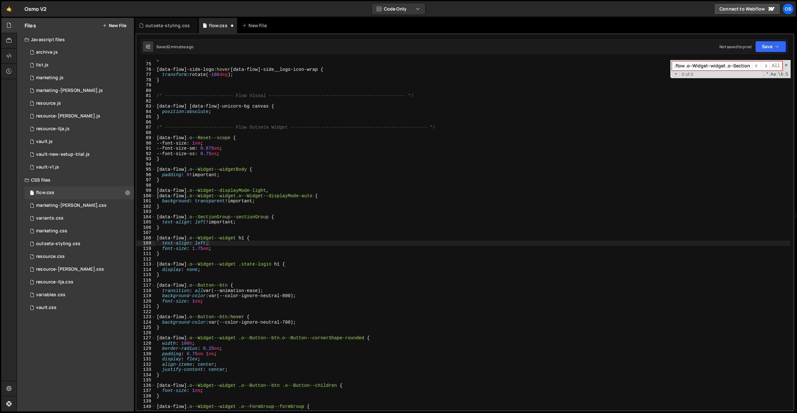
type textarea "}"
click at [392, 226] on div "} [ data-flow ] -side-logo :hover [ data-flow ] -side__logo-icon-wrap { transfo…" at bounding box center [472, 236] width 635 height 360
paste input "[data-flow] .o--Widget--widget"
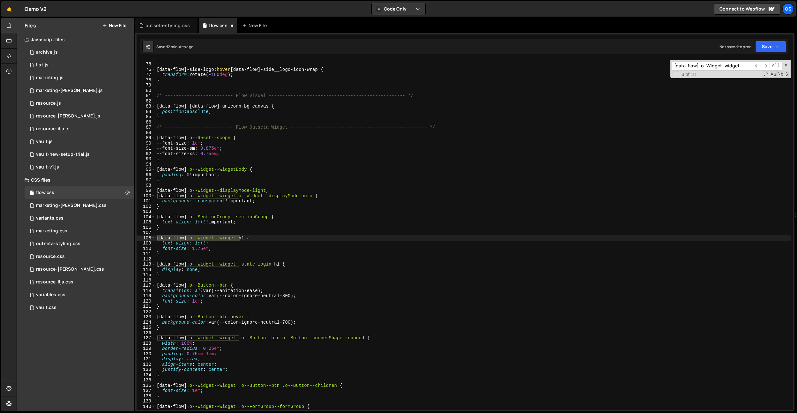
type input "[data-flow] .o--Widget--widget"
click at [228, 225] on div "} [ data-flow ] -side-logo :hover [ data-flow ] -side__logo-icon-wrap { transfo…" at bounding box center [472, 236] width 635 height 360
click at [228, 248] on div "} [ data-flow ] -side-logo :hover [ data-flow ] -side__logo-icon-wrap { transfo…" at bounding box center [472, 236] width 635 height 360
drag, startPoint x: 274, startPoint y: 265, endPoint x: 160, endPoint y: 259, distance: 113.7
click at [142, 264] on div "font-size: 1.75em; 74 75 76 77 78 79 80 81 82 83 84 85 86 87 88 89 90 91 92 93 …" at bounding box center [465, 235] width 656 height 350
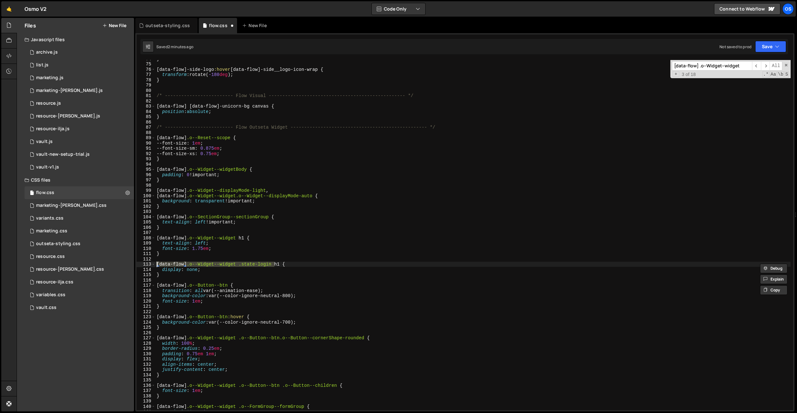
click at [167, 254] on div "} [ data-flow ] -side-logo :hover [ data-flow ] -side__logo-icon-wrap { transfo…" at bounding box center [472, 236] width 635 height 360
type textarea "}"
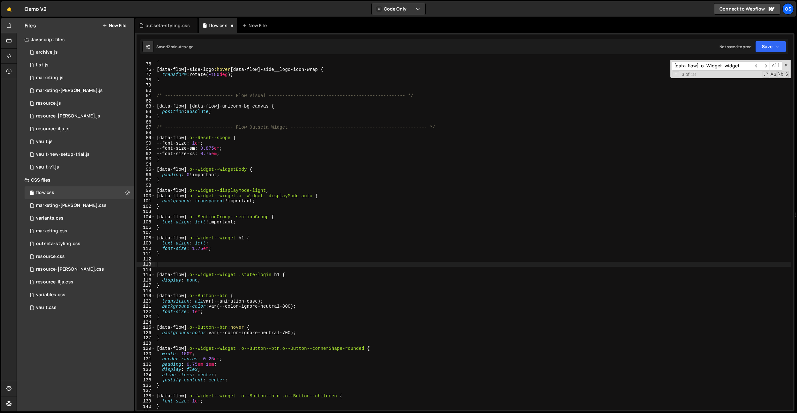
paste textarea "[data-flow] .o--Widget--widget .state-login"
type textarea "[data-flow] .o--Widget--widget .state-login {}"
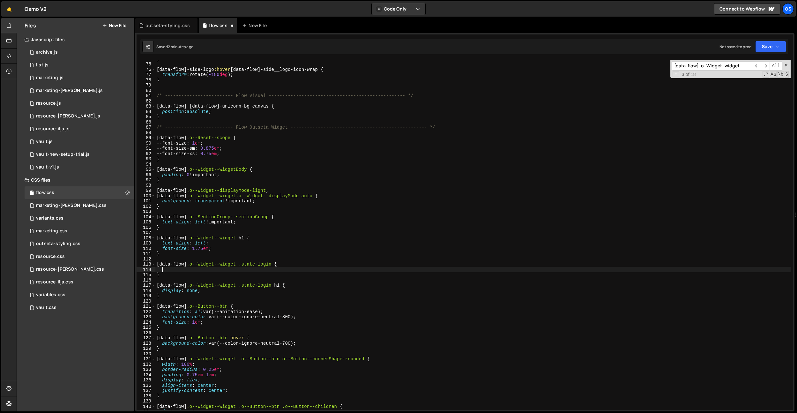
click at [171, 253] on div "} [ data-flow ] -side-logo :hover [ data-flow ] -side__logo-icon-wrap { transfo…" at bounding box center [472, 236] width 635 height 360
type textarea "}"
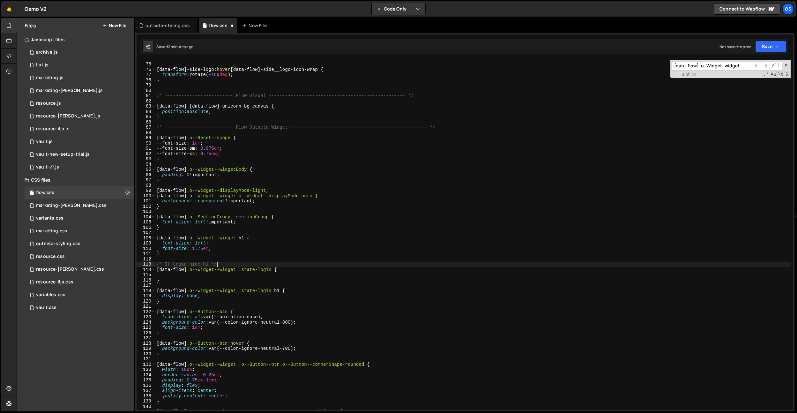
scroll to position [0, 4]
click at [274, 268] on div "} [ data-flow ] -side-logo :hover [ data-flow ] -side__logo-icon-wrap { transfo…" at bounding box center [472, 236] width 635 height 360
paste textarea "o--text-center o--SectionGroup--sectionGroup"
drag, startPoint x: 400, startPoint y: 268, endPoint x: 318, endPoint y: 270, distance: 82.3
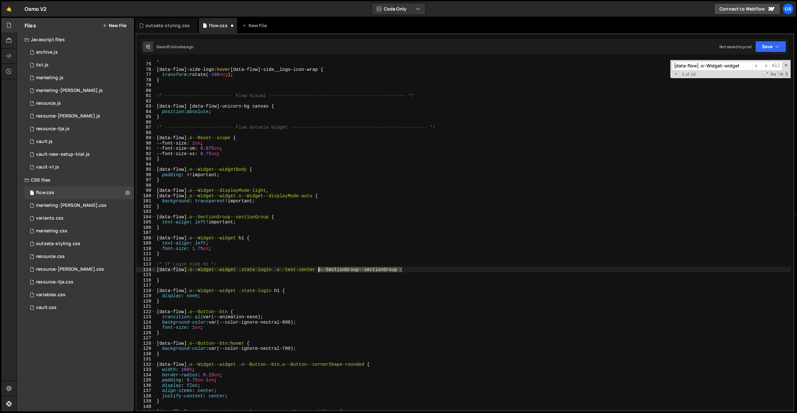
click at [318, 270] on div "} [ data-flow ] -side-logo :hover [ data-flow ] -side__logo-icon-wrap { transfo…" at bounding box center [472, 236] width 635 height 360
click at [277, 269] on div "} [ data-flow ] -side-logo :hover [ data-flow ] -side__logo-icon-wrap { transfo…" at bounding box center [472, 236] width 635 height 360
click at [350, 268] on div "} [ data-flow ] -side-logo :hover [ data-flow ] -side__logo-icon-wrap { transfo…" at bounding box center [472, 236] width 635 height 360
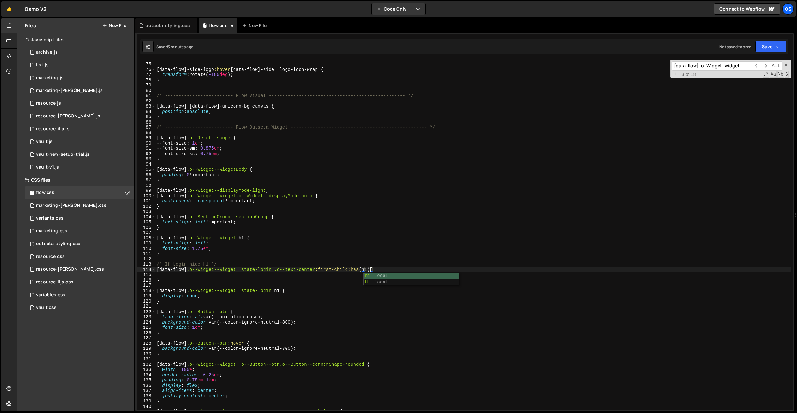
click at [360, 249] on div "} [ data-flow ] -side-logo :hover [ data-flow ] -side__logo-icon-wrap { transfo…" at bounding box center [472, 236] width 635 height 360
drag, startPoint x: 373, startPoint y: 269, endPoint x: 172, endPoint y: 275, distance: 200.7
click at [131, 268] on div "Files New File Javascript files 0 archive.js 0 0 list.js 0 0 marketing.js 0 0 0…" at bounding box center [407, 215] width 780 height 394
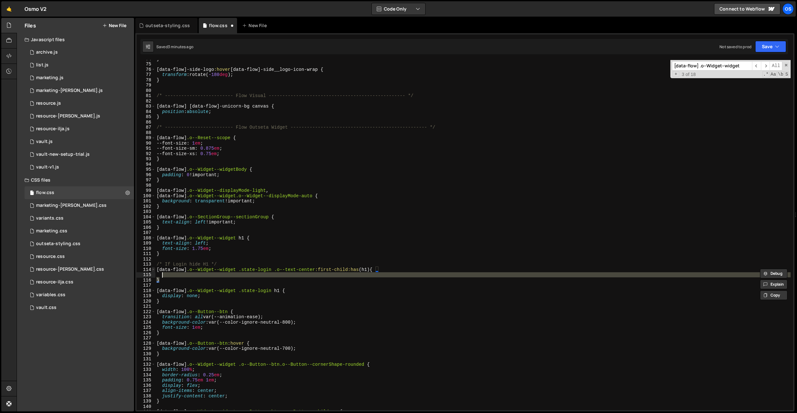
drag, startPoint x: 168, startPoint y: 280, endPoint x: 153, endPoint y: 267, distance: 19.7
click at [153, 267] on div "[data-flow] .o--Widget--widget .state-login .o--text-center:first-child:has(h1)…" at bounding box center [465, 235] width 656 height 350
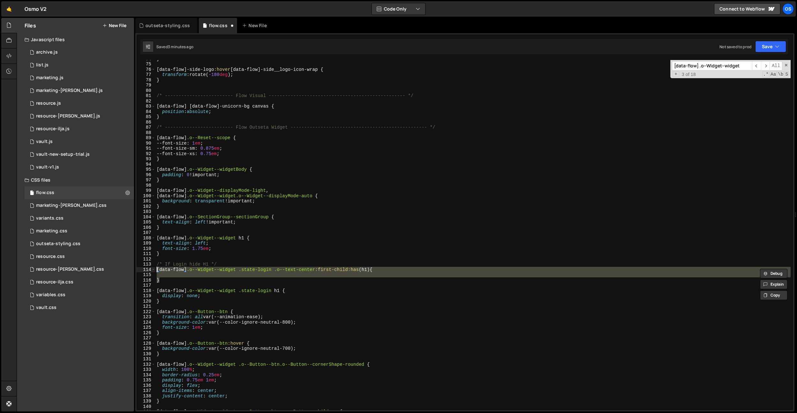
type textarea "[data-flow] .o--Widget--widget .state-login .o--text-center:first-child:has(h1)…"
click at [168, 276] on div "} [ data-flow ] -side-logo :hover [ data-flow ] -side__logo-icon-wrap { transfo…" at bounding box center [472, 235] width 635 height 350
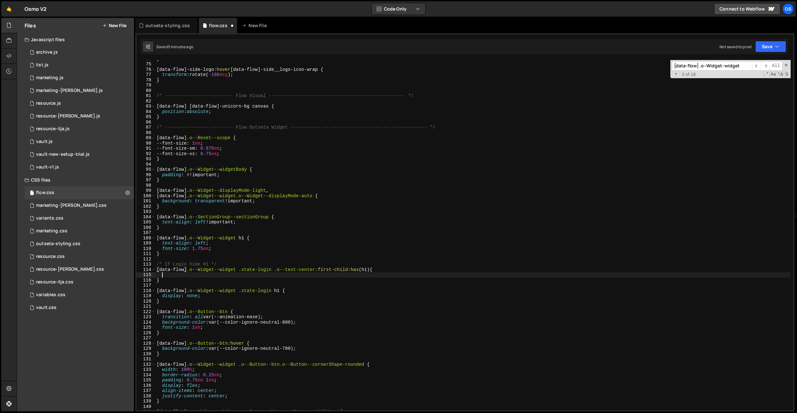
scroll to position [0, 0]
drag, startPoint x: 210, startPoint y: 297, endPoint x: 163, endPoint y: 291, distance: 47.3
click at [162, 296] on div "} [ data-flow ] -side-logo :hover [ data-flow ] -side__logo-icon-wrap { transfo…" at bounding box center [472, 236] width 635 height 360
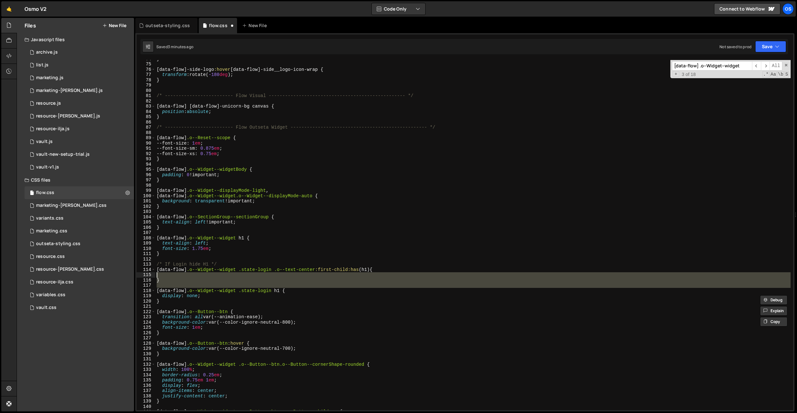
drag, startPoint x: 158, startPoint y: 291, endPoint x: 156, endPoint y: 276, distance: 15.4
click at [156, 276] on div "} [ data-flow ] -side-logo :hover [ data-flow ] -side__logo-icon-wrap { transfo…" at bounding box center [472, 236] width 635 height 360
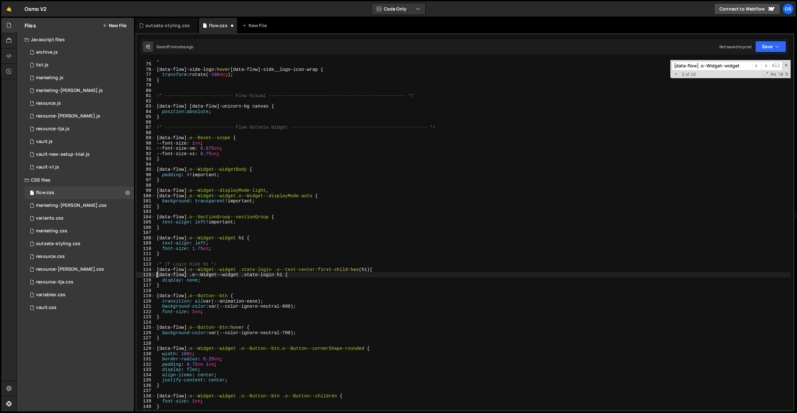
click at [390, 267] on div "} [ data-flow ] -side-logo :hover [ data-flow ] -side__logo-icon-wrap { transfo…" at bounding box center [472, 236] width 635 height 360
click at [382, 271] on div "} [ data-flow ] -side-logo :hover [ data-flow ] -side__logo-icon-wrap { transfo…" at bounding box center [472, 236] width 635 height 360
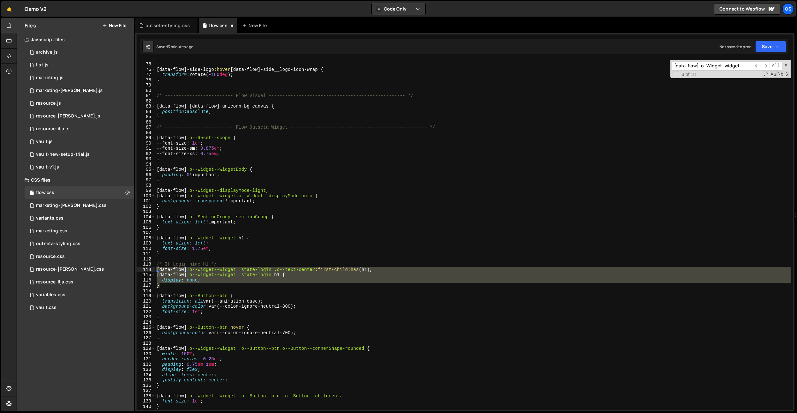
drag, startPoint x: 161, startPoint y: 287, endPoint x: 153, endPoint y: 269, distance: 19.6
click at [153, 269] on div "[data-flow] .o--Widget--widget .state-login .o--text-center:first-child:has(h1)…" at bounding box center [465, 235] width 656 height 350
click at [268, 283] on div "} [ data-flow ] -side-logo :hover [ data-flow ] -side__logo-icon-wrap { transfo…" at bounding box center [472, 235] width 635 height 350
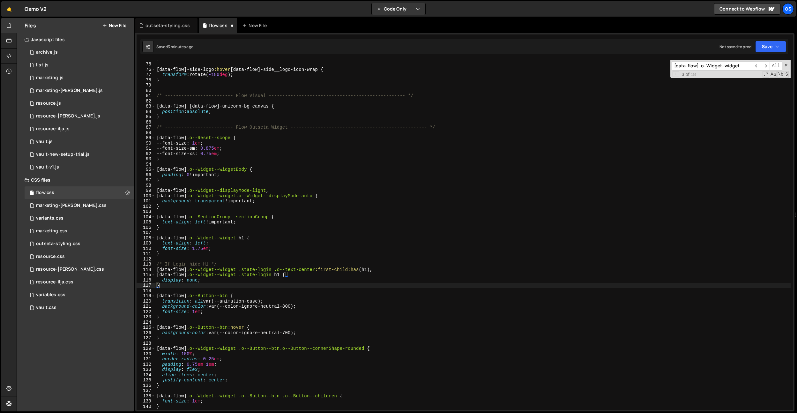
click at [330, 287] on div "} [ data-flow ] -side-logo :hover [ data-flow ] -side__logo-icon-wrap { transfo…" at bounding box center [472, 236] width 635 height 360
drag, startPoint x: 351, startPoint y: 270, endPoint x: 321, endPoint y: 270, distance: 29.7
click at [321, 270] on div "} [ data-flow ] -side-logo :hover [ data-flow ] -side__logo-icon-wrap { transfo…" at bounding box center [472, 236] width 635 height 360
click at [295, 160] on div "} [ data-flow ] -side-logo :hover [ data-flow ] -side__logo-icon-wrap { transfo…" at bounding box center [472, 236] width 635 height 360
type textarea "}"
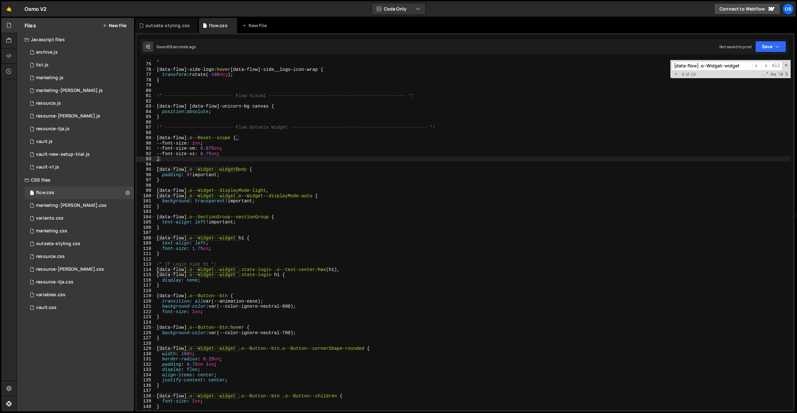
paste input "label.o--Label--label"
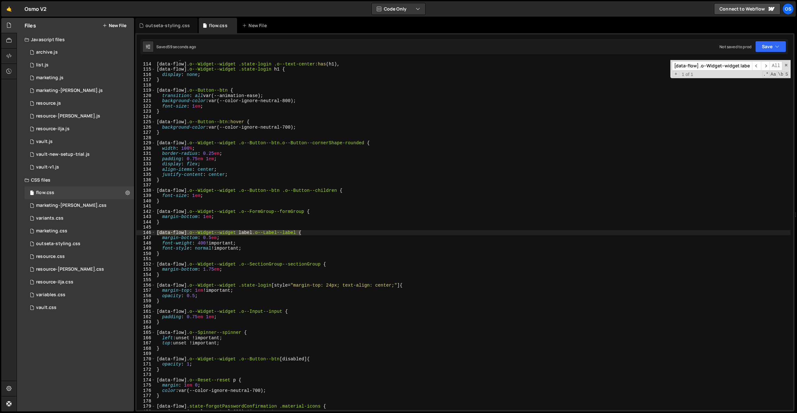
scroll to position [593, 0]
type input "[data-flow] .o--Widget--widget label.o--Label--label"
click at [201, 243] on div "/* If Login hide H1 */ [ data-flow ] .o--Widget--widget .state-login .o--text-c…" at bounding box center [472, 236] width 635 height 360
click at [244, 190] on div "/* If Login hide H1 */ [ data-flow ] .o--Widget--widget .state-login .o--text-c…" at bounding box center [472, 236] width 635 height 360
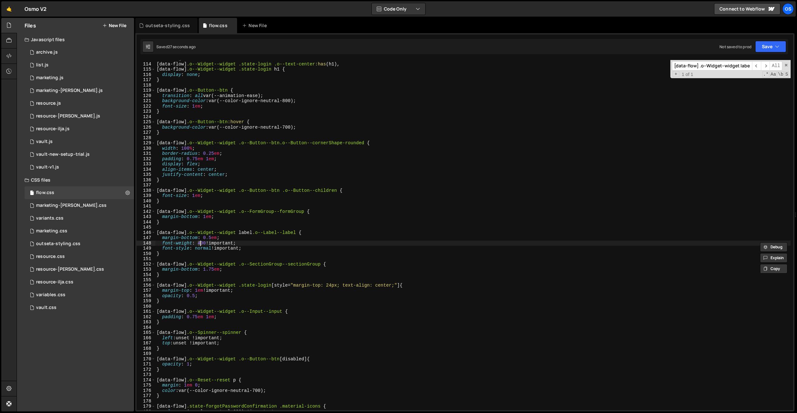
click at [253, 250] on div "/* If Login hide H1 */ [ data-flow ] .o--Widget--widget .state-login .o--text-c…" at bounding box center [472, 236] width 635 height 360
type textarea "font-style: normal !important;"
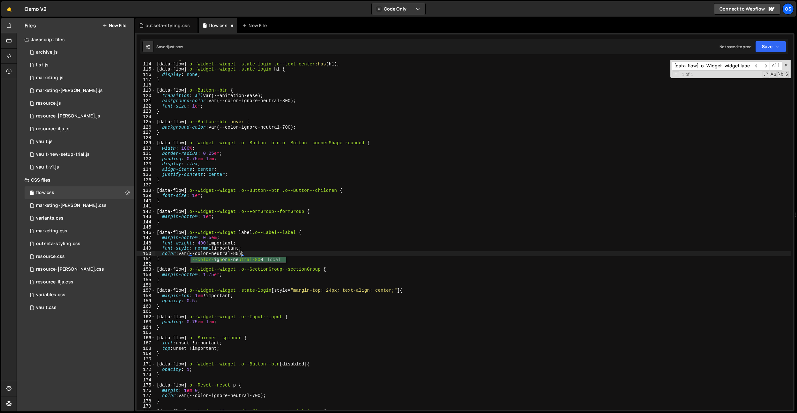
scroll to position [0, 6]
click at [283, 179] on div "/* If Login hide H1 */ [ data-flow ] .o--Widget--widget .state-login .o--text-c…" at bounding box center [472, 236] width 635 height 360
type textarea "}"
paste input "h1"
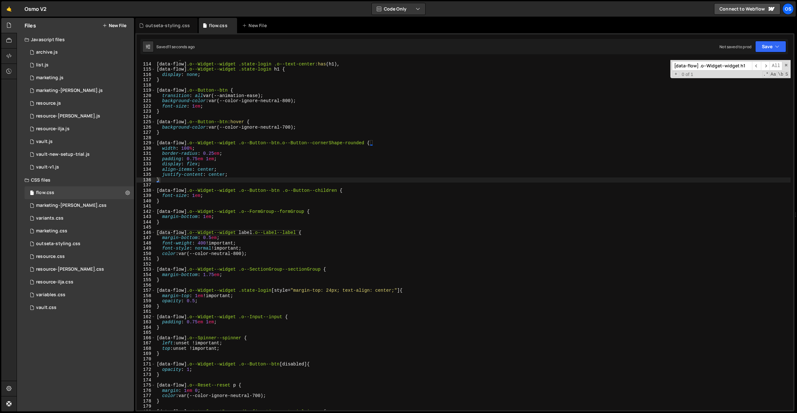
scroll to position [878, 0]
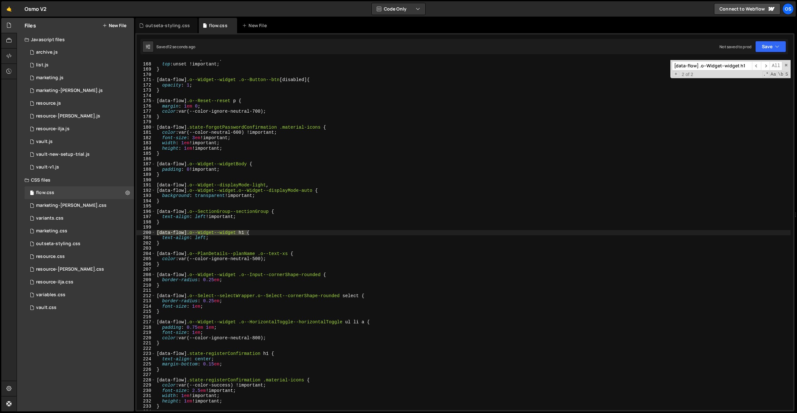
type input "[data-flow] .o--Widget--widget h1"
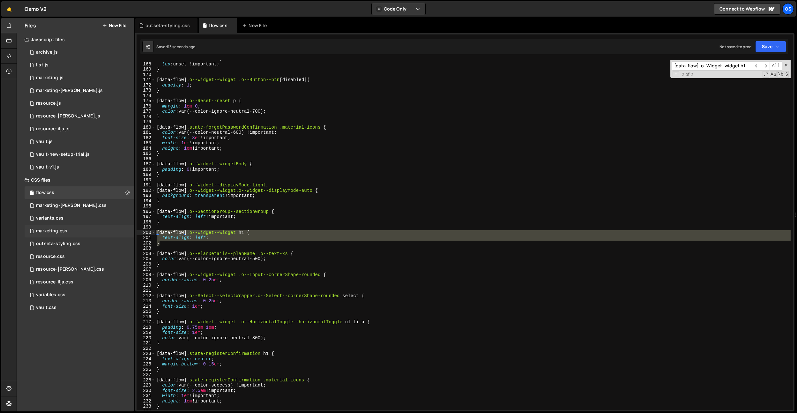
drag, startPoint x: 183, startPoint y: 244, endPoint x: 132, endPoint y: 230, distance: 53.5
click at [132, 230] on div "Files New File Javascript files 0 archive.js 0 0 list.js 0 0 marketing.js 0 0 0…" at bounding box center [407, 215] width 780 height 394
type textarea "[data-flow] .o--Widget--widget h1 { text-align: left;"
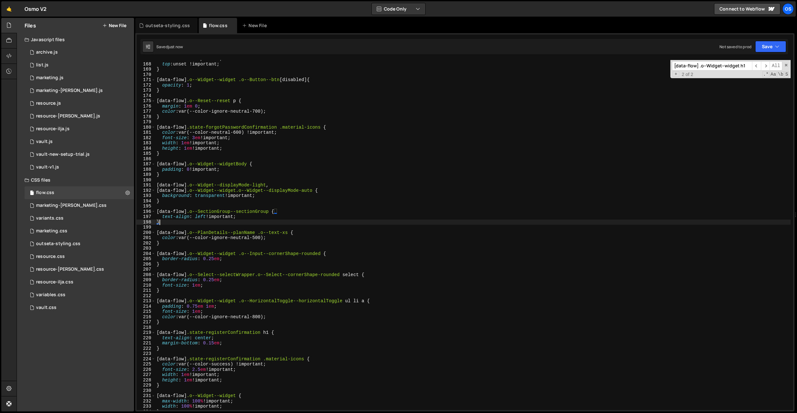
click at [239, 106] on div "left : unset !important ; top : unset !important ; } [ data-flow ] .o--Widget--…" at bounding box center [472, 236] width 635 height 360
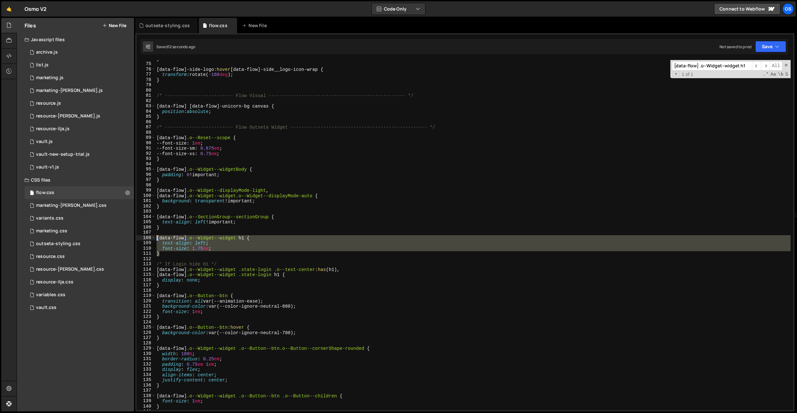
drag, startPoint x: 189, startPoint y: 256, endPoint x: 145, endPoint y: 236, distance: 48.5
click at [145, 236] on div "} 74 75 76 77 78 79 80 81 82 83 84 85 86 87 88 89 90 91 92 93 94 95 96 97 98 99…" at bounding box center [465, 235] width 656 height 350
click at [211, 244] on div "} [ data-flow ] -side-logo :hover [ data-flow ] -side__logo-icon-wrap { transfo…" at bounding box center [472, 235] width 635 height 350
type textarea "text-align: left;"
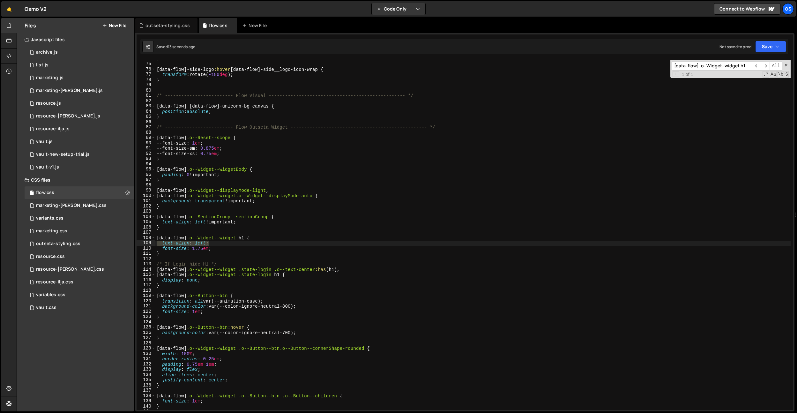
drag, startPoint x: 218, startPoint y: 243, endPoint x: 148, endPoint y: 244, distance: 70.2
click at [148, 244] on div "text-align: left; 74 75 76 77 78 79 80 81 82 83 84 85 86 87 88 89 90 91 92 93 9…" at bounding box center [465, 235] width 656 height 350
type textarea "[data-flow] .o--Widget--widget h1 {"
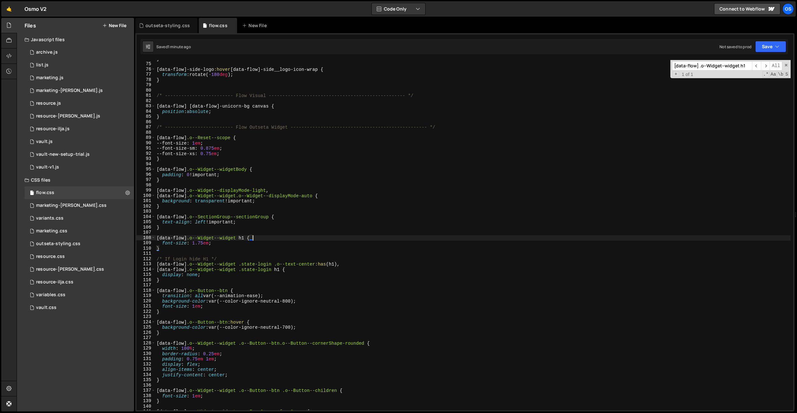
click at [249, 132] on div "} [ data-flow ] -side-logo :hover [ data-flow ] -side__logo-icon-wrap { transfo…" at bounding box center [472, 236] width 635 height 360
paste input ".o--Input--cornerShape-rounded"
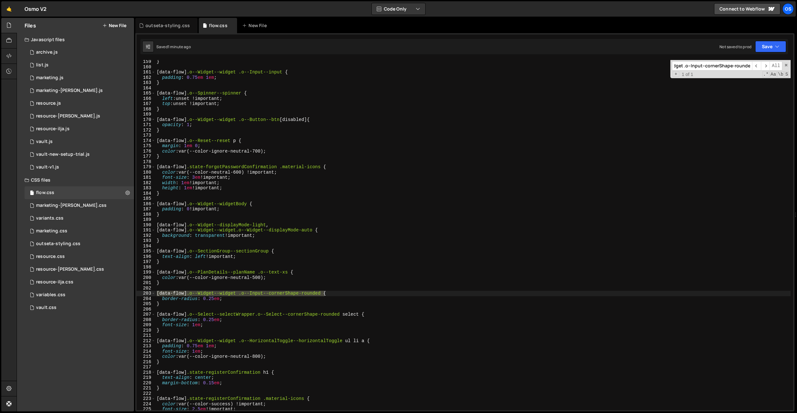
scroll to position [807, 0]
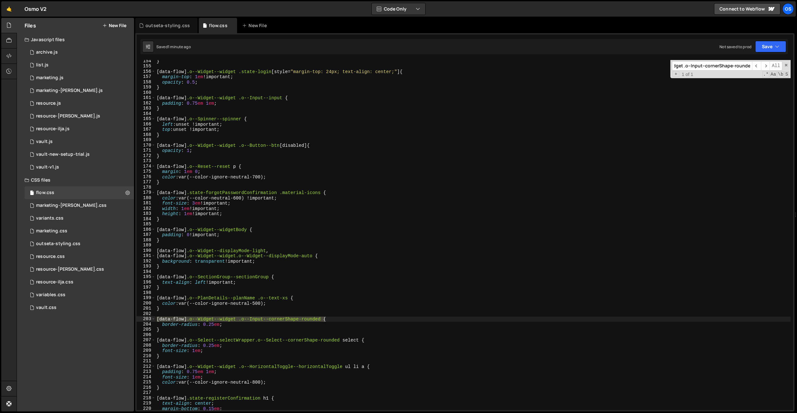
type input "[data-flow] .o--Widget--widget .o--Input--cornerShape-rounded"
type textarea "border-radius: 0.25em;"
click at [240, 324] on div "} [ data-flow ] .o--Widget--widget .state-login [ style = " margin-top: 24px; t…" at bounding box center [472, 238] width 635 height 360
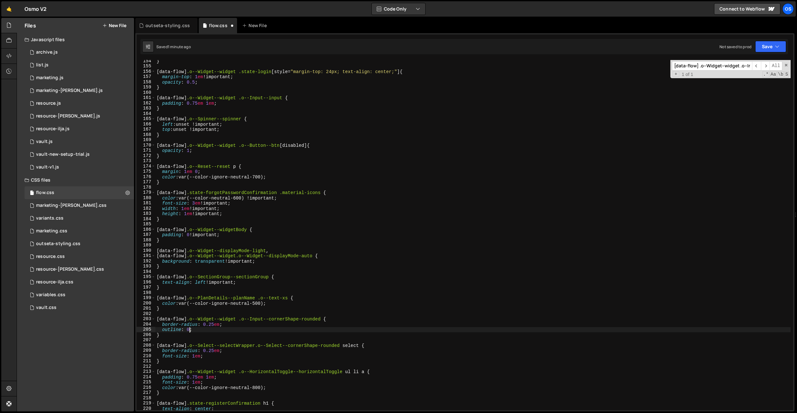
scroll to position [0, 2]
click at [190, 330] on div "} [ data-flow ] .o--Widget--widget .state-login [ style = " margin-top: 24px; t…" at bounding box center [472, 238] width 635 height 360
click at [292, 155] on div "} [ data-flow ] .o--Widget--widget .state-login [ style = " margin-top: 24px; t…" at bounding box center [472, 238] width 635 height 360
type textarea "}"
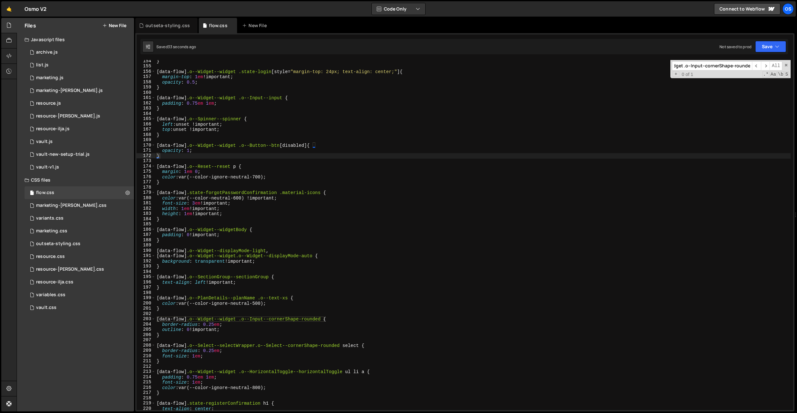
paste input "SectionGroup--sectionGroup"
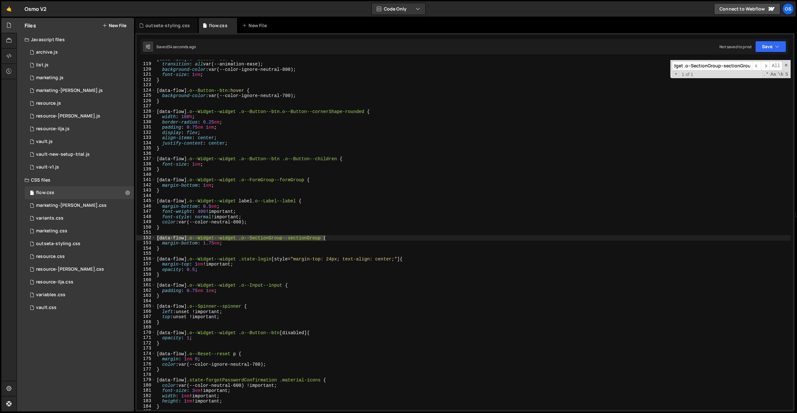
type input "[data-flow] .o--Widget--widget .o--SectionGroup--sectionGroup"
drag, startPoint x: 233, startPoint y: 230, endPoint x: 224, endPoint y: 235, distance: 10.0
click at [233, 230] on div "[ data-flow ] .o--Button--btn { transition : all var(--animation-ease) ; backgr…" at bounding box center [472, 236] width 635 height 360
click at [212, 242] on div "[ data-flow ] .o--Button--btn { transition : all var(--animation-ease) ; backgr…" at bounding box center [472, 236] width 635 height 360
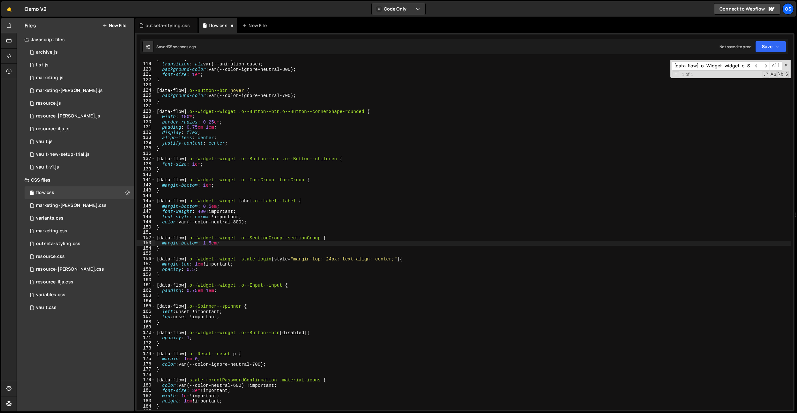
scroll to position [0, 4]
click at [313, 191] on div "[ data-flow ] .o--Button--btn { transition : all var(--animation-ease) ; backgr…" at bounding box center [472, 236] width 635 height 360
type textarea "}"
paste input "Button--btn.o--Button--cornerShape-rounded"
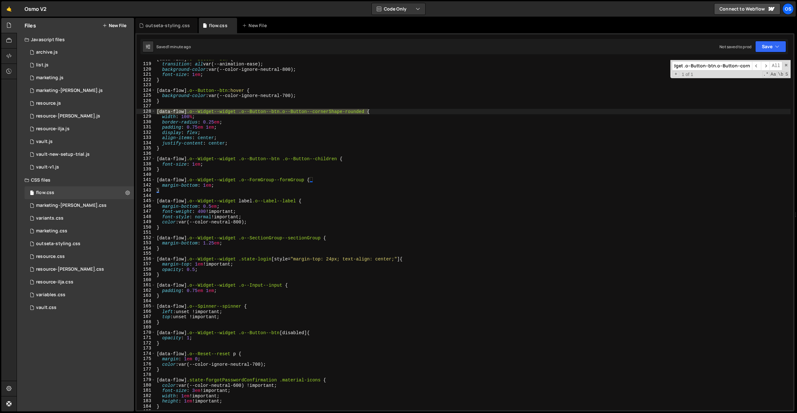
scroll to position [0, 90]
type input "[data-flow] .o--Widget--widget .o--Button--btn.o--Button--cornerShape-rounded"
type textarea "justify-content: center;"
click at [230, 141] on div "[ data-flow ] .o--Button--btn { transition : all var(--animation-ease) ; backgr…" at bounding box center [472, 236] width 635 height 360
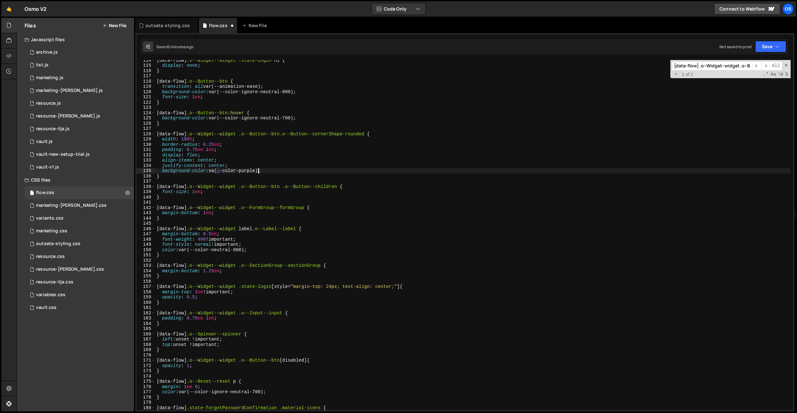
scroll to position [597, 0]
click at [278, 164] on div "[ data-flow ] .o--Widget--widget .state-login h1 { display : none ; } [ data-fl…" at bounding box center [472, 238] width 635 height 360
drag, startPoint x: 277, startPoint y: 170, endPoint x: 161, endPoint y: 171, distance: 115.5
click at [161, 171] on div "[ data-flow ] .o--Widget--widget .state-login h1 { display : none ; } [ data-fl…" at bounding box center [472, 238] width 635 height 360
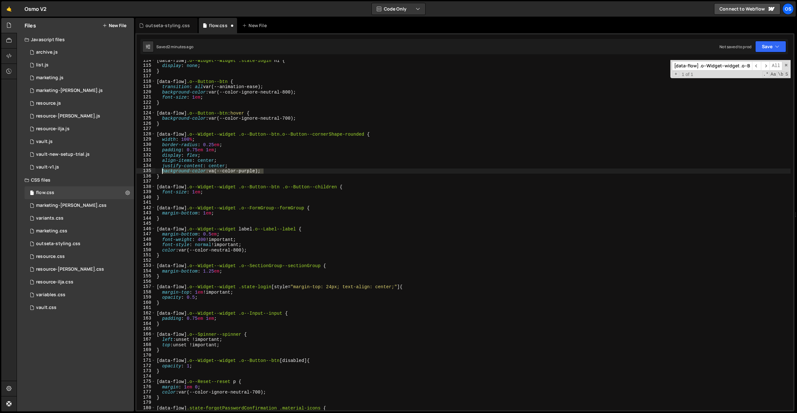
type textarea "background-color: va(--color-purple);"
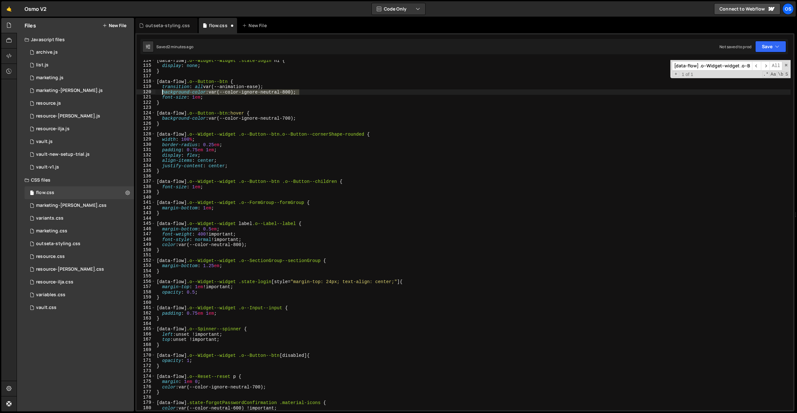
drag, startPoint x: 299, startPoint y: 93, endPoint x: 163, endPoint y: 93, distance: 135.9
click at [163, 93] on div "[ data-flow ] .o--Widget--widget .state-login h1 { display : none ; } [ data-fl…" at bounding box center [472, 238] width 635 height 360
paste textarea "(--color-purple"
drag, startPoint x: 300, startPoint y: 119, endPoint x: 162, endPoint y: 119, distance: 138.4
click at [162, 119] on div "[ data-flow ] .o--Widget--widget .state-login h1 { display : none ; } [ data-fl…" at bounding box center [472, 238] width 635 height 360
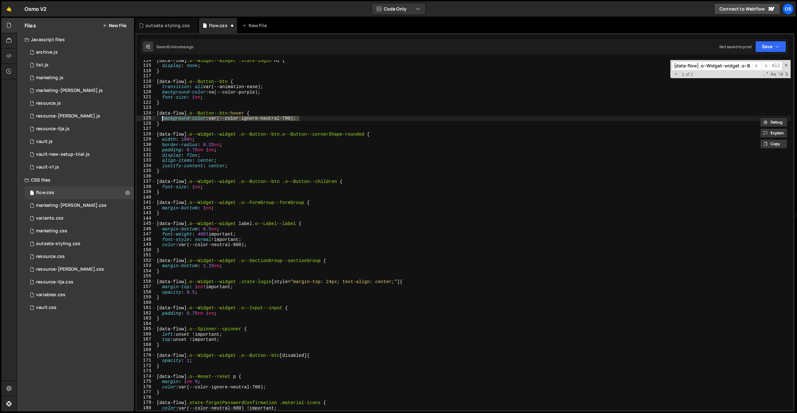
click at [307, 118] on div "[ data-flow ] .o--Widget--widget .state-login h1 { display : none ; } [ data-fl…" at bounding box center [472, 235] width 635 height 350
drag, startPoint x: 310, startPoint y: 118, endPoint x: 166, endPoint y: 120, distance: 144.2
click at [163, 119] on div "[ data-flow ] .o--Widget--widget .state-login h1 { display : none ; } [ data-fl…" at bounding box center [472, 238] width 635 height 360
paste textarea "(--color-purple"
click at [252, 121] on div "[ data-flow ] .o--Widget--widget .state-login h1 { display : none ; } [ data-fl…" at bounding box center [472, 238] width 635 height 360
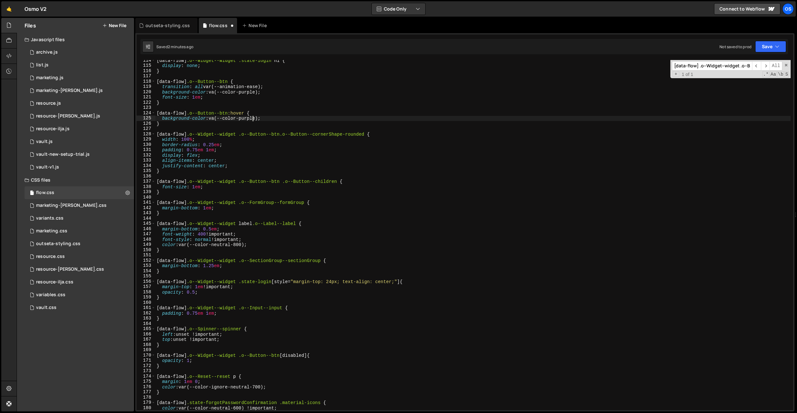
click at [252, 121] on div "[ data-flow ] .o--Widget--widget .state-login h1 { display : none ; } [ data-fl…" at bounding box center [472, 238] width 635 height 360
click at [218, 120] on div "[ data-flow ] .o--Widget--widget .state-login h1 { display : none ; } [ data-fl…" at bounding box center [472, 238] width 635 height 360
click at [258, 118] on div "[ data-flow ] .o--Widget--widget .state-login h1 { display : none ; } [ data-fl…" at bounding box center [472, 238] width 635 height 360
click at [285, 100] on div "[ data-flow ] .o--Widget--widget .state-login h1 { display : none ; } [ data-fl…" at bounding box center [472, 238] width 635 height 360
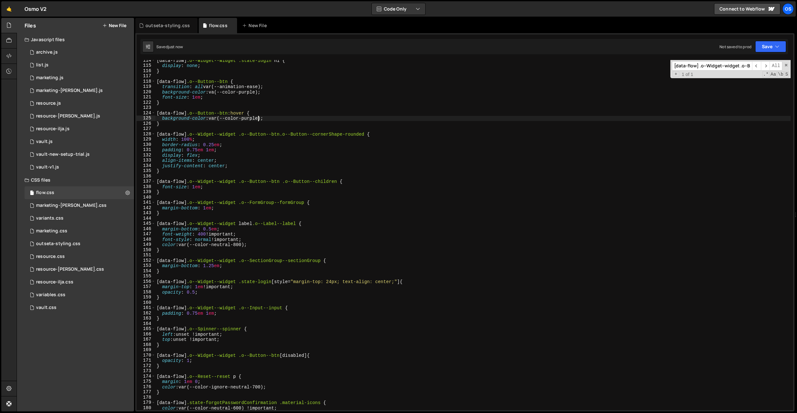
scroll to position [0, 0]
click at [274, 93] on div "[ data-flow ] .o--Widget--widget .state-login h1 { display : none ; } [ data-fl…" at bounding box center [472, 238] width 635 height 360
type textarea "background-color: va(--color-purple);"
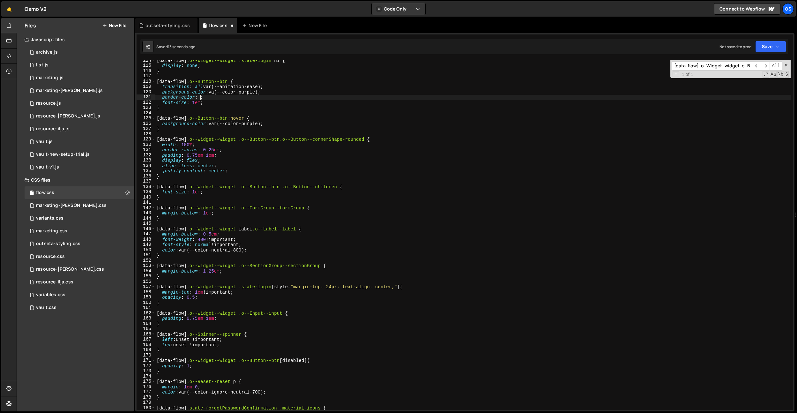
scroll to position [0, 3]
paste textarea "background-color: va(--color-purple);"
drag, startPoint x: 271, startPoint y: 123, endPoint x: 208, endPoint y: 107, distance: 64.4
click at [212, 125] on div "[ data-flow ] .o--Widget--widget .state-login h1 { display : none ; } [ data-fl…" at bounding box center [472, 238] width 635 height 360
drag, startPoint x: 201, startPoint y: 99, endPoint x: 291, endPoint y: 92, distance: 90.3
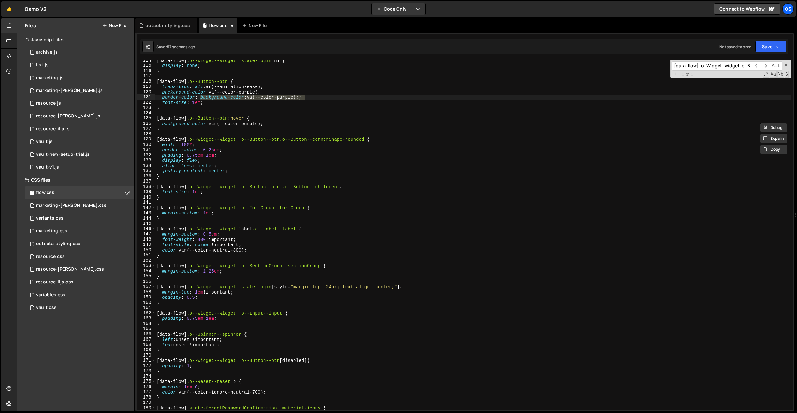
click at [335, 96] on div "[ data-flow ] .o--Widget--widget .state-login h1 { display : none ; } [ data-fl…" at bounding box center [472, 238] width 635 height 360
paste textarea "var(--color-purple)"
drag, startPoint x: 283, startPoint y: 93, endPoint x: 210, endPoint y: 90, distance: 72.4
click at [210, 90] on div "[ data-flow ] .o--Widget--widget .state-login h1 { display : none ; } [ data-fl…" at bounding box center [472, 238] width 635 height 360
paste textarea "r"
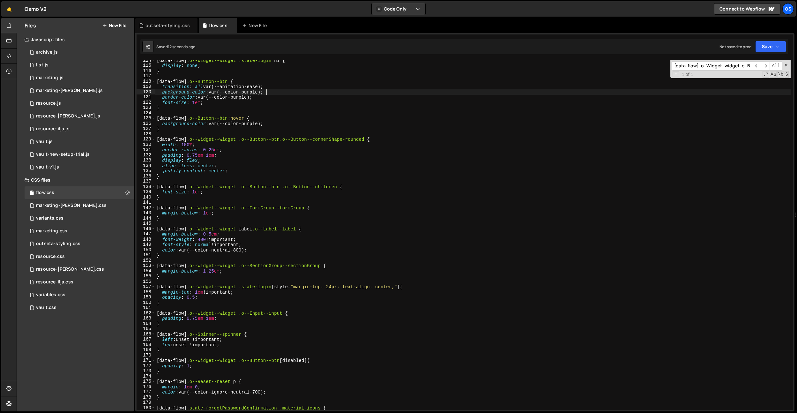
click at [270, 155] on div "[ data-flow ] .o--Widget--widget .state-login h1 { display : none ; } [ data-fl…" at bounding box center [472, 238] width 635 height 360
type textarea "padding: 0.75em 1em;"
paste input ".o--Widget--widget .o--Button--btn.o--Button--buttonStyle-soli"
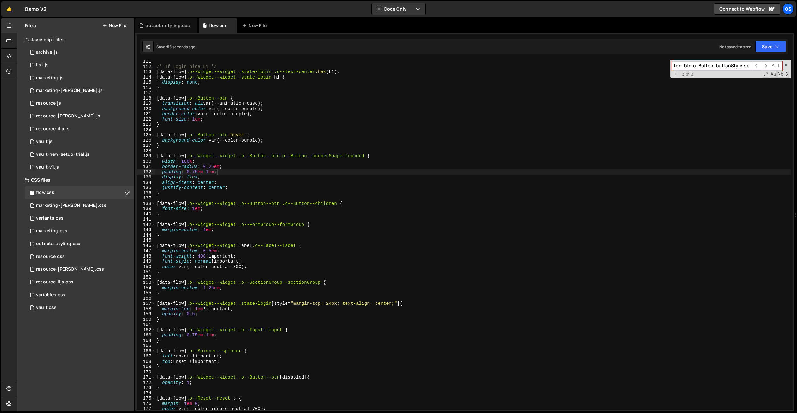
type input ".o--Widget--widget .o--Button--btn.o--Button--buttonStyle-solid"
click at [258, 140] on div "/* If Login hide H1 */ [ data-flow ] .o--Widget--widget .state-login .o--text-c…" at bounding box center [472, 239] width 635 height 360
click at [229, 101] on div "/* If Login hide H1 */ [ data-flow ] .o--Widget--widget .state-login .o--text-c…" at bounding box center [472, 239] width 635 height 360
click at [217, 122] on div "/* If Login hide H1 */ [ data-flow ] .o--Widget--widget .state-login .o--text-c…" at bounding box center [472, 239] width 635 height 360
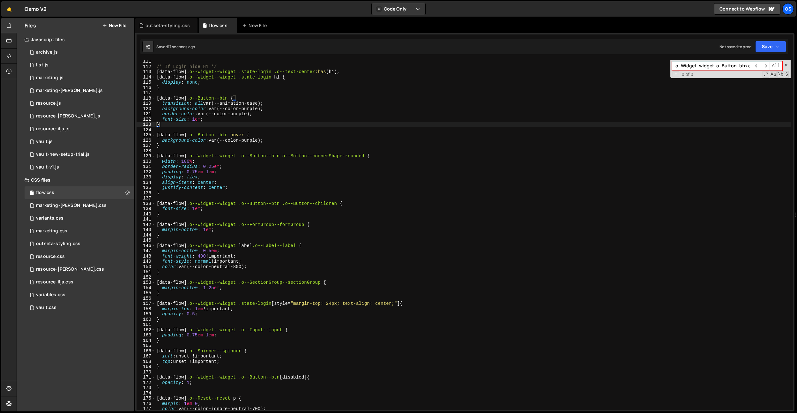
click at [230, 99] on div "/* If Login hide H1 */ [ data-flow ] .o--Widget--widget .state-login .o--text-c…" at bounding box center [472, 239] width 635 height 360
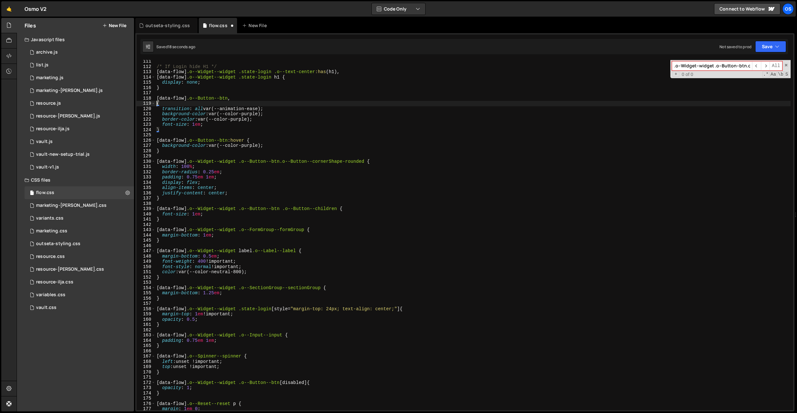
paste textarea ".o--Widget--widget .o--Button--btn.o--Button--buttonStyle-solid"
drag, startPoint x: 187, startPoint y: 98, endPoint x: 210, endPoint y: 109, distance: 26.0
click at [138, 98] on div ".o--Widget--widget .o--Button--btn.o--Button--buttonStyle-solid { 111 112 113 1…" at bounding box center [465, 235] width 656 height 350
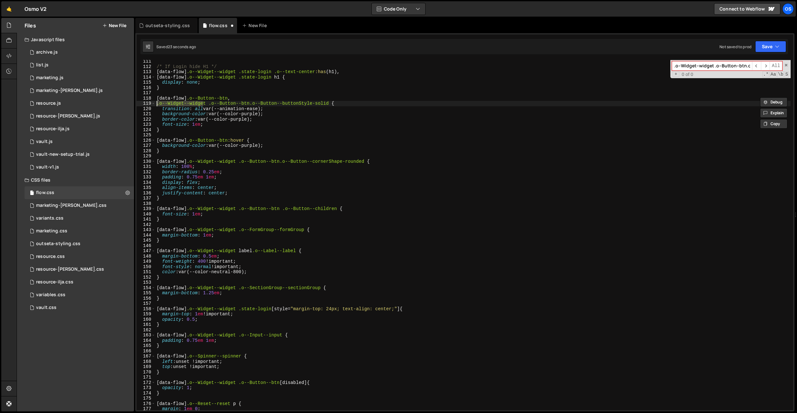
drag, startPoint x: 204, startPoint y: 103, endPoint x: 199, endPoint y: 105, distance: 5.0
click at [141, 102] on div "[data-flow] .o--Button--btn, 111 112 113 114 115 116 117 118 119 120 121 122 12…" at bounding box center [465, 235] width 656 height 350
drag, startPoint x: 207, startPoint y: 104, endPoint x: 137, endPoint y: 103, distance: 70.2
click at [137, 103] on div ".o--Widget--widget .o--Button--btn.o--Button--buttonStyle-solid { 111 112 113 1…" at bounding box center [465, 235] width 656 height 350
paste textarea "[data-flow]"
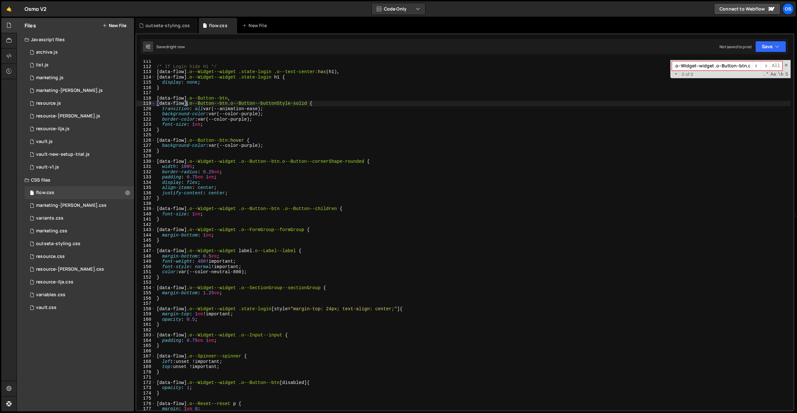
type textarea "[data-flow] .o--Button--btn.o--Button--buttonStyle-solid {"
